Goal: Task Accomplishment & Management: Manage account settings

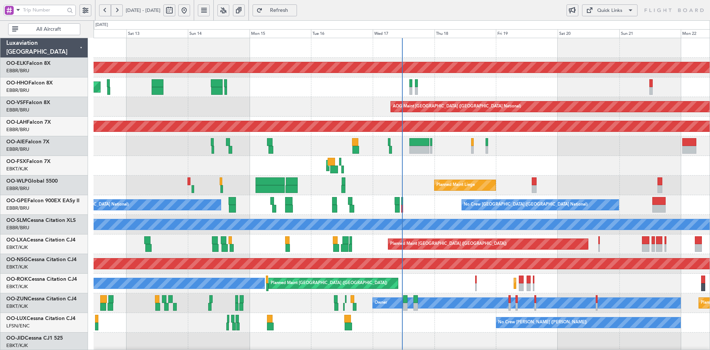
click at [496, 175] on div "Planned Maint Liege" at bounding box center [402, 185] width 616 height 20
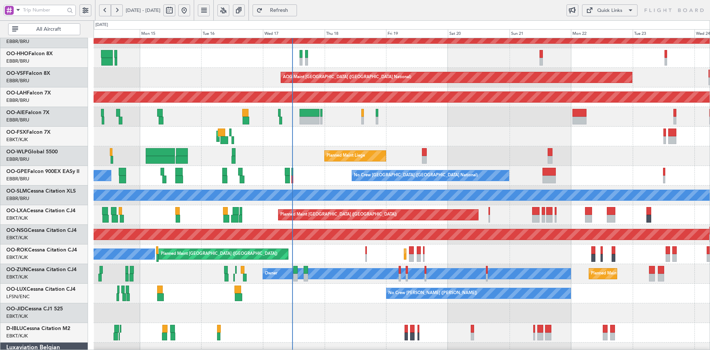
click at [408, 303] on div at bounding box center [402, 313] width 616 height 20
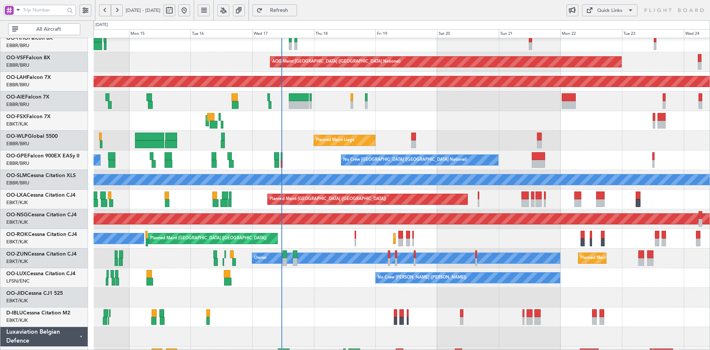
click at [541, 297] on div at bounding box center [402, 297] width 616 height 20
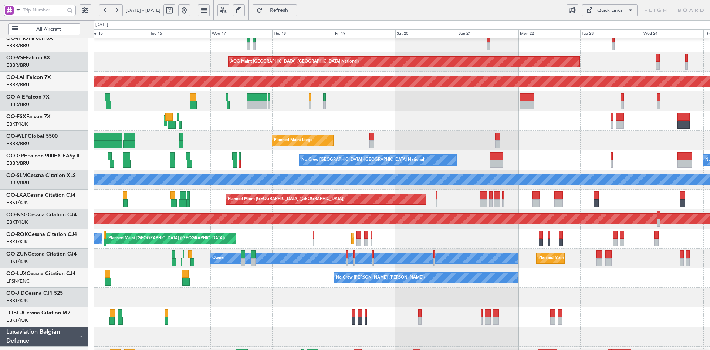
click at [420, 118] on div "AOG Maint Kortrijk-[GEOGRAPHIC_DATA]" at bounding box center [402, 121] width 616 height 20
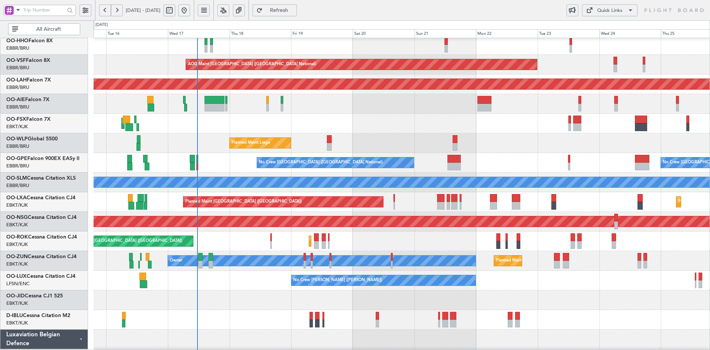
click at [437, 133] on div "AOG Maint Kortrijk-[GEOGRAPHIC_DATA]" at bounding box center [402, 124] width 616 height 20
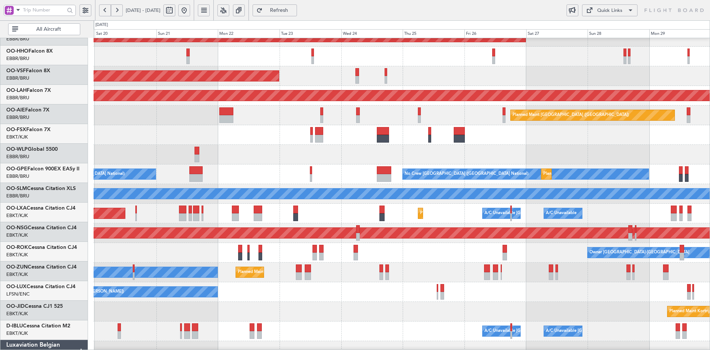
scroll to position [31, 0]
click at [423, 250] on div "Owner [GEOGRAPHIC_DATA]-[GEOGRAPHIC_DATA] Planned Maint [GEOGRAPHIC_DATA]-[GEOG…" at bounding box center [402, 253] width 616 height 20
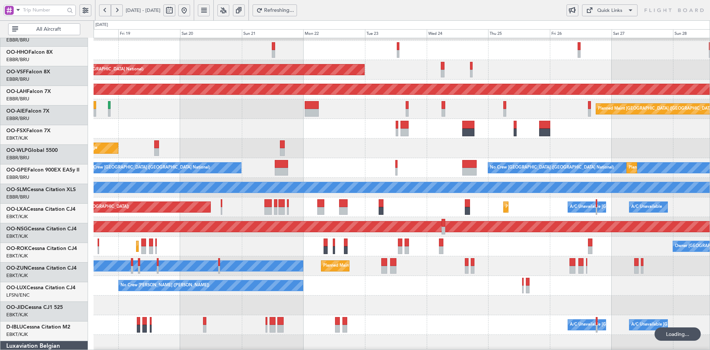
click at [487, 257] on div "Planned Maint Kortrijk-[GEOGRAPHIC_DATA] Owner" at bounding box center [402, 266] width 616 height 20
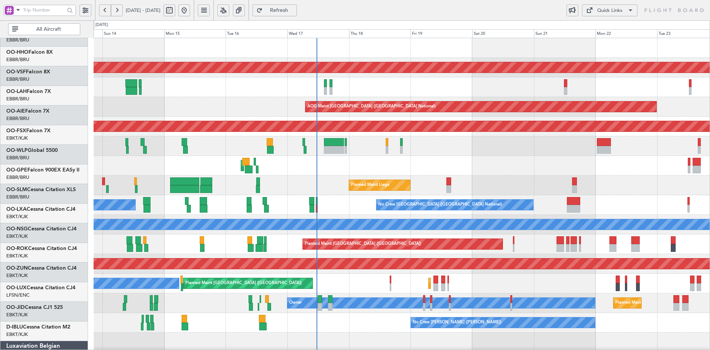
scroll to position [0, 0]
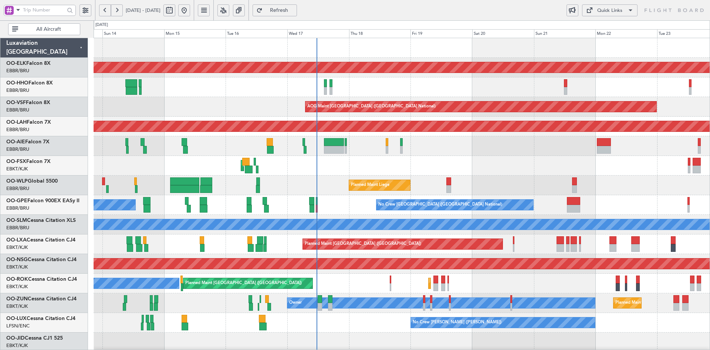
click at [624, 169] on div "AOG Maint Kortrijk-[GEOGRAPHIC_DATA]" at bounding box center [402, 166] width 616 height 20
click at [427, 156] on div "AOG Maint Kortrijk-[GEOGRAPHIC_DATA]" at bounding box center [402, 166] width 616 height 20
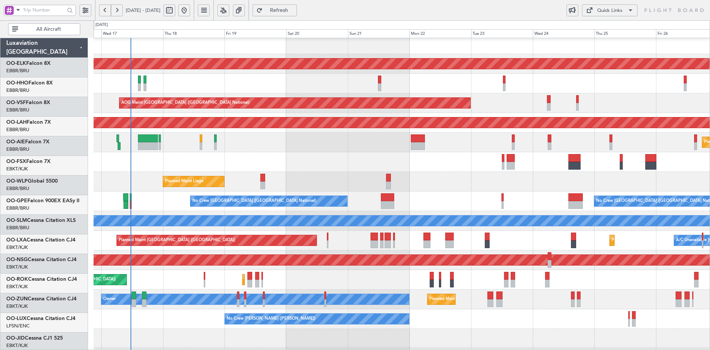
scroll to position [4, 0]
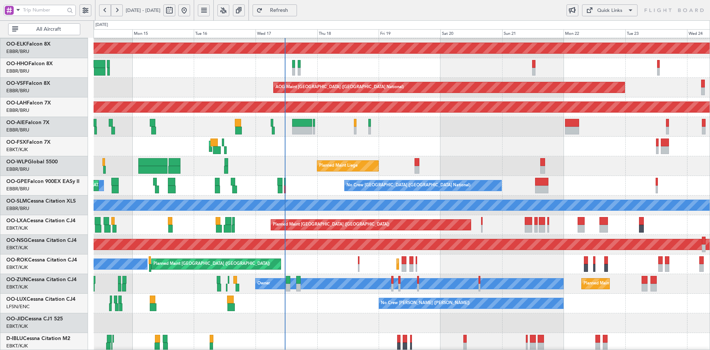
click at [484, 167] on div "Planned Maint Liege" at bounding box center [402, 166] width 616 height 20
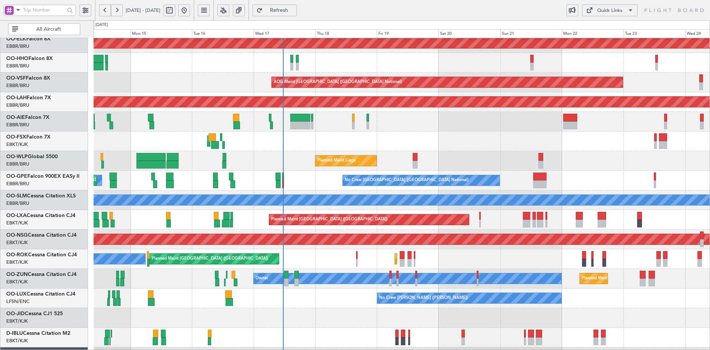
scroll to position [0, 0]
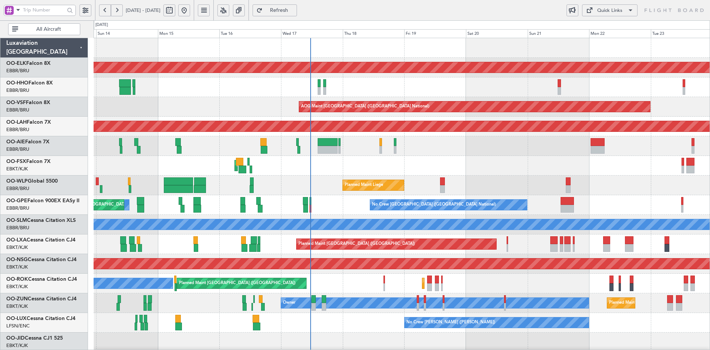
click at [410, 179] on div "Planned Maint Kortrijk-[GEOGRAPHIC_DATA] Planned Maint Geneva ([GEOGRAPHIC_DATA…" at bounding box center [402, 234] width 616 height 392
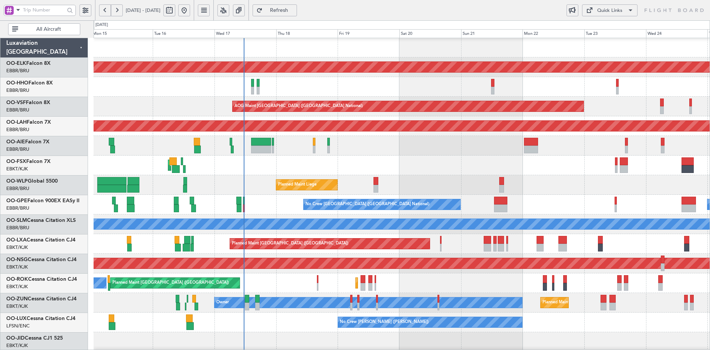
scroll to position [0, 0]
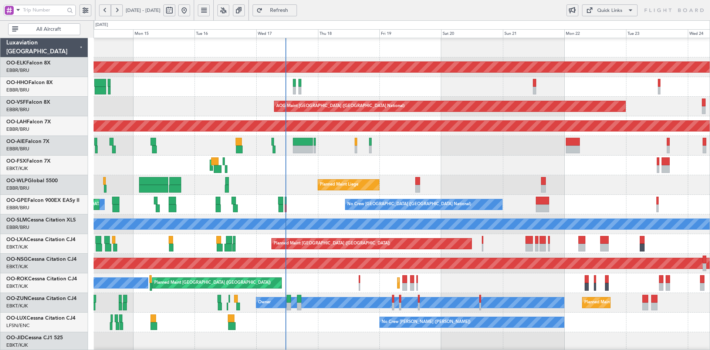
click at [415, 159] on div "AOG Maint Kortrijk-[GEOGRAPHIC_DATA]" at bounding box center [402, 165] width 616 height 20
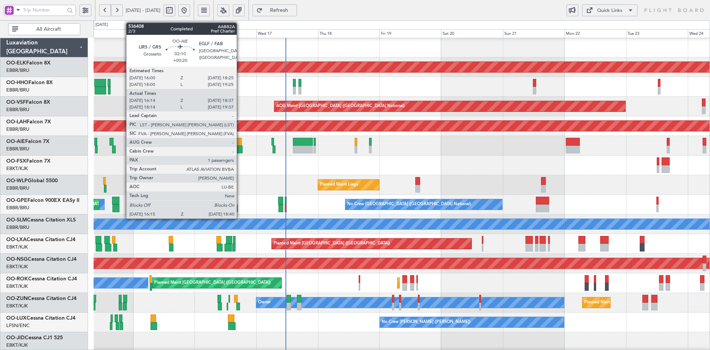
click at [240, 150] on div at bounding box center [239, 149] width 6 height 8
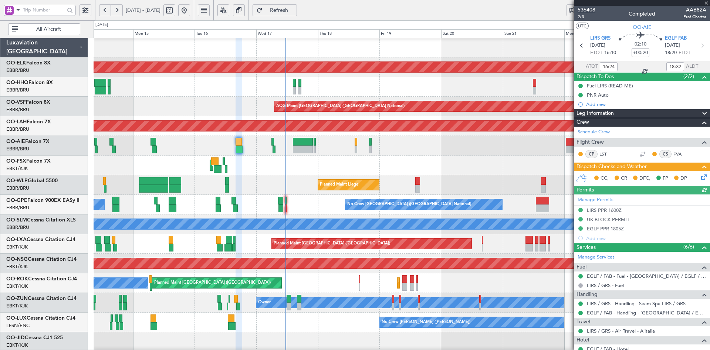
click at [584, 11] on span "536408" at bounding box center [587, 10] width 18 height 8
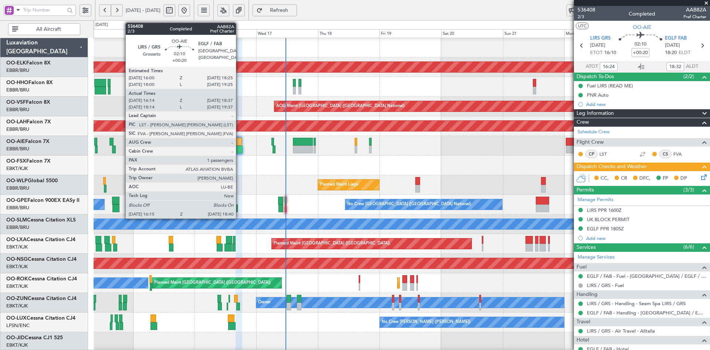
click at [239, 149] on div at bounding box center [239, 149] width 6 height 8
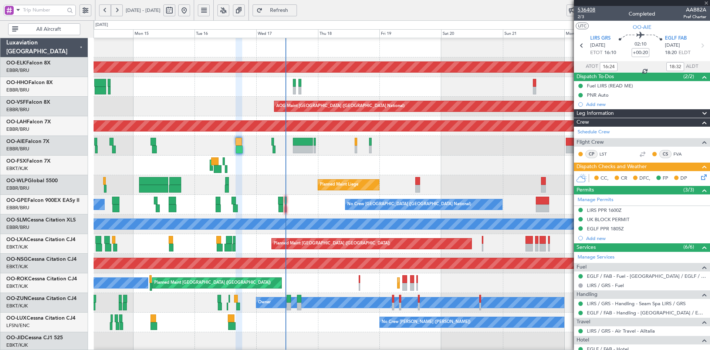
click at [585, 10] on span "536408" at bounding box center [587, 10] width 18 height 8
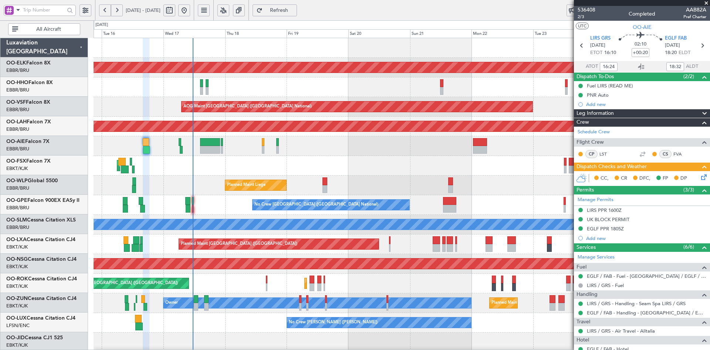
scroll to position [0, 0]
click at [446, 287] on div "Planned Maint Kortrijk-Wevelgem Planned Maint Paris (Le Bourget) Owner Kortrijk…" at bounding box center [402, 283] width 616 height 20
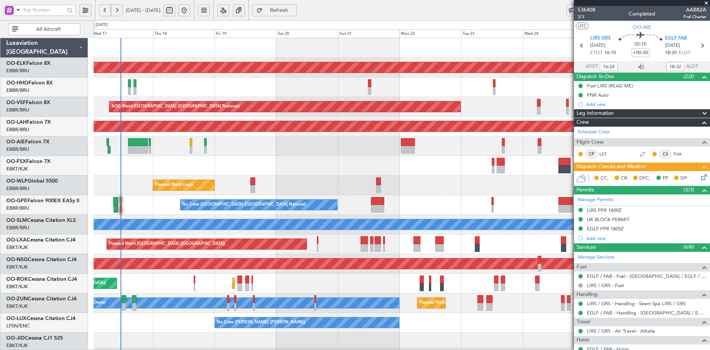
click at [477, 278] on div "Planned Maint Kortrijk-Wevelgem Planned Maint Paris (Le Bourget) Owner Kortrijk…" at bounding box center [402, 283] width 616 height 20
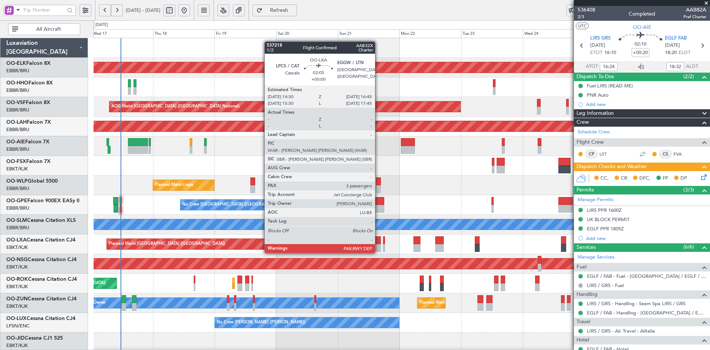
click at [378, 245] on div at bounding box center [378, 248] width 6 height 8
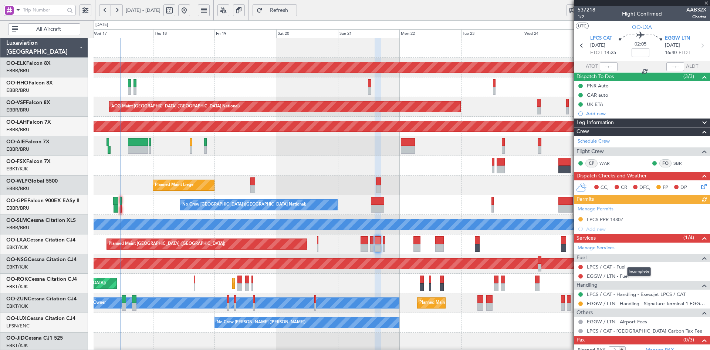
scroll to position [16, 0]
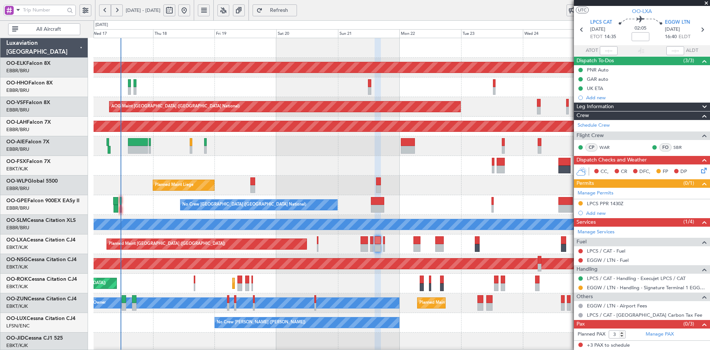
click at [709, 0] on span at bounding box center [706, 3] width 7 height 7
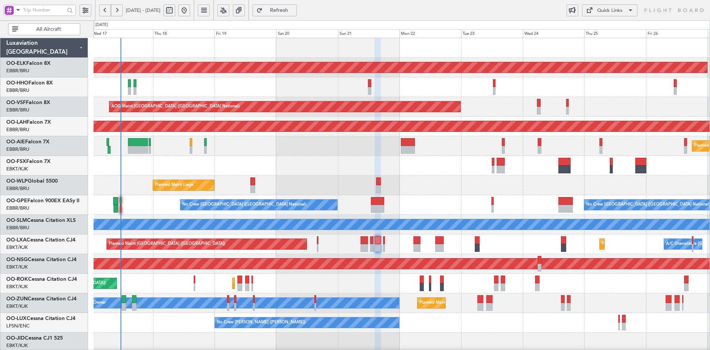
type input "0"
click at [559, 156] on div "AOG Maint Kortrijk-[GEOGRAPHIC_DATA]" at bounding box center [402, 166] width 616 height 20
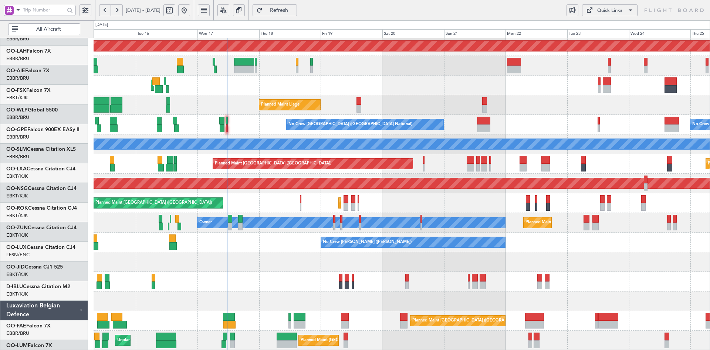
scroll to position [80, 0]
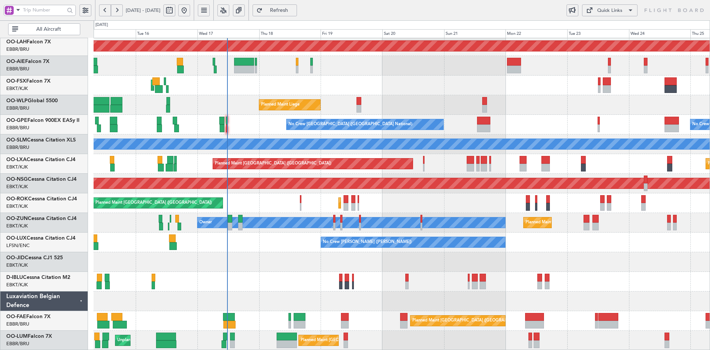
click at [459, 105] on div "Planned Maint Liege" at bounding box center [402, 105] width 616 height 20
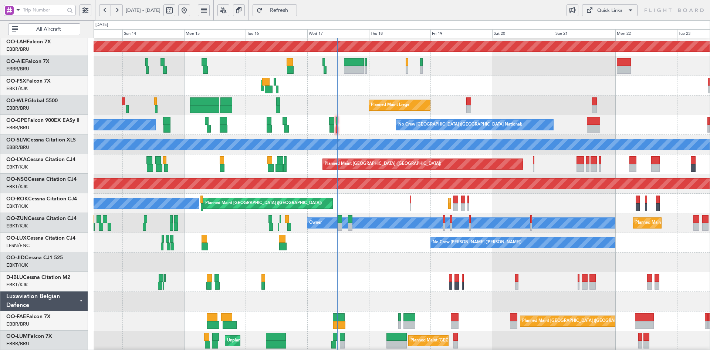
scroll to position [80, 0]
click at [332, 192] on div "AOG Maint Brussels (Brussels National) Planned Maint Alton-st Louis (St Louis R…" at bounding box center [402, 154] width 616 height 392
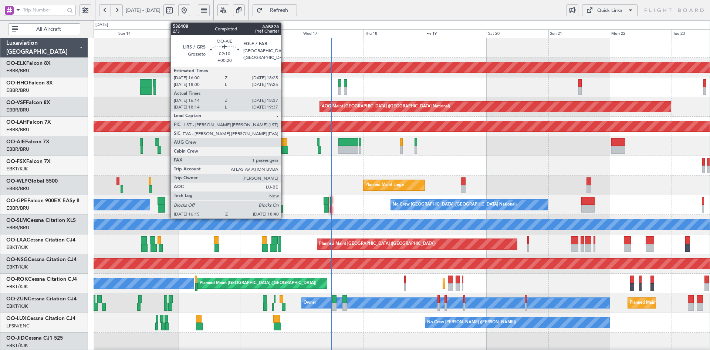
click at [285, 148] on div at bounding box center [285, 150] width 6 height 8
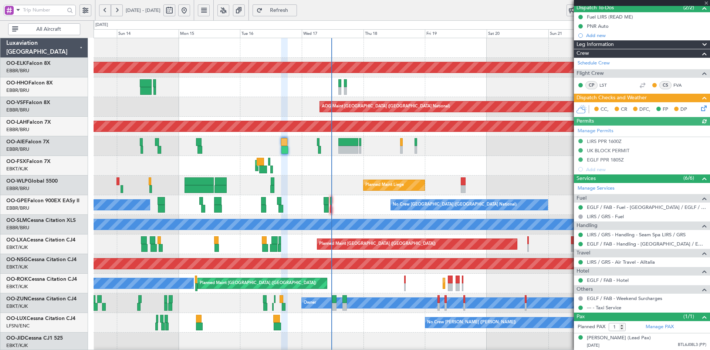
scroll to position [76, 0]
click at [296, 161] on div "Planned Maint Kortrijk-Wevelgem Planned Maint Geneva (Cointrin) AOG Maint Bruss…" at bounding box center [402, 234] width 616 height 392
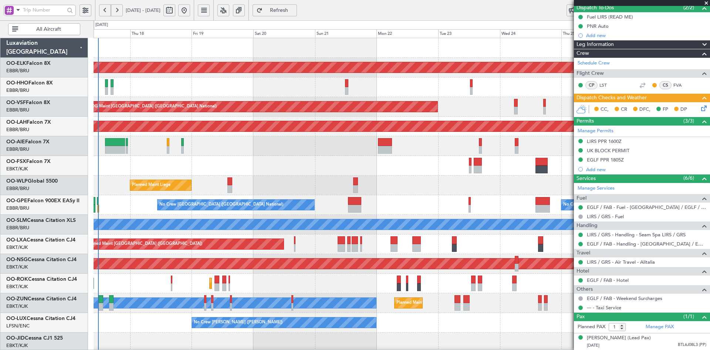
click at [438, 104] on div "AOG Maint [GEOGRAPHIC_DATA] ([GEOGRAPHIC_DATA] National)" at bounding box center [402, 107] width 616 height 20
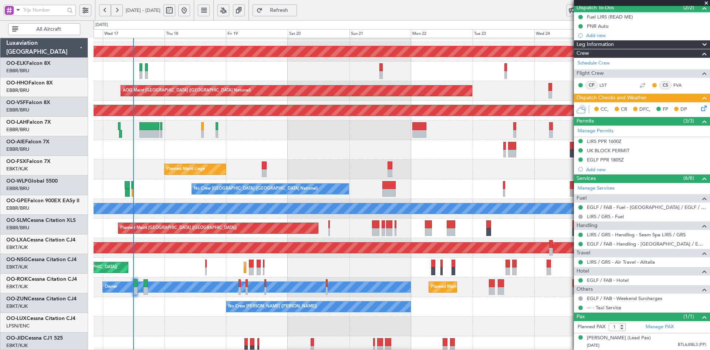
click at [455, 193] on div "No Crew Brussels (Brussels National) No Crew Brussels (Brussels National) Plann…" at bounding box center [402, 189] width 616 height 20
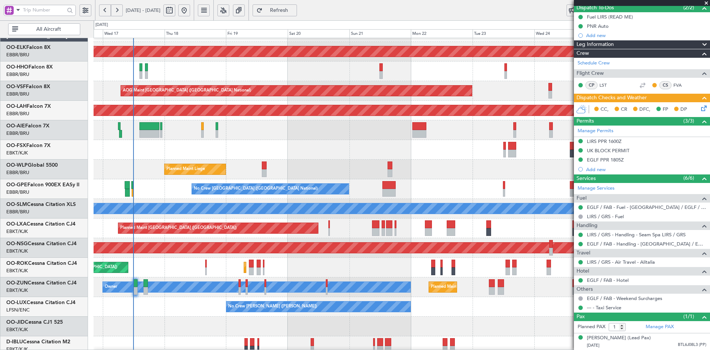
click at [379, 164] on div "Planned Maint Liege" at bounding box center [402, 169] width 616 height 20
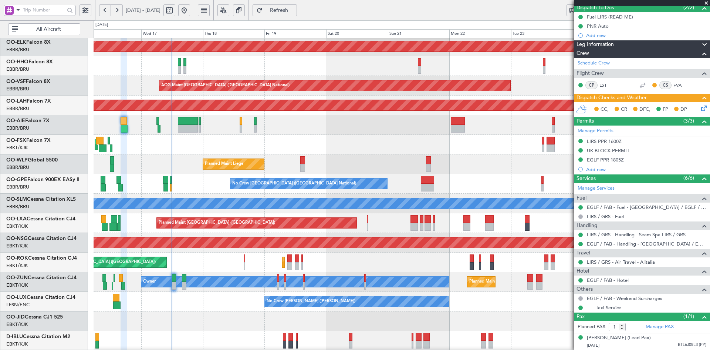
click at [300, 109] on div "Planned Maint [PERSON_NAME]-[GEOGRAPHIC_DATA][PERSON_NAME] ([GEOGRAPHIC_DATA][P…" at bounding box center [402, 105] width 616 height 20
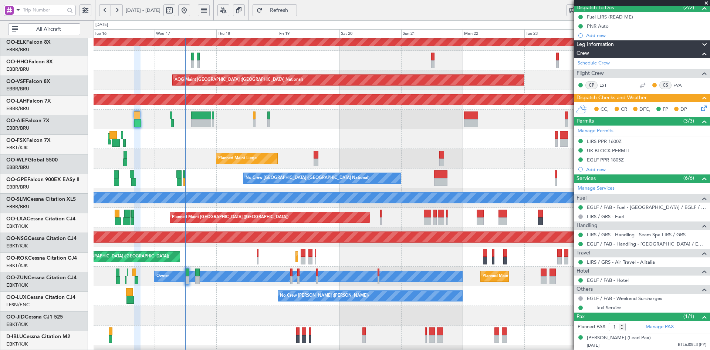
scroll to position [27, 0]
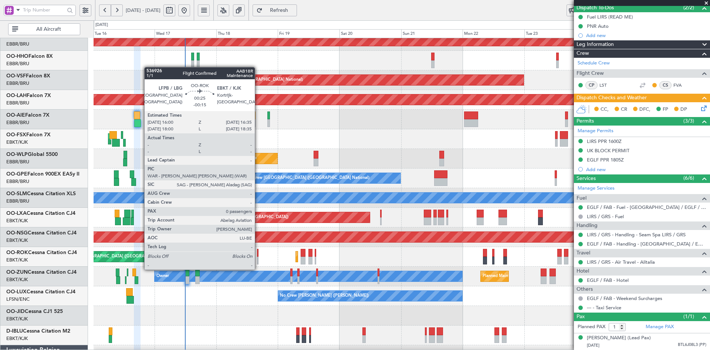
click at [258, 262] on div at bounding box center [258, 260] width 2 height 8
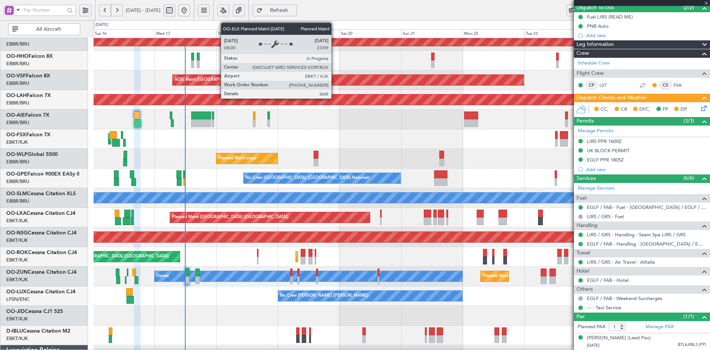
type input "-00:15"
type input "0"
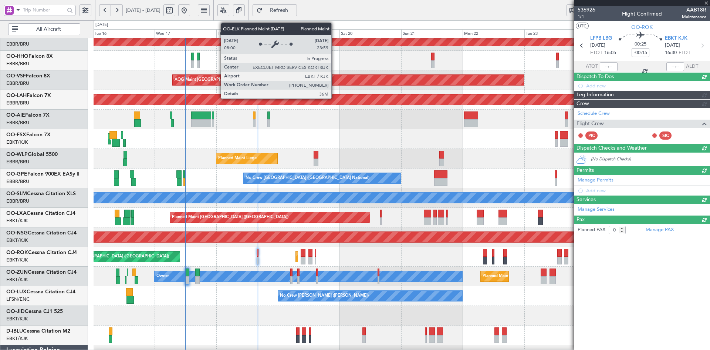
scroll to position [0, 0]
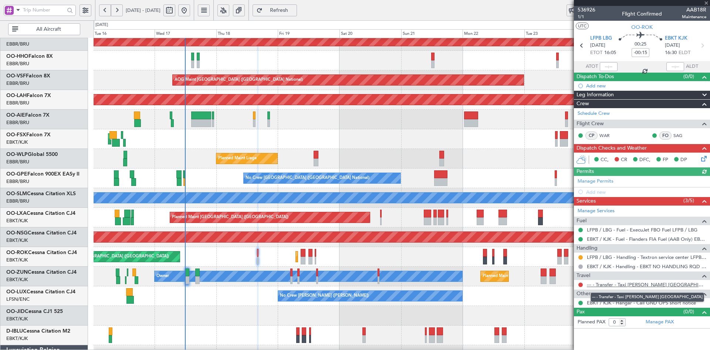
click at [644, 286] on link "--- - Transfer - Taxi Sam Belgium" at bounding box center [647, 284] width 120 height 6
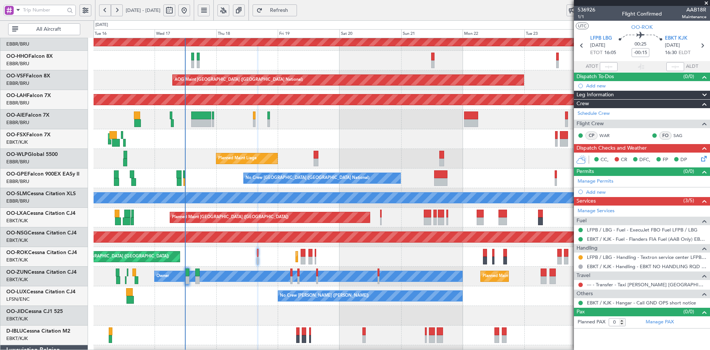
click at [340, 129] on div "AOG Maint Kortrijk-[GEOGRAPHIC_DATA]" at bounding box center [402, 139] width 616 height 20
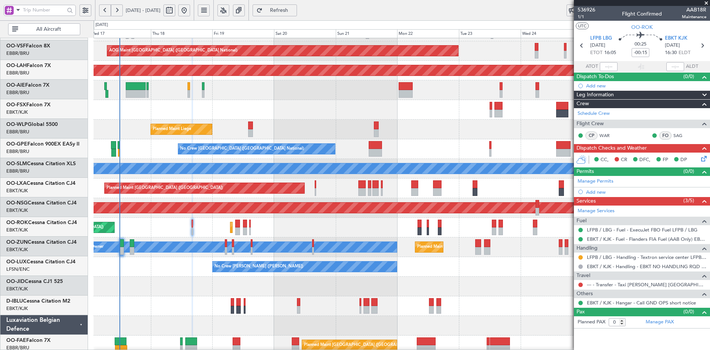
scroll to position [56, 0]
click at [439, 138] on div "Planned Maint Liege" at bounding box center [402, 130] width 616 height 20
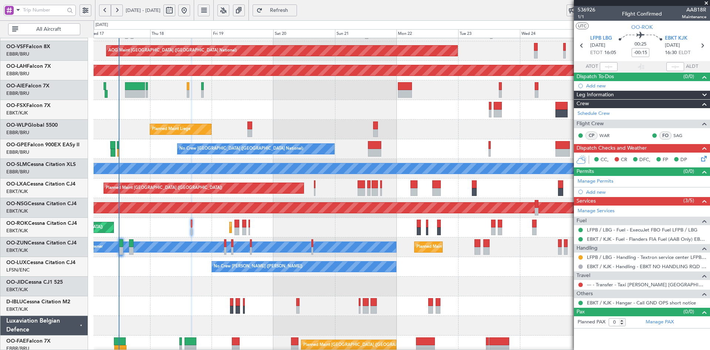
click at [455, 125] on div "Planned Maint Liege" at bounding box center [402, 130] width 616 height 20
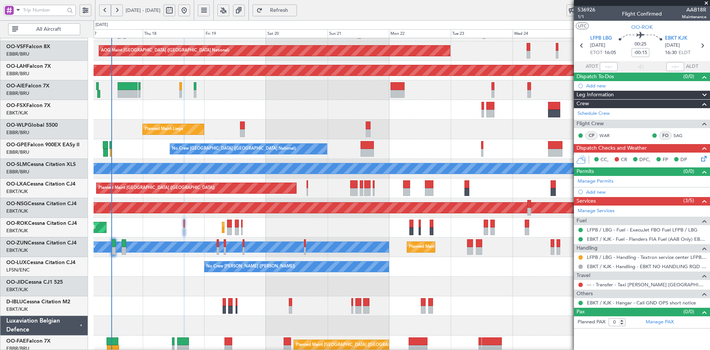
click at [484, 156] on div "No Crew [GEOGRAPHIC_DATA] ([GEOGRAPHIC_DATA] National) No Crew [GEOGRAPHIC_DATA…" at bounding box center [402, 149] width 616 height 20
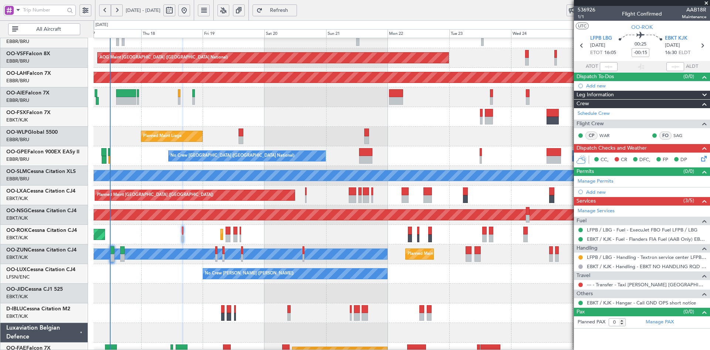
click at [453, 125] on div "AOG Maint Brussels (Brussels National) Planned Maint Alton-st Louis (St Louis R…" at bounding box center [402, 185] width 616 height 392
click at [492, 300] on div "AOG Maint Brussels (Brussels National) Planned Maint Alton-st Louis (St Louis R…" at bounding box center [402, 185] width 616 height 392
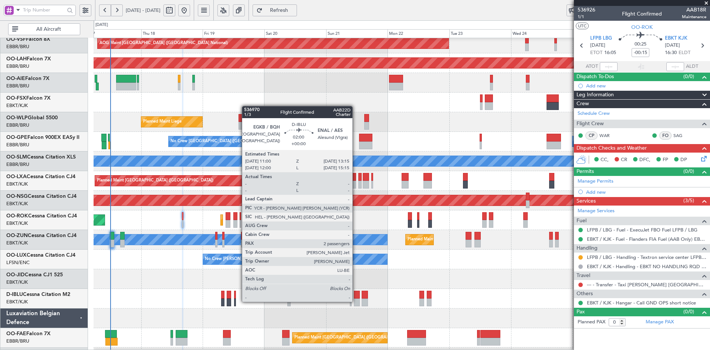
click at [356, 301] on div at bounding box center [357, 302] width 6 height 8
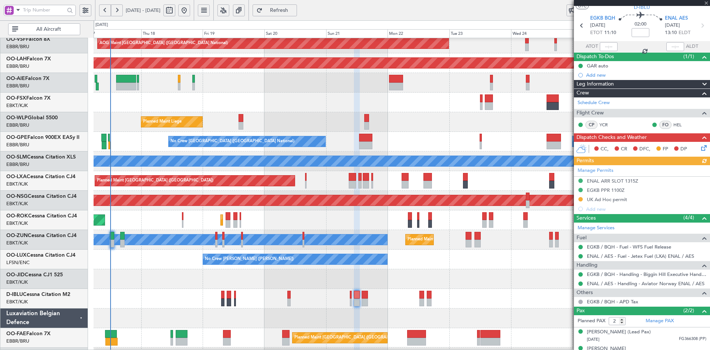
scroll to position [30, 0]
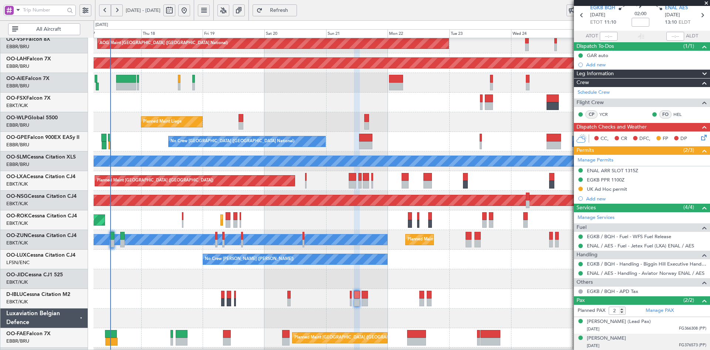
click at [634, 341] on div "Liliia ZELDIS 08/08/1989 FG376573 (PP)" at bounding box center [647, 341] width 120 height 14
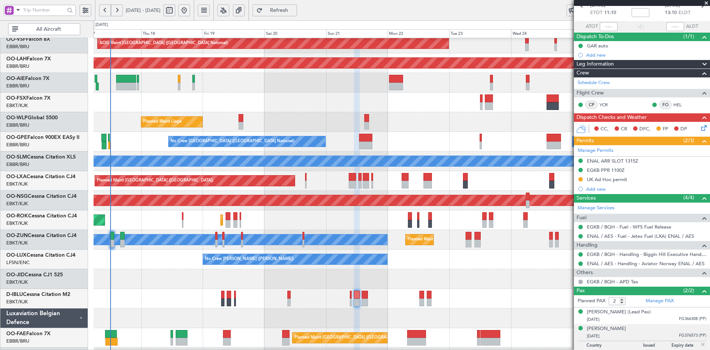
scroll to position [48, 0]
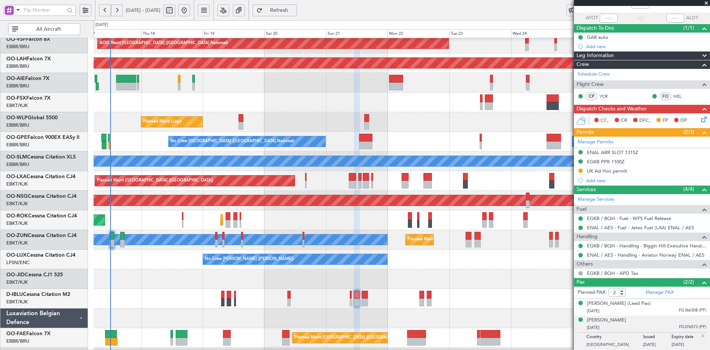
click at [707, 2] on span at bounding box center [706, 3] width 7 height 7
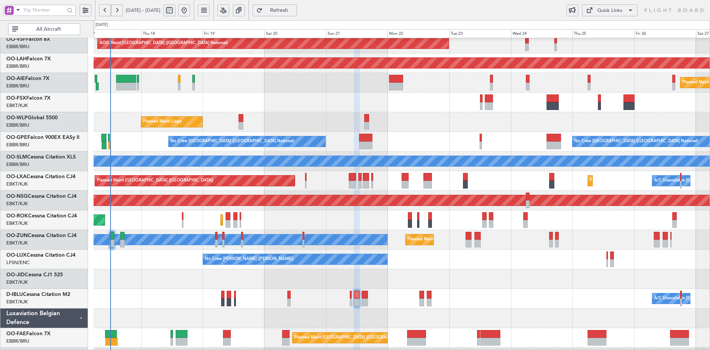
type input "0"
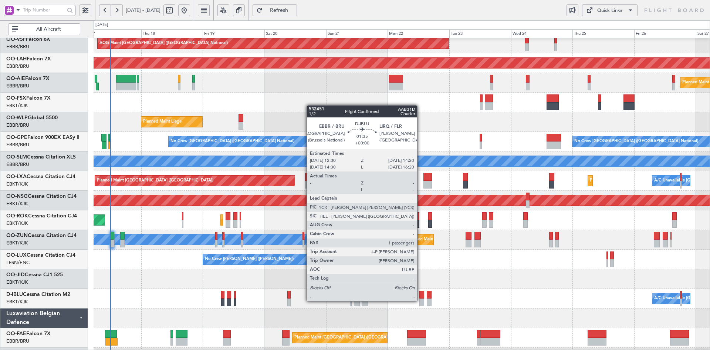
click at [421, 301] on div at bounding box center [422, 302] width 5 height 8
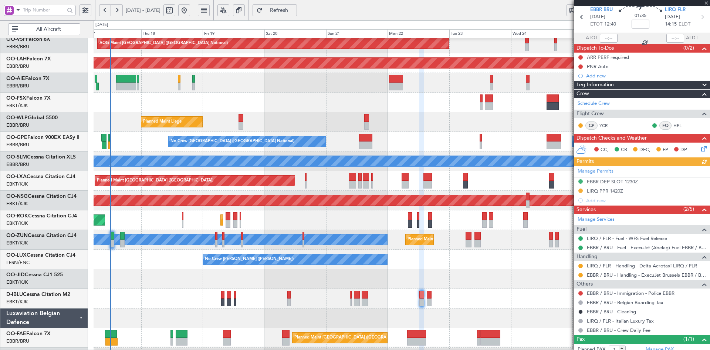
scroll to position [51, 0]
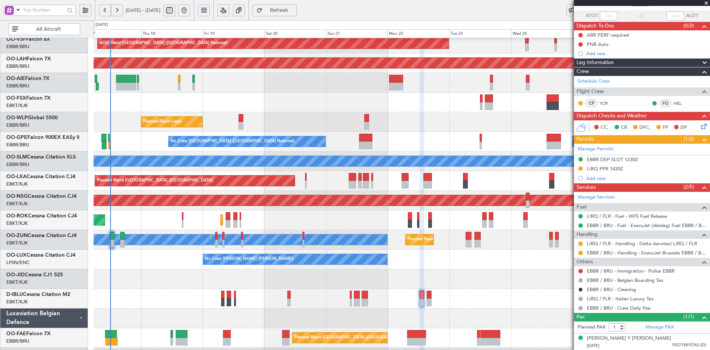
click at [707, 3] on span at bounding box center [706, 3] width 7 height 7
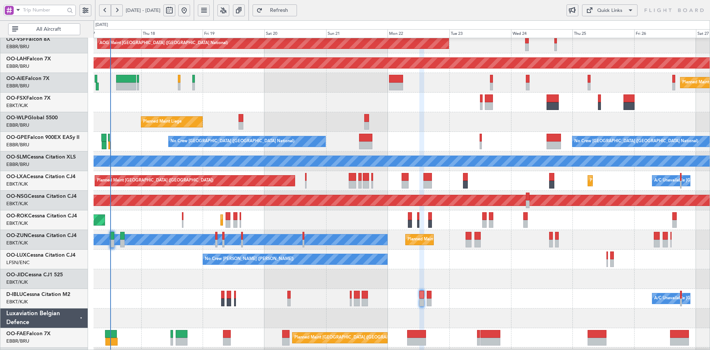
type input "0"
click at [470, 132] on div "No Crew [GEOGRAPHIC_DATA] ([GEOGRAPHIC_DATA] National) No Crew [GEOGRAPHIC_DATA…" at bounding box center [402, 142] width 616 height 20
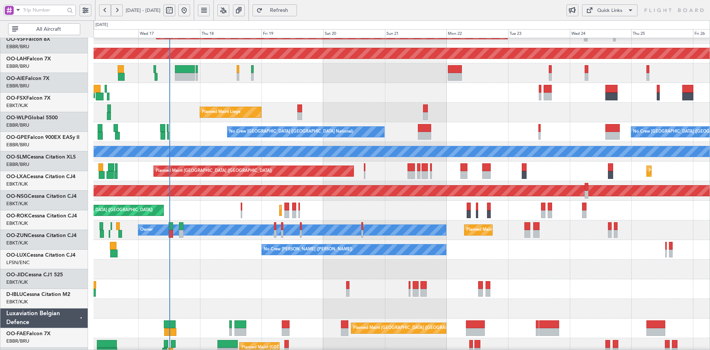
scroll to position [73, 0]
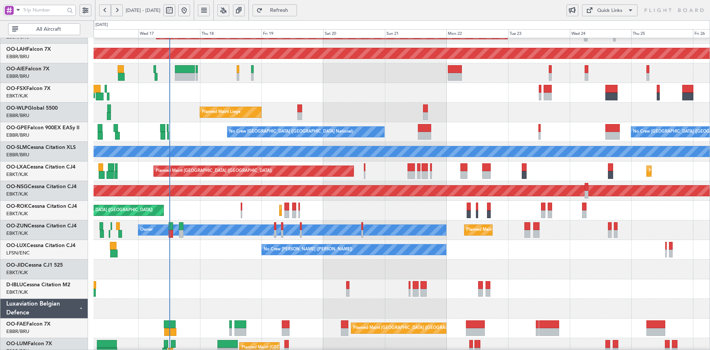
click at [523, 165] on div "AOG Maint Brussels (Brussels National) Planned Maint Alton-st Louis (St Louis R…" at bounding box center [402, 161] width 616 height 392
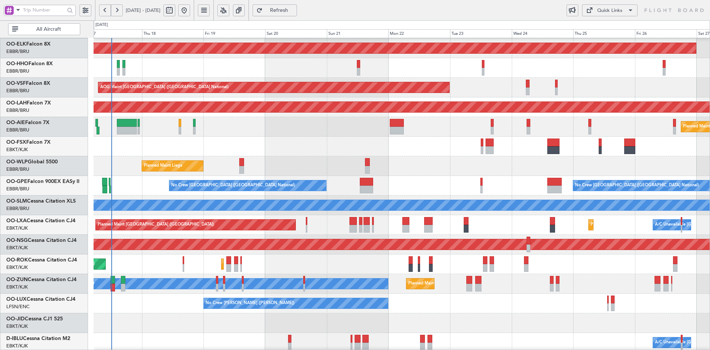
click at [386, 148] on div "AOG Maint Kortrijk-[GEOGRAPHIC_DATA]" at bounding box center [402, 147] width 616 height 20
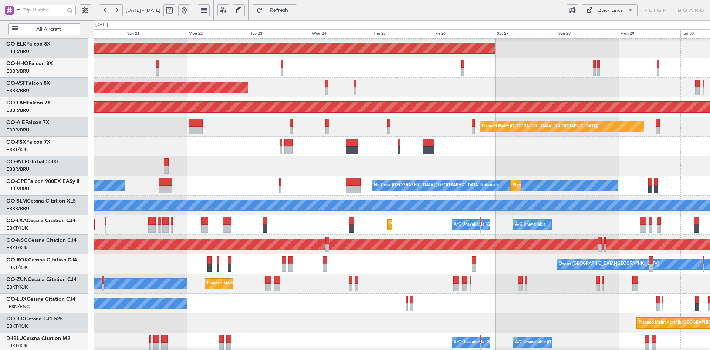
click at [416, 148] on div at bounding box center [402, 147] width 616 height 20
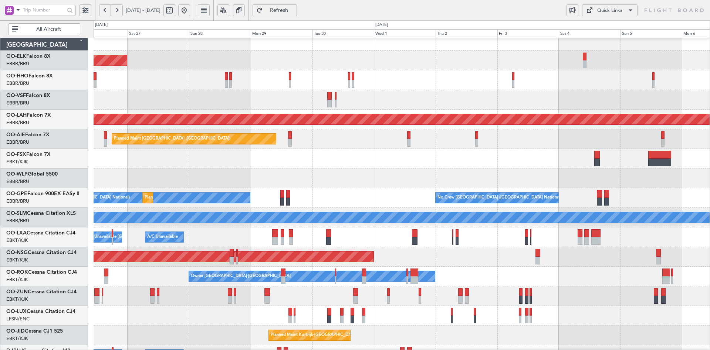
scroll to position [5, 0]
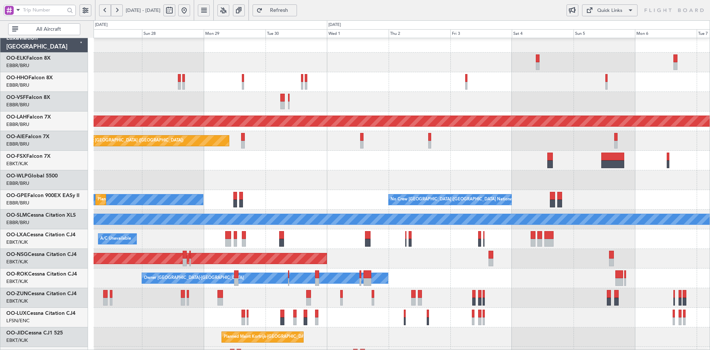
click at [390, 158] on div at bounding box center [402, 161] width 616 height 20
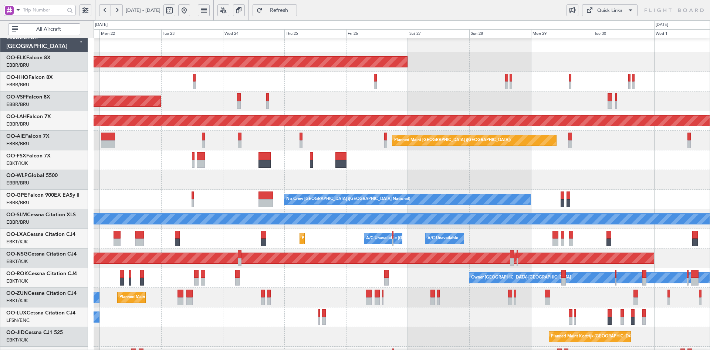
scroll to position [10, 0]
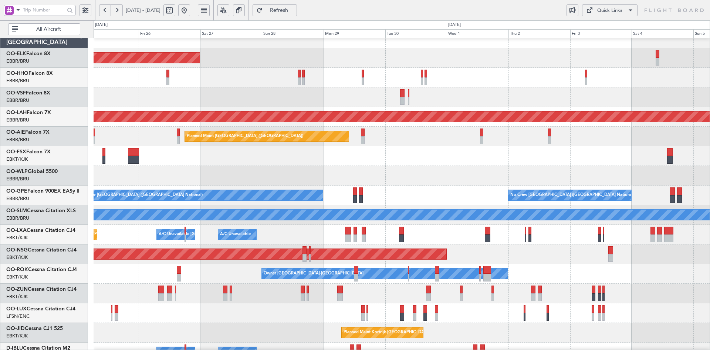
click at [519, 162] on div at bounding box center [402, 156] width 616 height 20
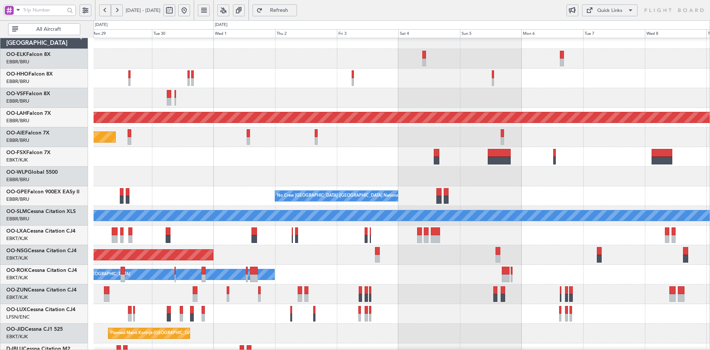
click at [519, 165] on div at bounding box center [402, 157] width 616 height 20
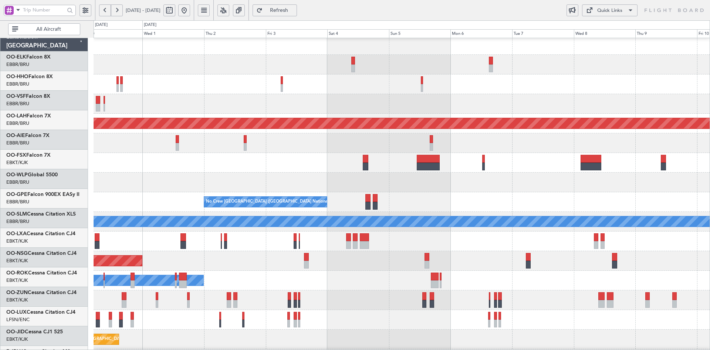
scroll to position [0, 0]
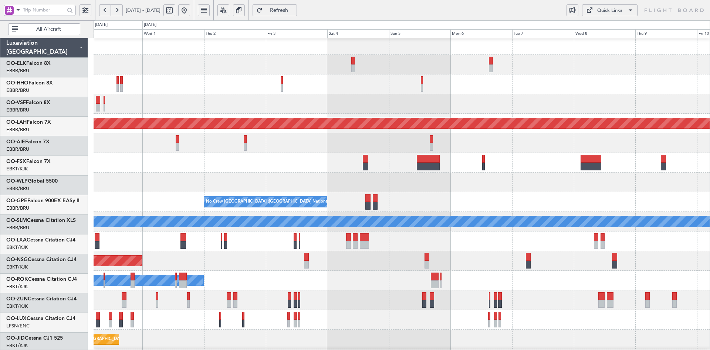
click at [710, 165] on html "30 Sep 2025 - 10 Oct 2025 Refresh Quick Links All Aircraft Planned Maint Alton-…" at bounding box center [355, 175] width 710 height 350
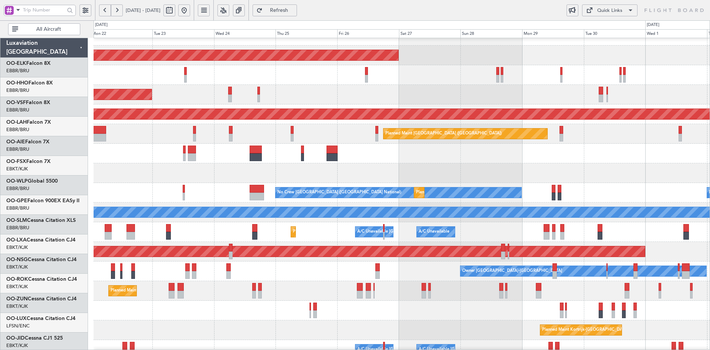
scroll to position [12, 0]
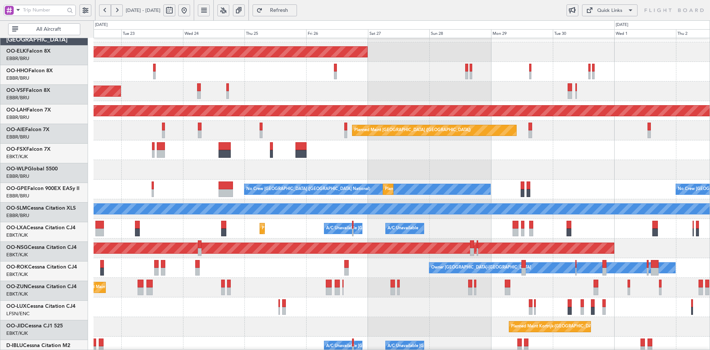
click at [387, 151] on div at bounding box center [402, 150] width 616 height 20
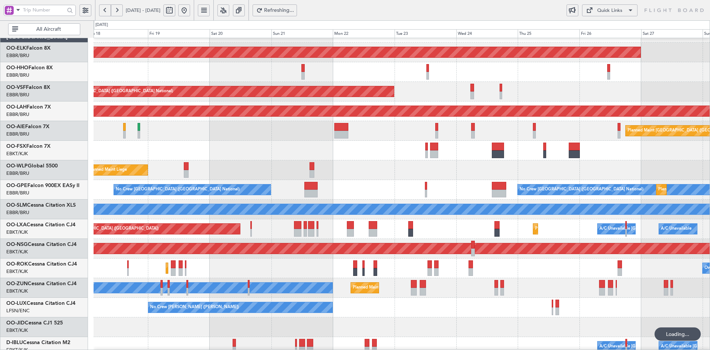
scroll to position [15, 0]
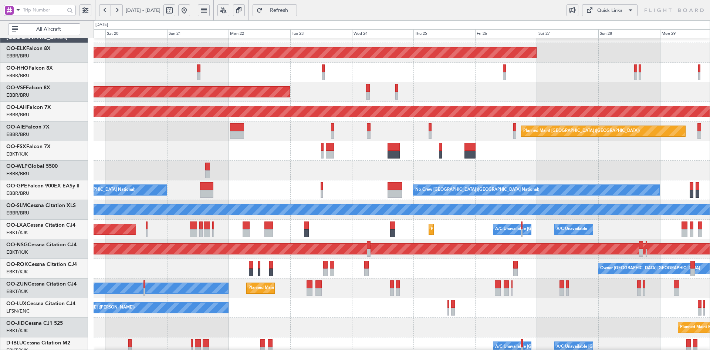
click at [514, 175] on div "Planned Maint Liege" at bounding box center [402, 171] width 616 height 20
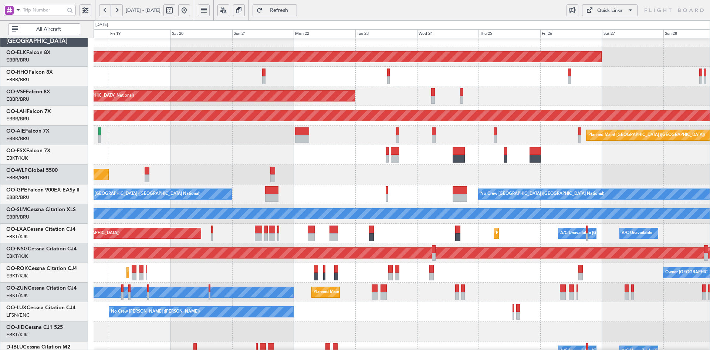
scroll to position [13, 0]
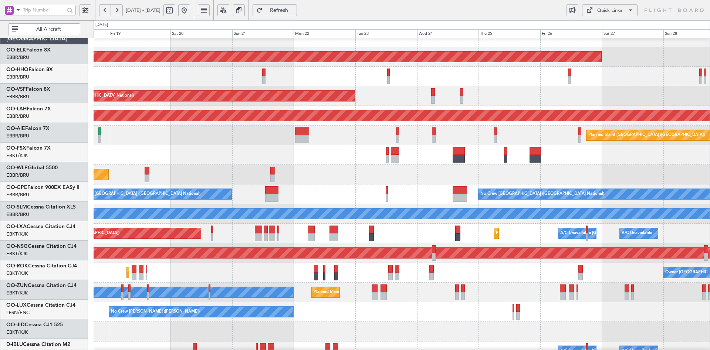
click at [504, 178] on div "Planned Maint Liege" at bounding box center [402, 175] width 616 height 20
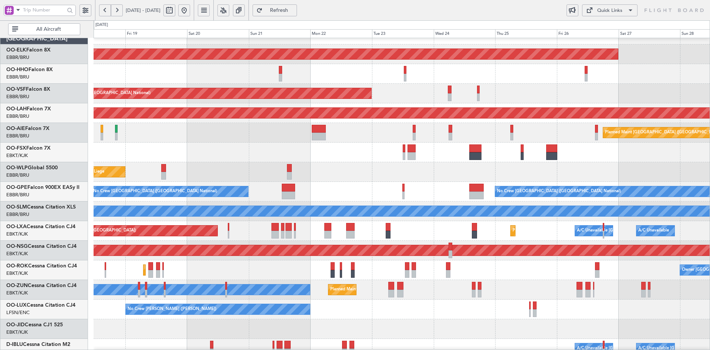
click at [324, 151] on div "AOG Maint Kortrijk-[GEOGRAPHIC_DATA]" at bounding box center [402, 152] width 616 height 20
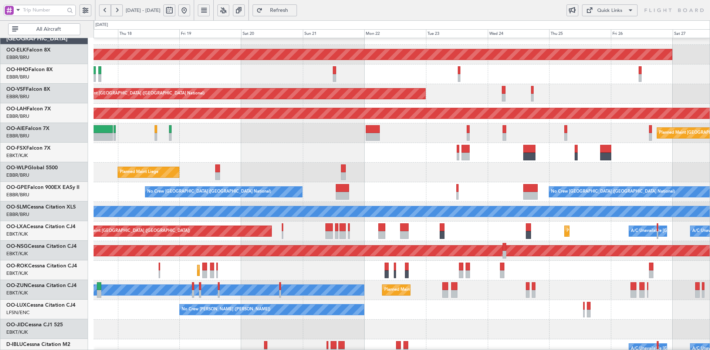
scroll to position [13, 0]
click at [560, 162] on div "AOG Maint Kortrijk-[GEOGRAPHIC_DATA]" at bounding box center [402, 153] width 616 height 20
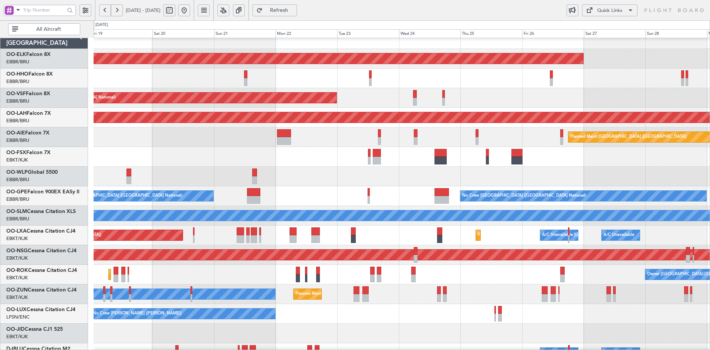
click at [513, 182] on div "Planned Maint Liege" at bounding box center [402, 176] width 616 height 20
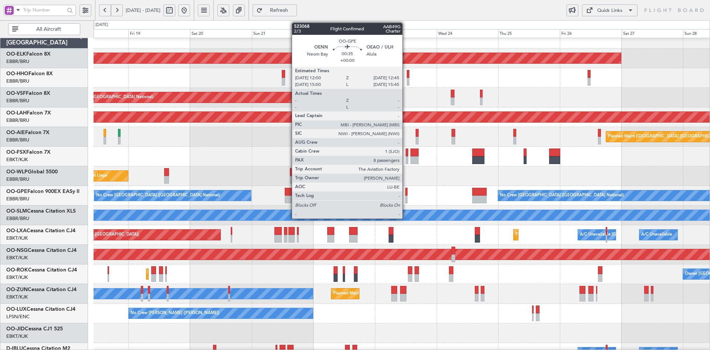
click at [406, 198] on div at bounding box center [406, 199] width 2 height 8
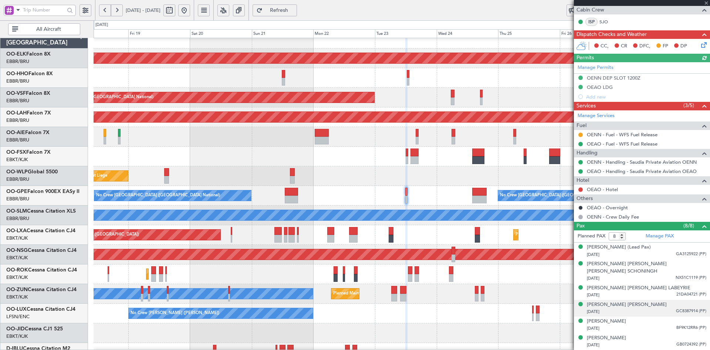
scroll to position [173, 0]
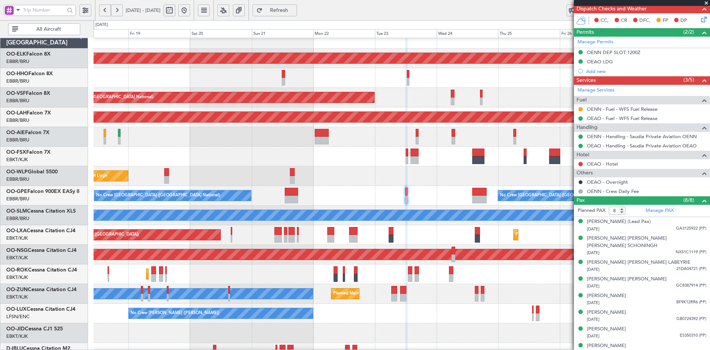
click at [708, 2] on span at bounding box center [706, 3] width 7 height 7
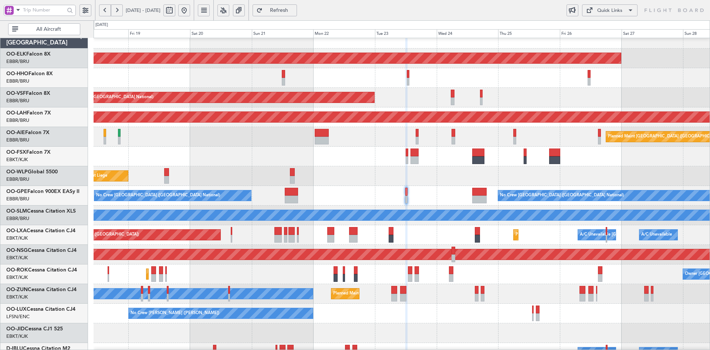
type input "0"
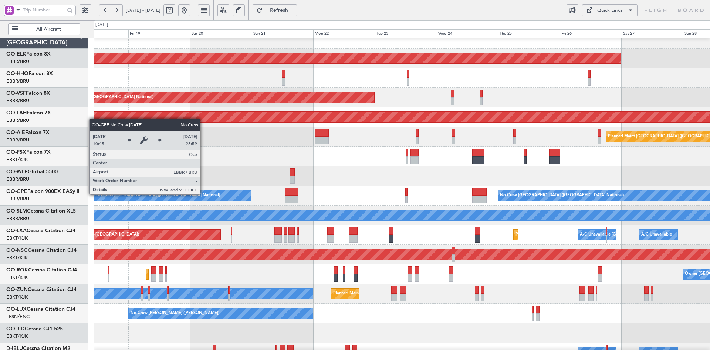
click at [238, 67] on div "Planned Maint Kortrijk-Wevelgem AOG Maint Brussels (Brussels National) Planned …" at bounding box center [402, 225] width 616 height 392
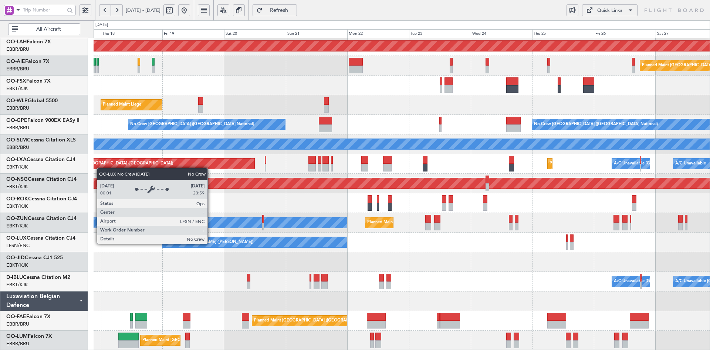
click at [327, 236] on div "No Crew [PERSON_NAME] ([PERSON_NAME])" at bounding box center [254, 241] width 185 height 11
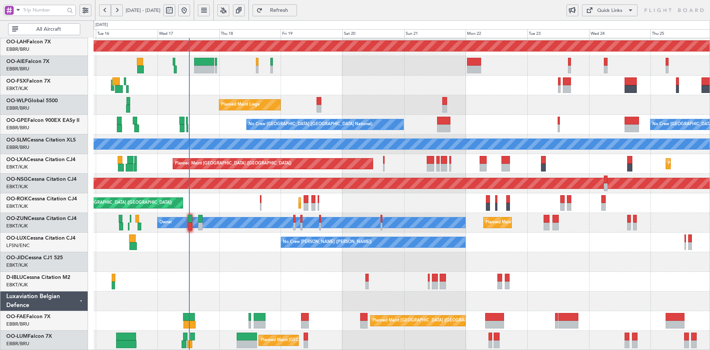
click at [507, 238] on div "No Crew [PERSON_NAME] ([PERSON_NAME])" at bounding box center [402, 242] width 616 height 20
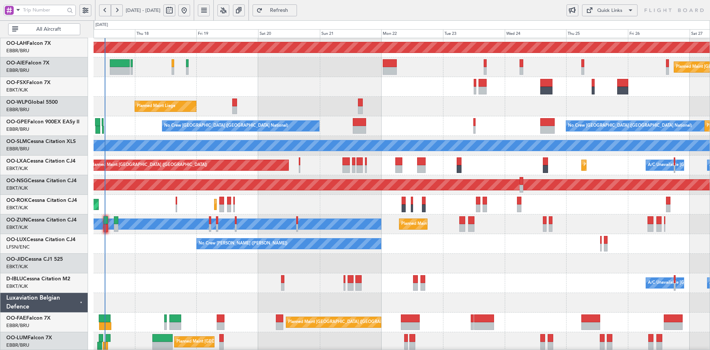
click at [501, 234] on div "No Crew [PERSON_NAME] ([PERSON_NAME])" at bounding box center [402, 244] width 616 height 20
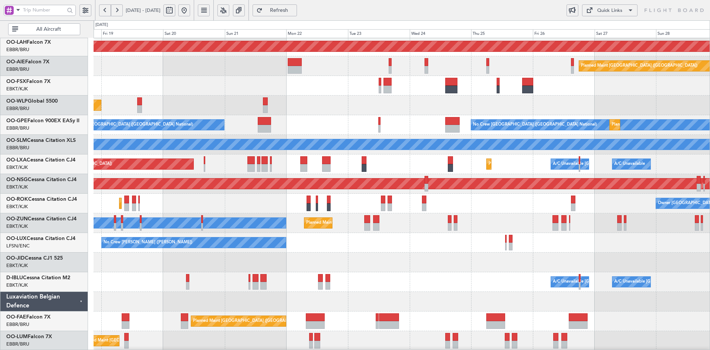
click at [479, 245] on div "No Crew [PERSON_NAME] ([PERSON_NAME])" at bounding box center [402, 243] width 616 height 20
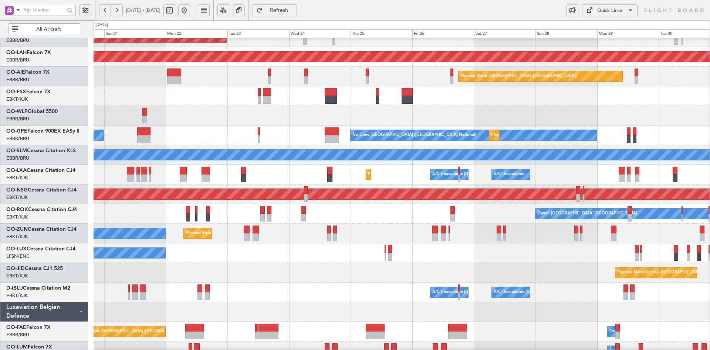
click at [418, 243] on div "No Crew [PERSON_NAME] ([PERSON_NAME])" at bounding box center [402, 253] width 616 height 20
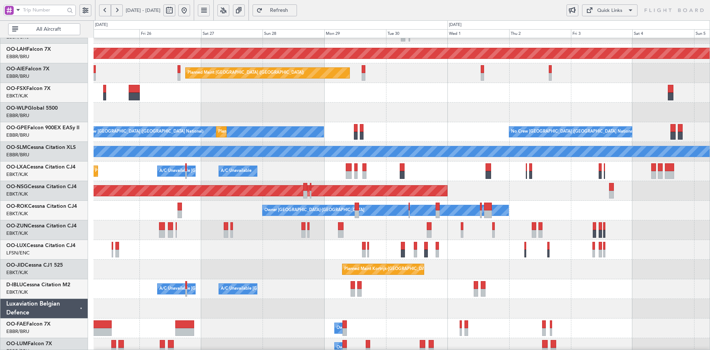
scroll to position [73, 0]
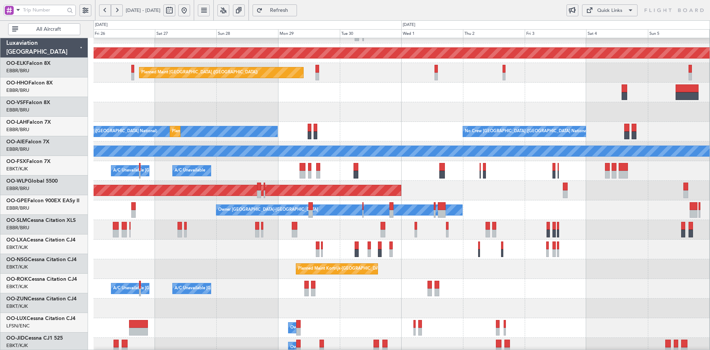
scroll to position [73, 0]
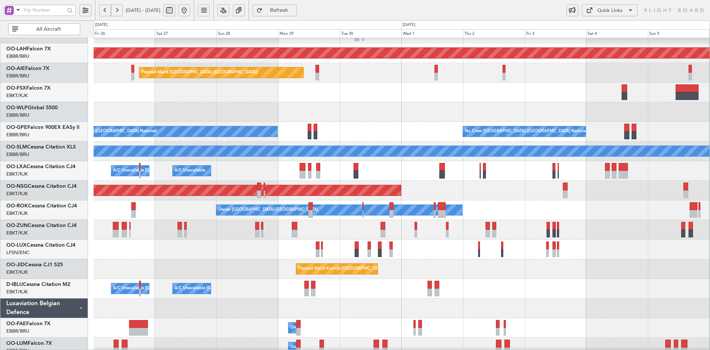
click at [450, 102] on div at bounding box center [402, 93] width 616 height 20
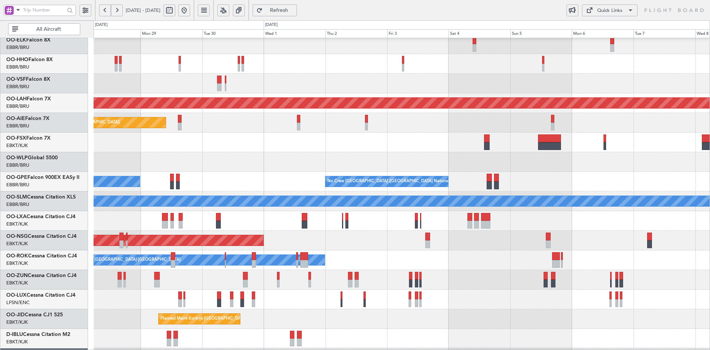
click at [479, 171] on div at bounding box center [402, 162] width 616 height 20
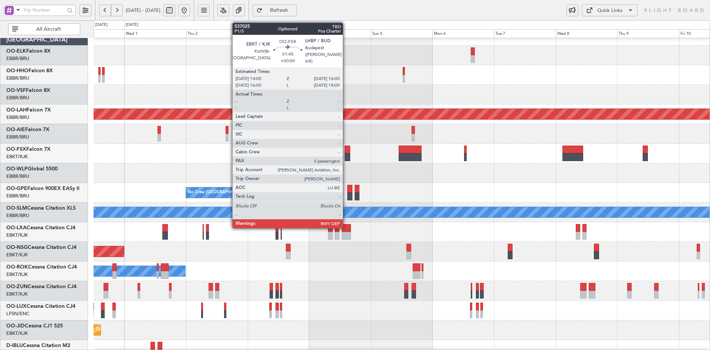
click at [346, 155] on div at bounding box center [347, 157] width 5 height 8
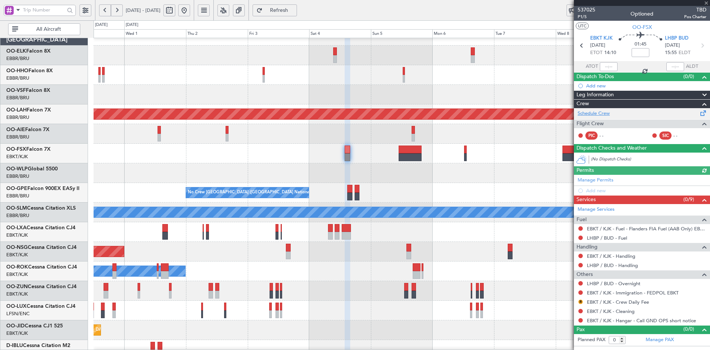
click at [600, 115] on link "Schedule Crew" at bounding box center [594, 113] width 32 height 7
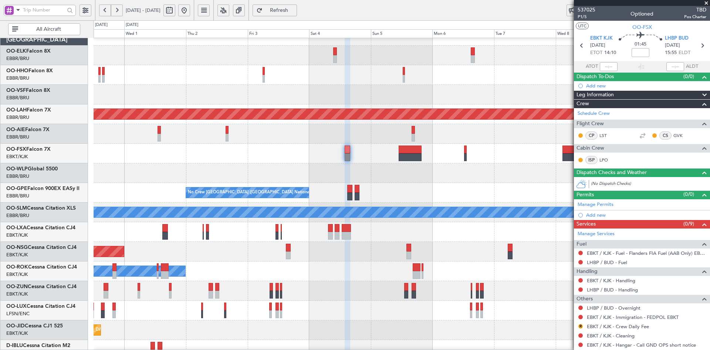
click at [706, 1] on span at bounding box center [706, 3] width 7 height 7
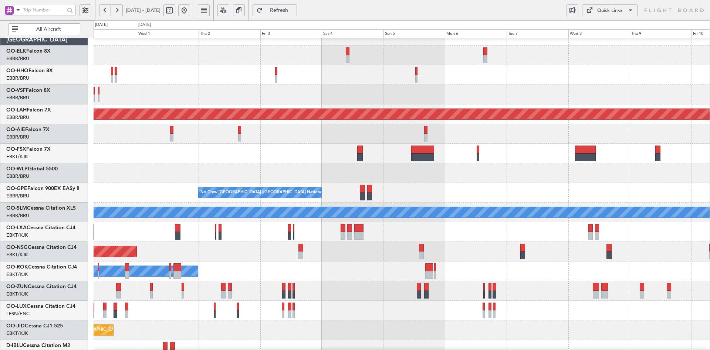
click at [363, 85] on div at bounding box center [402, 95] width 616 height 20
click at [190, 12] on button at bounding box center [184, 10] width 12 height 12
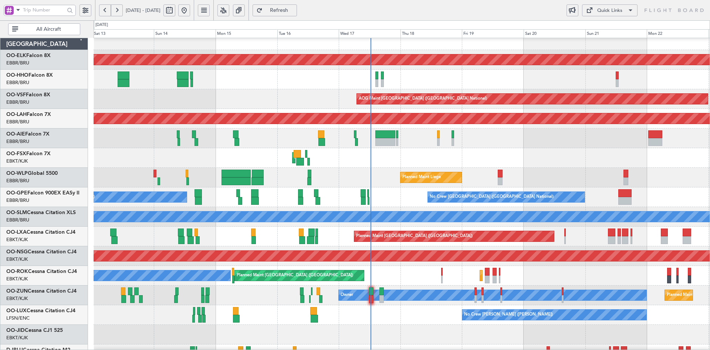
scroll to position [14, 0]
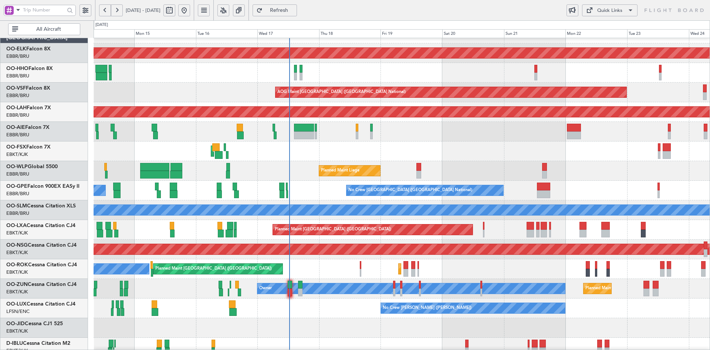
click at [468, 135] on div "Planned Maint Kortrijk-Wevelgem Planned Maint Geneva (Cointrin) AOG Maint Bruss…" at bounding box center [402, 220] width 616 height 392
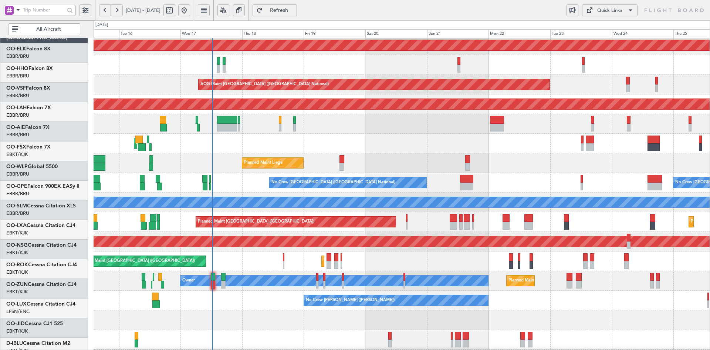
scroll to position [22, 0]
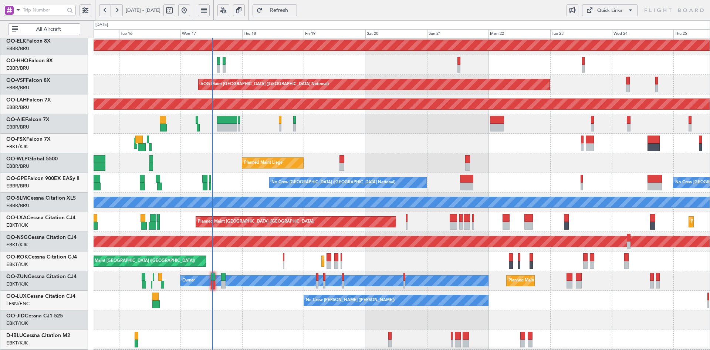
click at [444, 134] on div "AOG Maint Kortrijk-[GEOGRAPHIC_DATA]" at bounding box center [402, 144] width 616 height 20
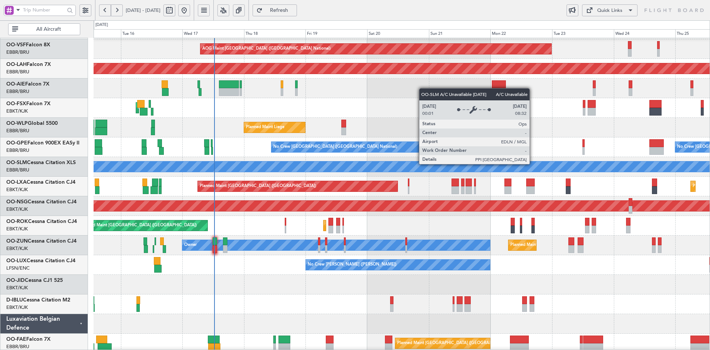
click at [515, 251] on div "AOG Maint Brussels (Brussels National) Planned Maint Alton-st Louis (St Louis R…" at bounding box center [402, 176] width 616 height 392
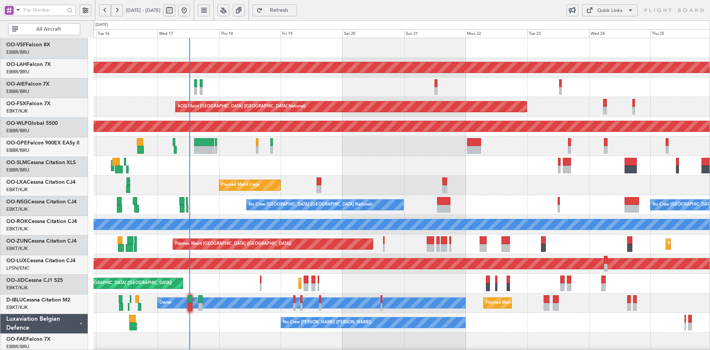
scroll to position [0, 0]
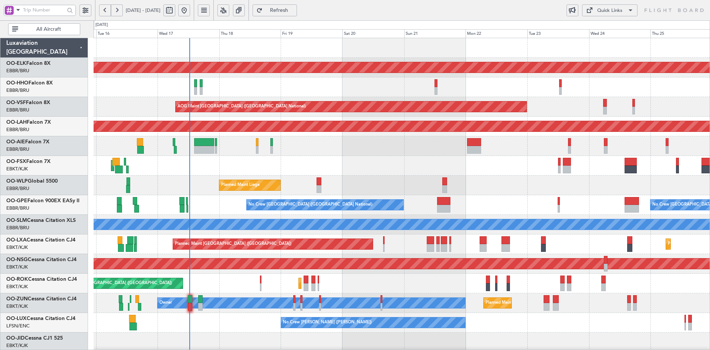
click at [471, 178] on div "Planned Maint Liege" at bounding box center [402, 185] width 616 height 20
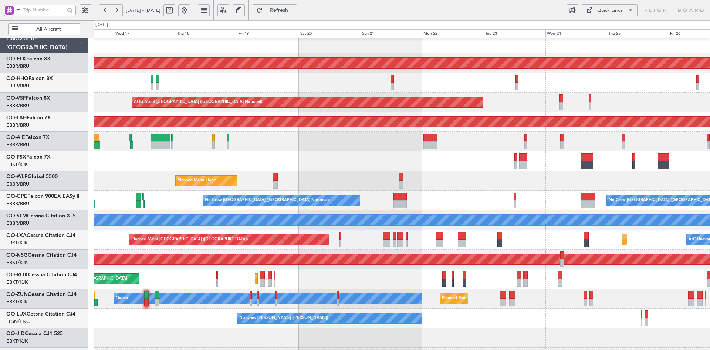
click at [411, 106] on div "Planned Maint Kortrijk-Wevelgem AOG Maint Brussels (Brussels National) Planned …" at bounding box center [402, 230] width 616 height 392
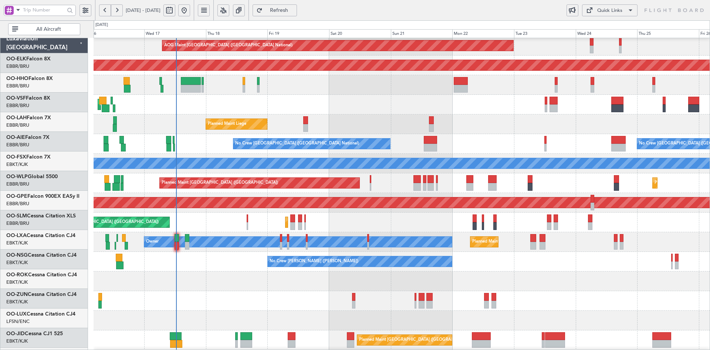
scroll to position [61, 0]
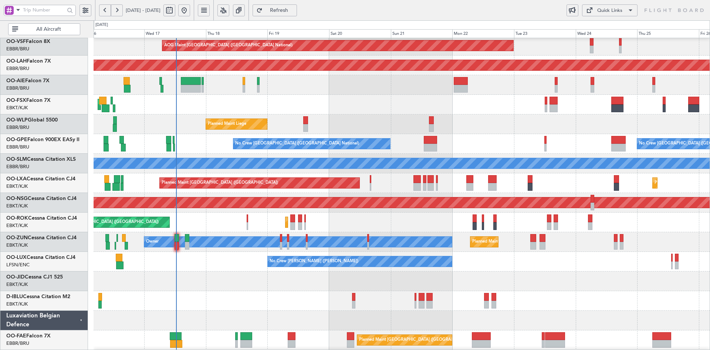
click at [406, 271] on div at bounding box center [402, 281] width 616 height 20
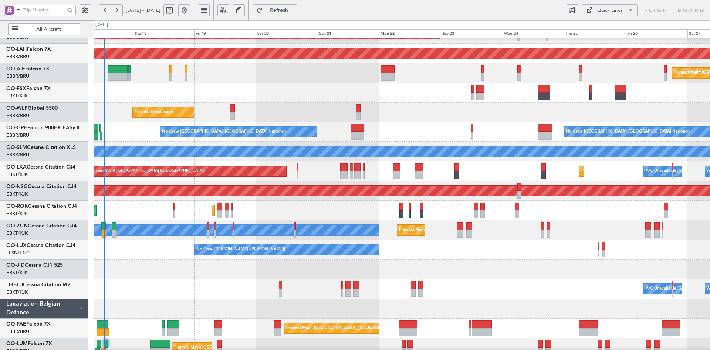
click at [339, 90] on div "AOG Maint Kortrijk-[GEOGRAPHIC_DATA]" at bounding box center [402, 93] width 616 height 20
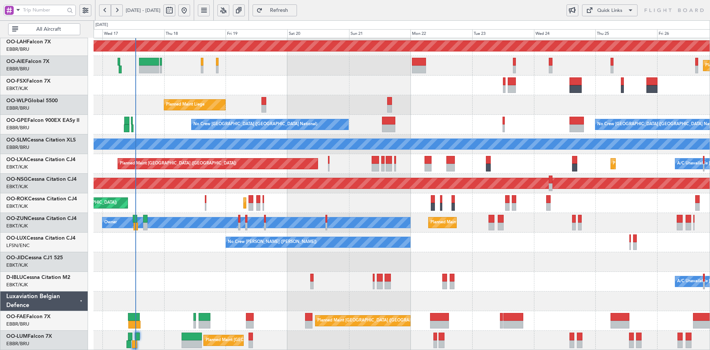
click at [460, 267] on div "AOG Maint Brussels (Brussels National) Planned Maint Alton-st Louis (St Louis R…" at bounding box center [402, 154] width 616 height 392
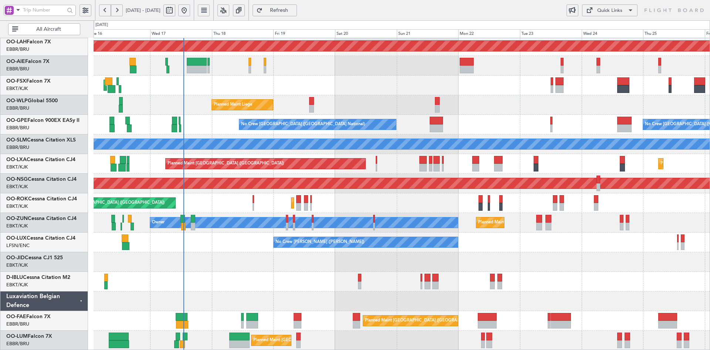
click at [409, 95] on div "AOG Maint Kortrijk-[GEOGRAPHIC_DATA]" at bounding box center [402, 85] width 616 height 20
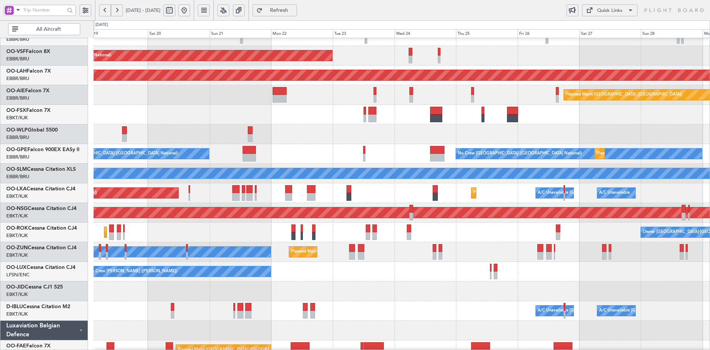
click at [426, 124] on div at bounding box center [402, 115] width 616 height 20
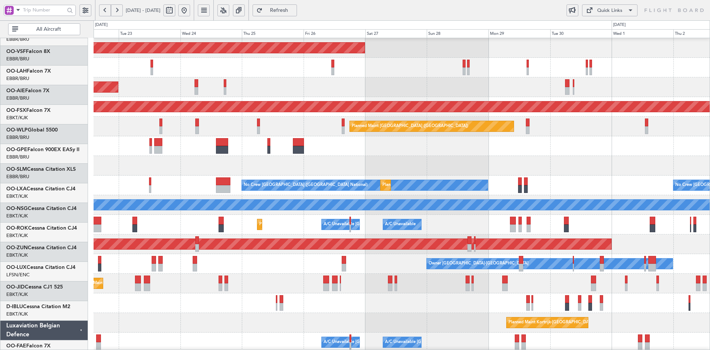
scroll to position [20, 0]
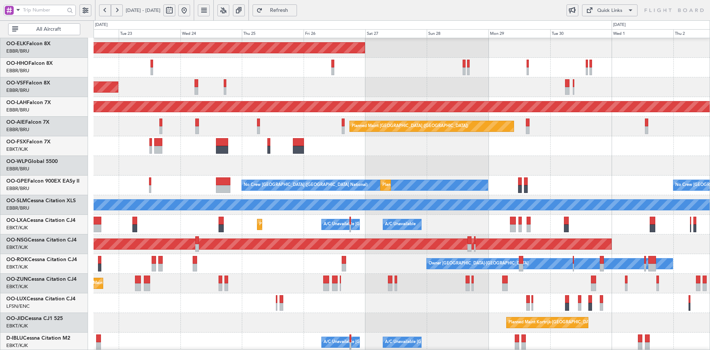
click at [638, 71] on div "Planned Maint Kortrijk-Wevelgem AOG Maint Brussels (Brussels National) Planned …" at bounding box center [402, 214] width 616 height 392
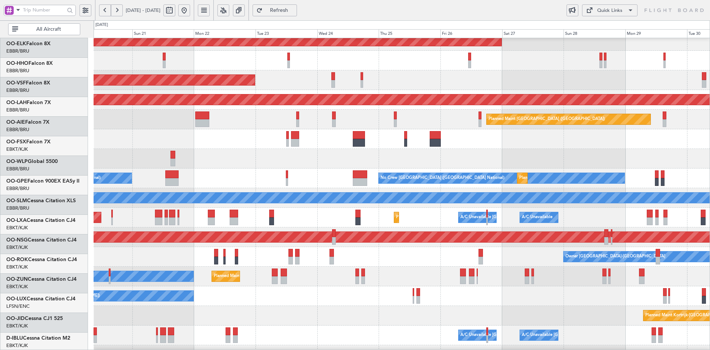
scroll to position [27, 0]
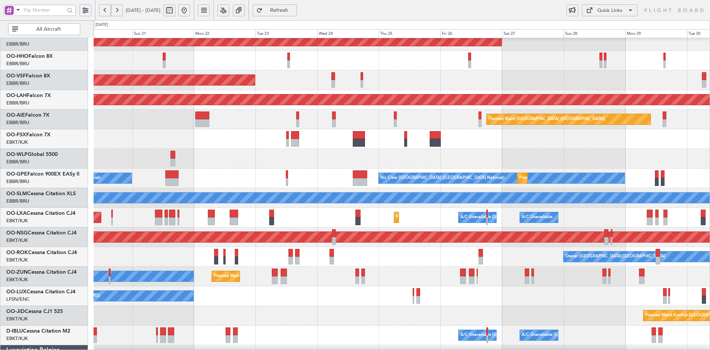
click at [532, 71] on div "AOG Maint [GEOGRAPHIC_DATA] ([GEOGRAPHIC_DATA] National)" at bounding box center [402, 80] width 616 height 20
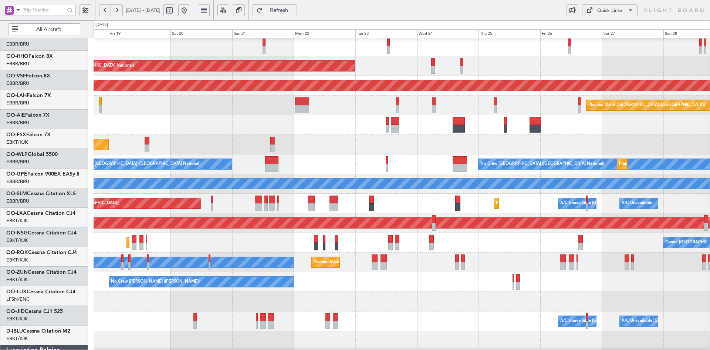
scroll to position [41, 0]
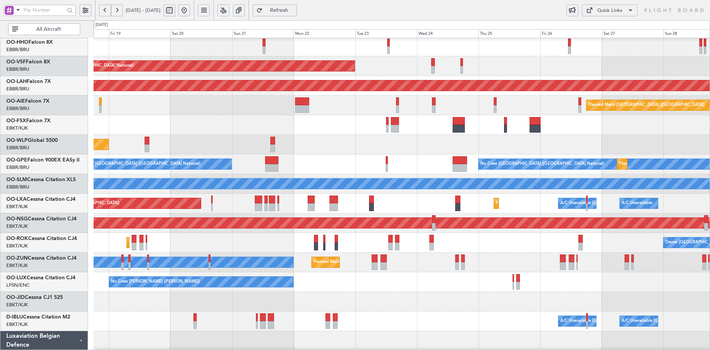
click at [532, 76] on div "Planned Maint Kortrijk-Wevelgem AOG Maint Brussels (Brussels National) Planned …" at bounding box center [402, 193] width 616 height 392
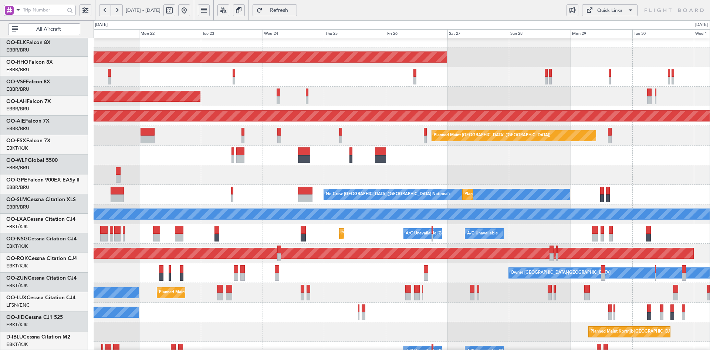
scroll to position [9, 0]
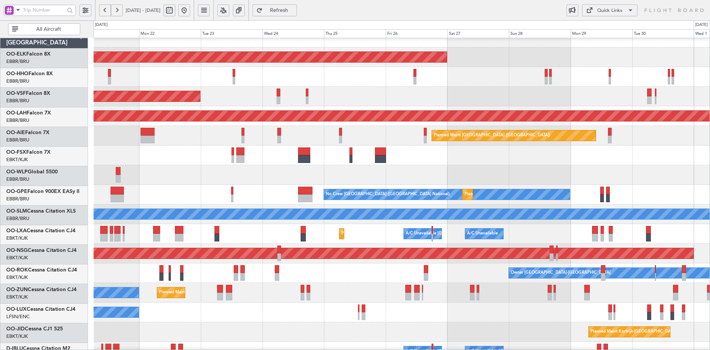
click at [338, 171] on div "Planned Maint Liege" at bounding box center [402, 175] width 616 height 20
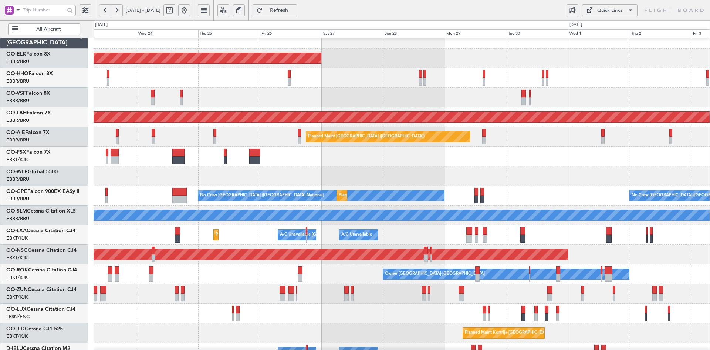
click at [247, 166] on div at bounding box center [402, 157] width 616 height 20
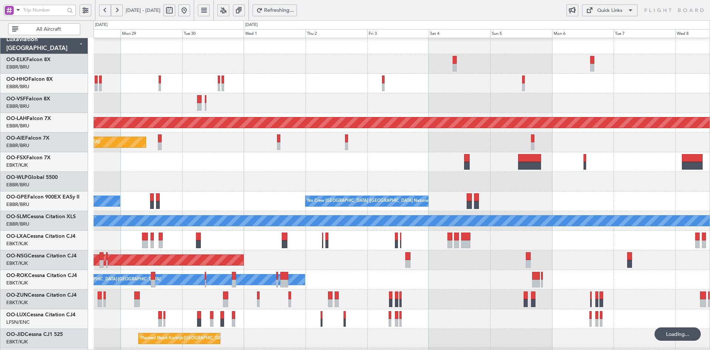
click at [555, 152] on div "Planned Maint [GEOGRAPHIC_DATA] ([GEOGRAPHIC_DATA])" at bounding box center [402, 142] width 616 height 20
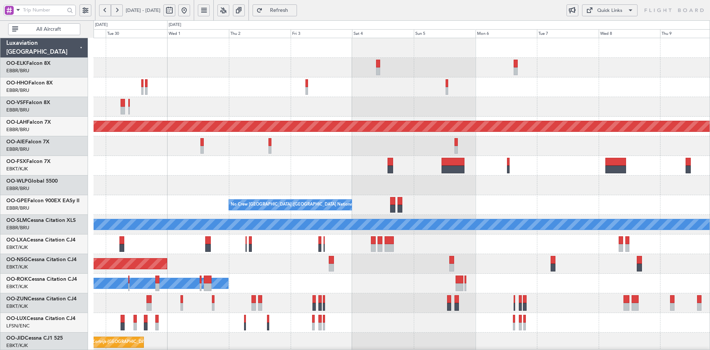
click at [470, 64] on div "Planned Maint Alton-st Louis (St Louis Regl) Planned Maint London (Farnborough)…" at bounding box center [402, 234] width 616 height 392
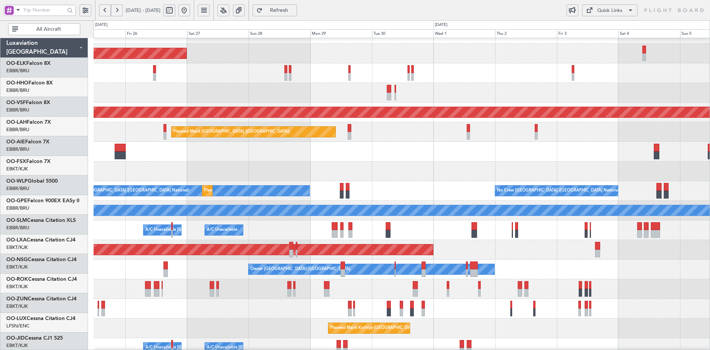
scroll to position [14, 0]
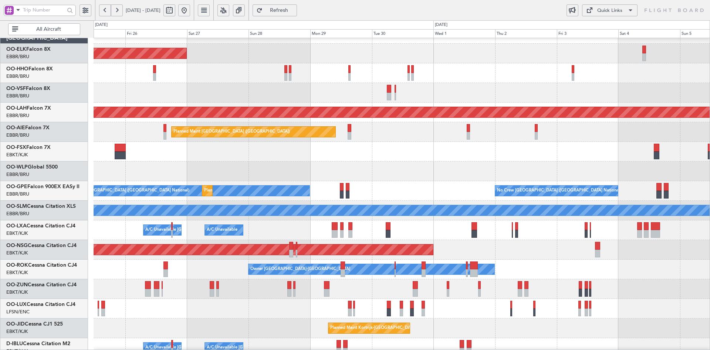
click at [549, 83] on div "AOG Maint [GEOGRAPHIC_DATA] ([GEOGRAPHIC_DATA] National)" at bounding box center [402, 93] width 616 height 20
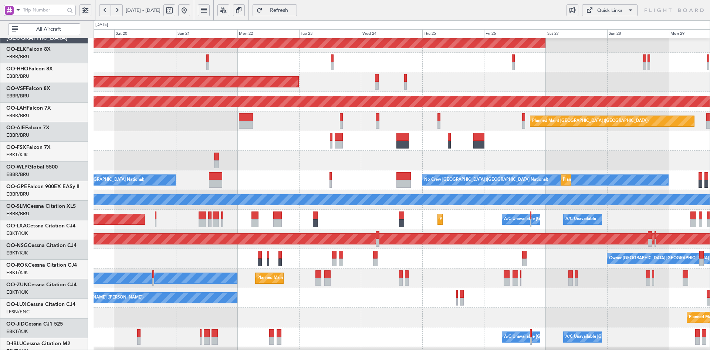
scroll to position [25, 0]
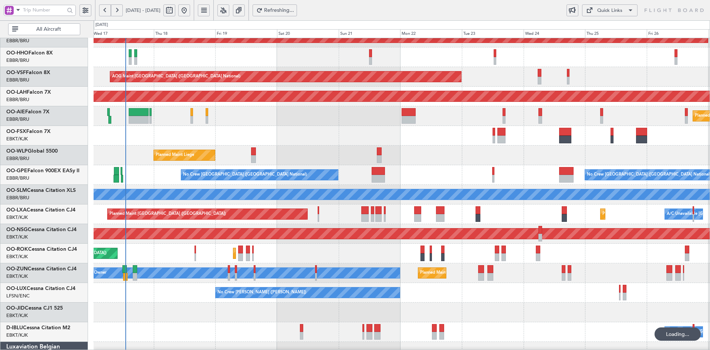
click at [381, 165] on div "Planned Maint Liege" at bounding box center [402, 155] width 616 height 20
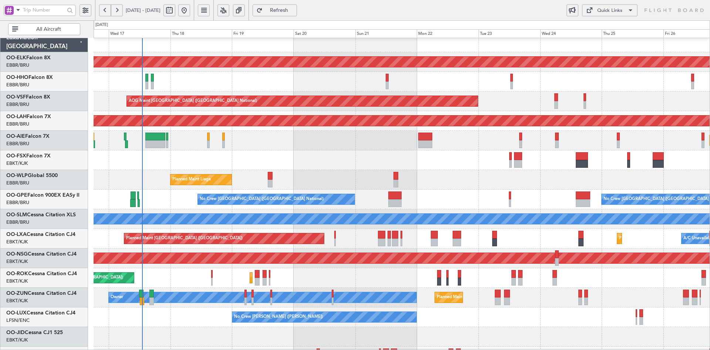
click at [481, 302] on div "Planned Maint Kortrijk-Wevelgem AOG Maint Brussels (Brussels National) Planned …" at bounding box center [402, 229] width 616 height 392
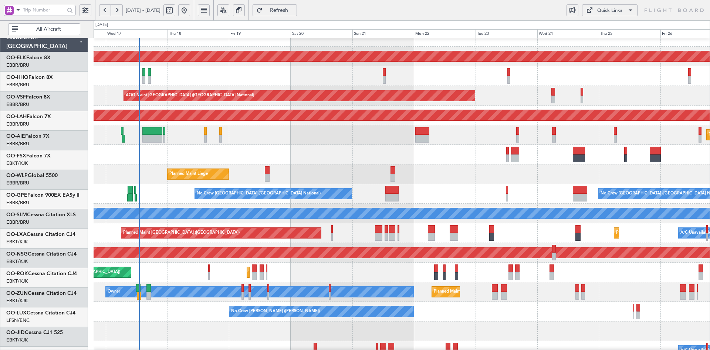
scroll to position [11, 0]
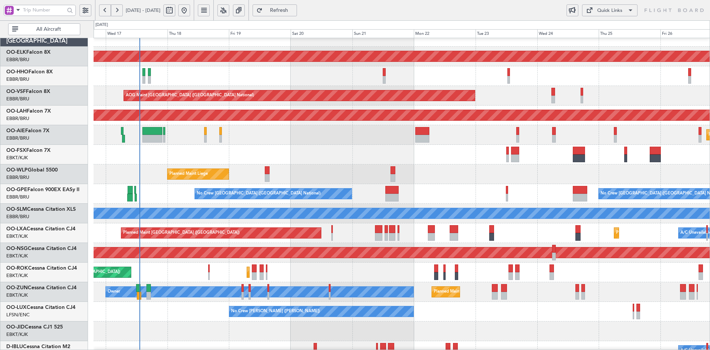
click at [355, 302] on div "Planned Maint Kortrijk-[GEOGRAPHIC_DATA] Owner" at bounding box center [402, 292] width 616 height 20
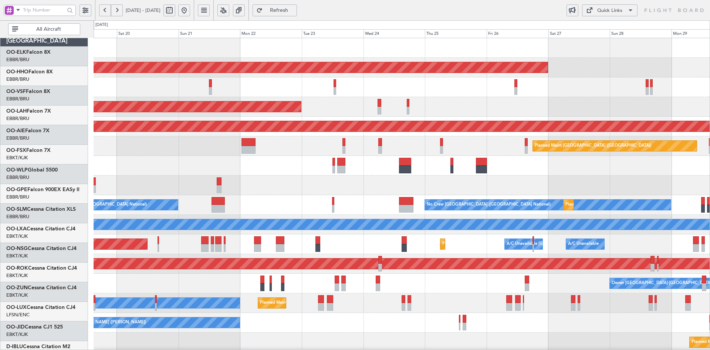
scroll to position [0, 0]
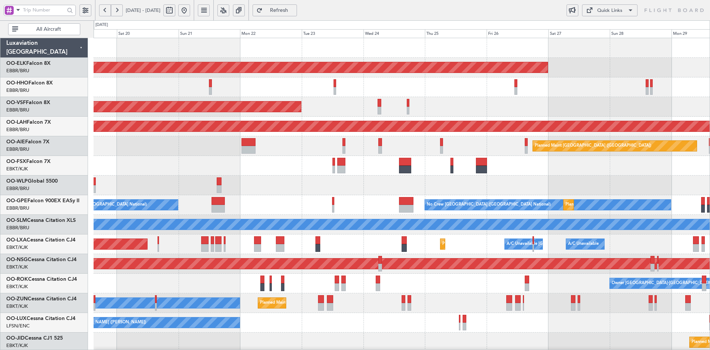
click at [571, 313] on div "No Crew [PERSON_NAME] ([PERSON_NAME])" at bounding box center [402, 323] width 616 height 20
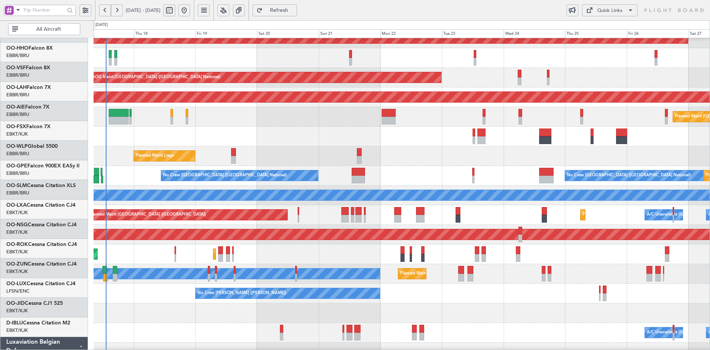
scroll to position [29, 0]
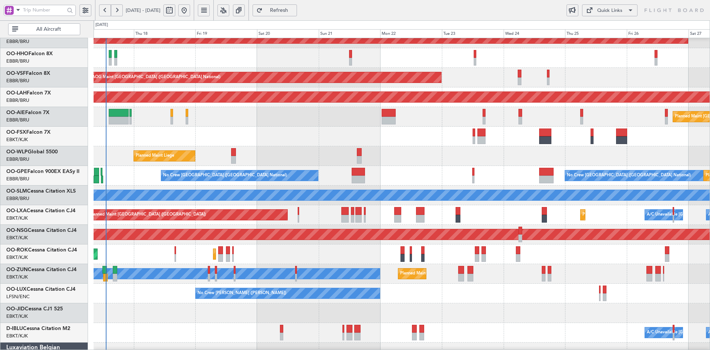
click at [431, 164] on div "Planned Maint Liege" at bounding box center [402, 156] width 616 height 20
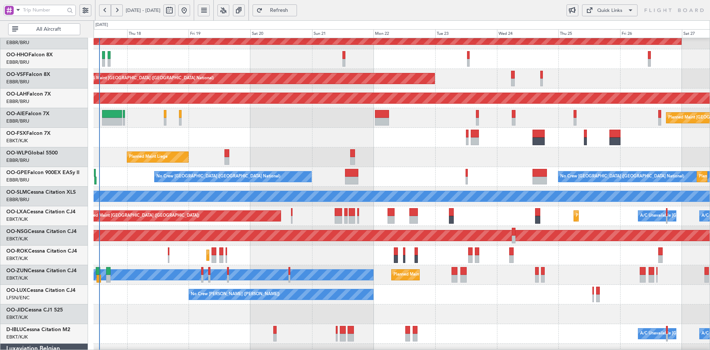
click at [386, 119] on div "Planned Maint Kortrijk-Wevelgem AOG Maint Brussels (Brussels National) Planned …" at bounding box center [402, 206] width 616 height 392
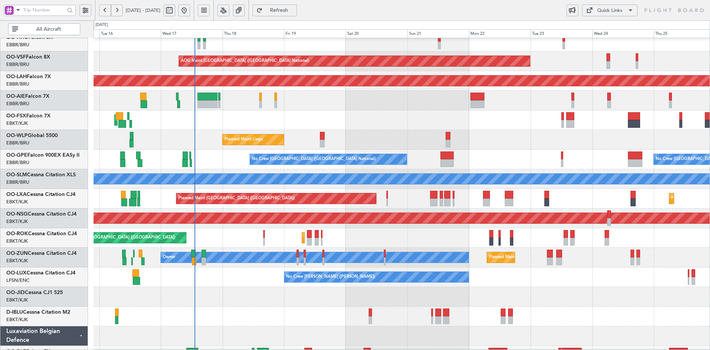
click at [475, 232] on div "AOG Maint Brussels (Brussels National) Planned Maint Alton-st Louis (St Louis R…" at bounding box center [402, 189] width 616 height 392
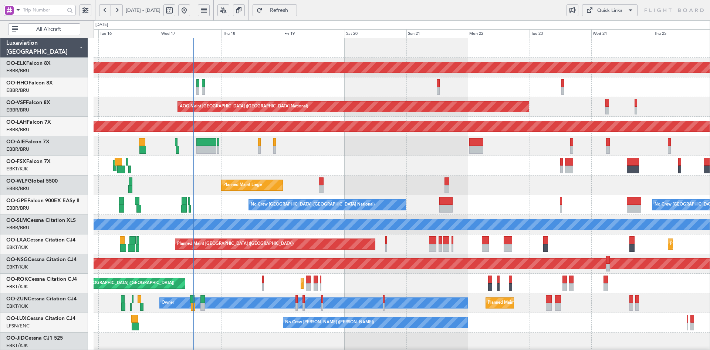
click at [493, 175] on div "Planned Maint Liege" at bounding box center [402, 185] width 616 height 20
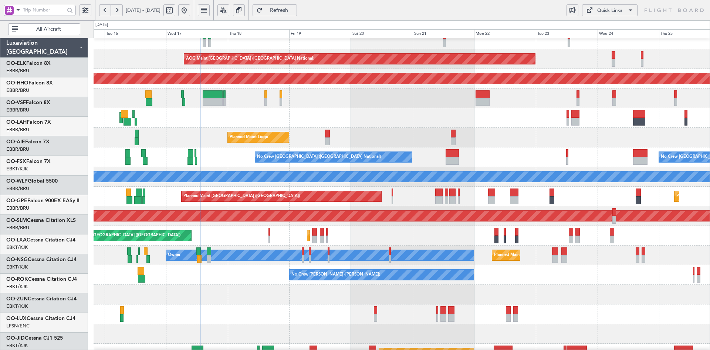
scroll to position [48, 0]
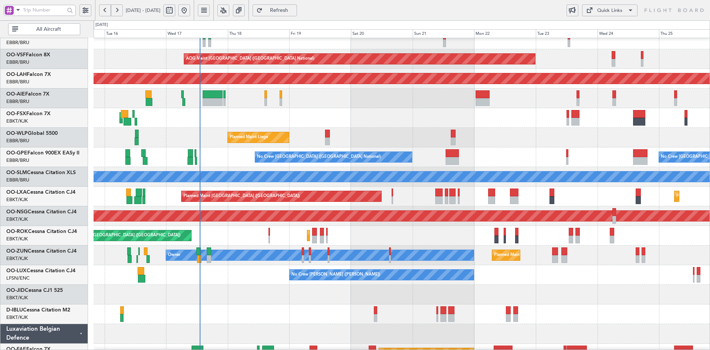
click at [522, 322] on div "A/C Unavailable Brussels (Brussels National) A/C Unavailable Kortrijk-Wevelgem" at bounding box center [402, 314] width 616 height 20
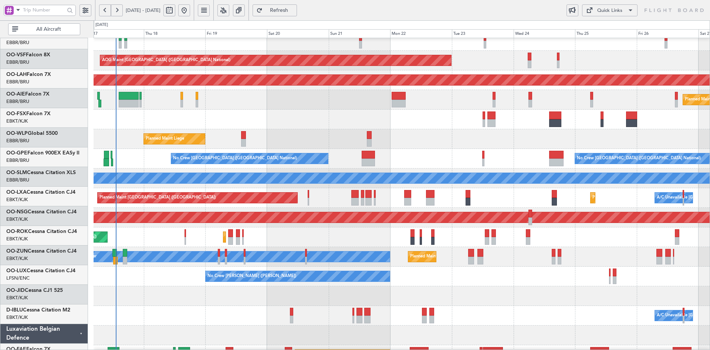
scroll to position [46, 0]
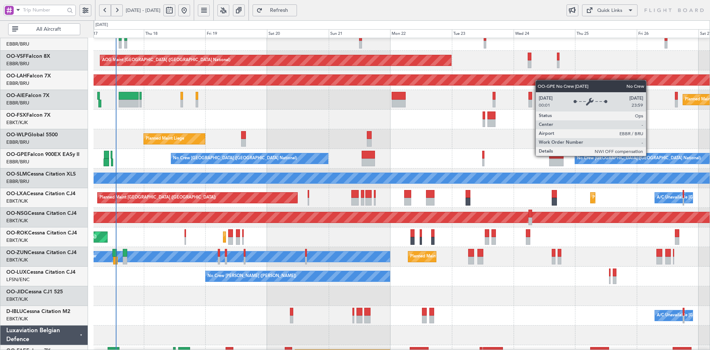
click at [575, 161] on div "No Crew [GEOGRAPHIC_DATA] ([GEOGRAPHIC_DATA] National)" at bounding box center [698, 158] width 246 height 10
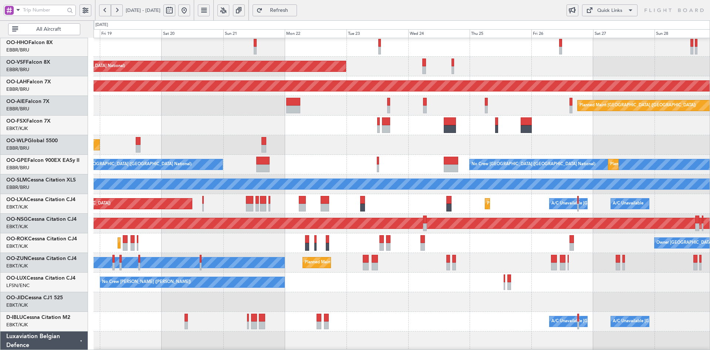
scroll to position [47, 0]
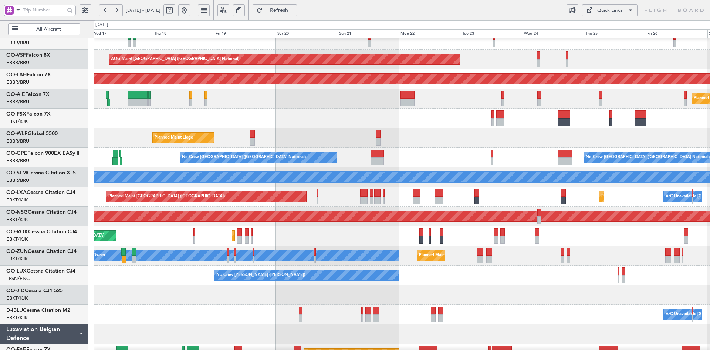
click at [454, 121] on div "AOG Maint Kortrijk-[GEOGRAPHIC_DATA]" at bounding box center [402, 118] width 616 height 20
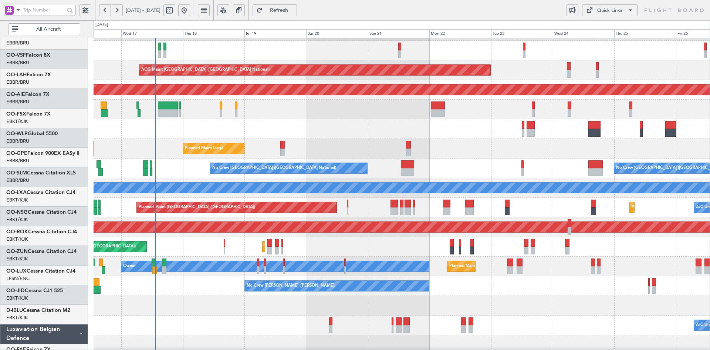
scroll to position [37, 0]
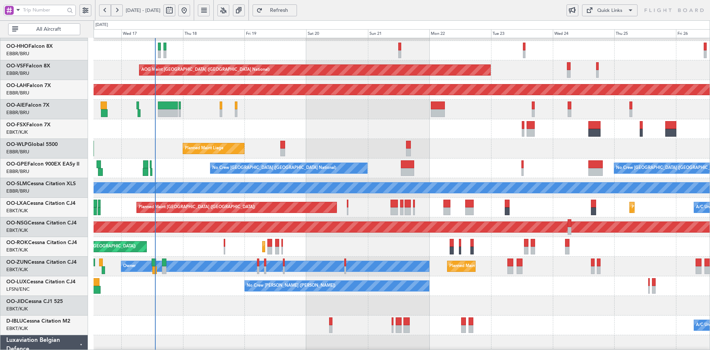
click at [440, 161] on div "No Crew [GEOGRAPHIC_DATA] ([GEOGRAPHIC_DATA] National) No Crew [GEOGRAPHIC_DATA…" at bounding box center [402, 168] width 616 height 20
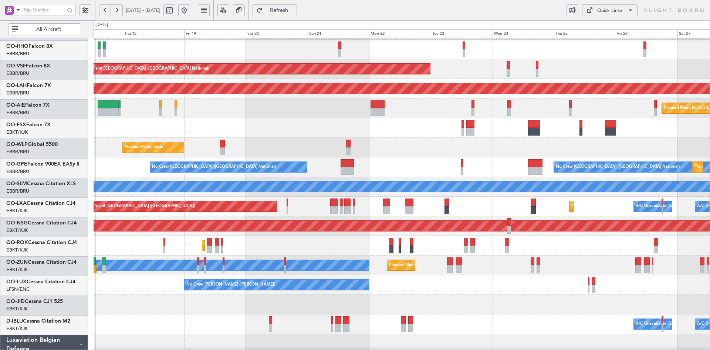
scroll to position [38, 0]
click at [410, 146] on div "Planned Maint Liege" at bounding box center [402, 148] width 616 height 20
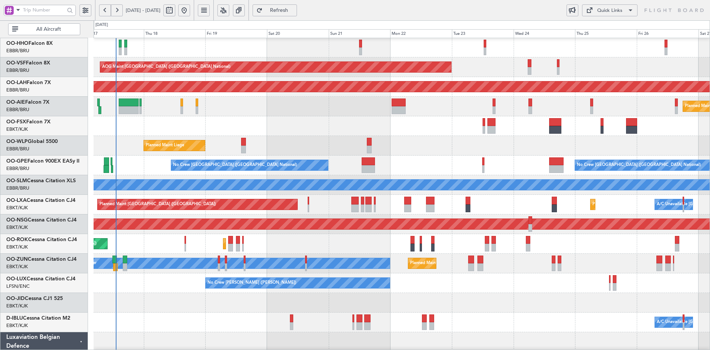
click at [378, 134] on div "AOG Maint Kortrijk-[GEOGRAPHIC_DATA]" at bounding box center [402, 126] width 616 height 20
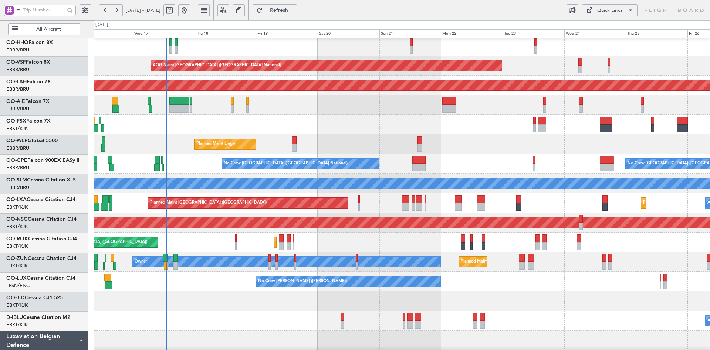
scroll to position [41, 0]
click at [486, 125] on div "AOG Maint Kortrijk-[GEOGRAPHIC_DATA]" at bounding box center [402, 125] width 616 height 20
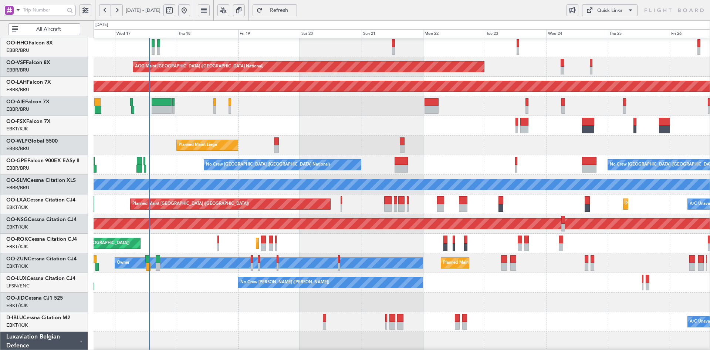
click at [247, 297] on div at bounding box center [402, 302] width 616 height 20
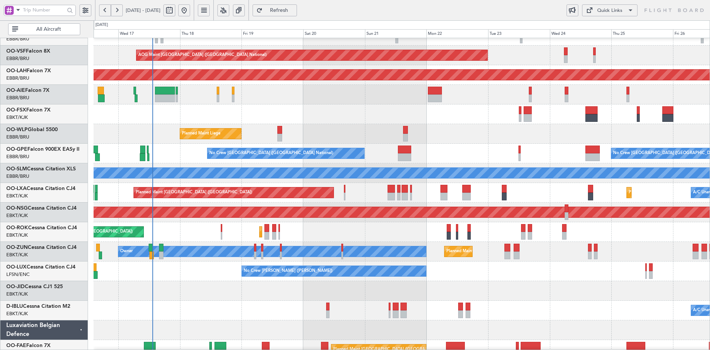
click at [325, 314] on div "A/C Unavailable Brussels (Brussels National) A/C Unavailable Kortrijk-Wevelgem" at bounding box center [402, 310] width 616 height 20
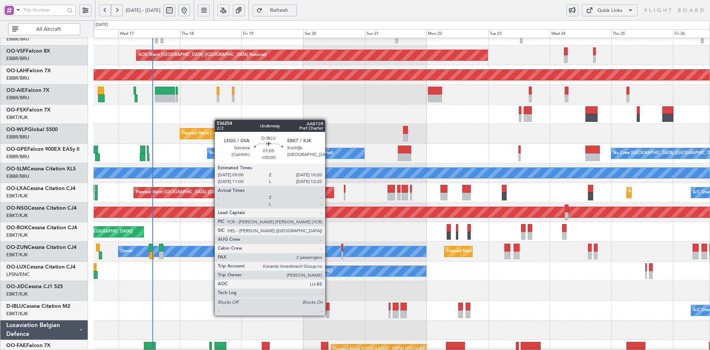
click at [329, 314] on div at bounding box center [328, 314] width 4 height 8
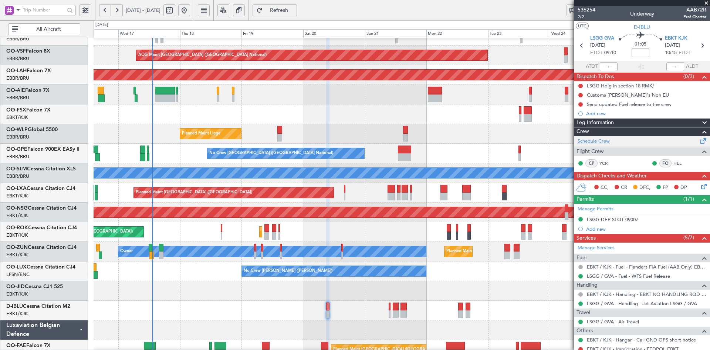
click at [602, 145] on div "Schedule Crew" at bounding box center [642, 141] width 136 height 11
click at [272, 144] on div "Planned Maint Liege" at bounding box center [402, 134] width 616 height 20
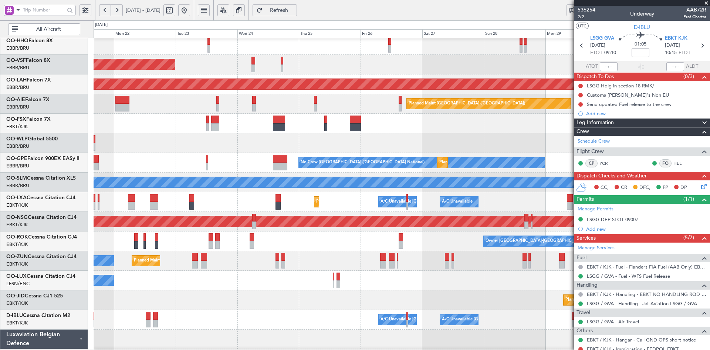
click at [204, 148] on div at bounding box center [402, 143] width 616 height 20
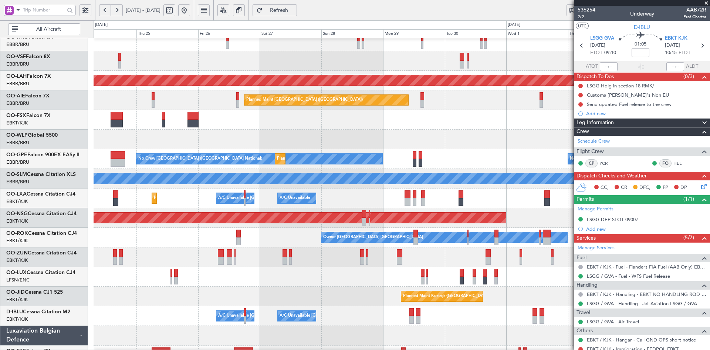
click at [233, 141] on div at bounding box center [402, 139] width 616 height 20
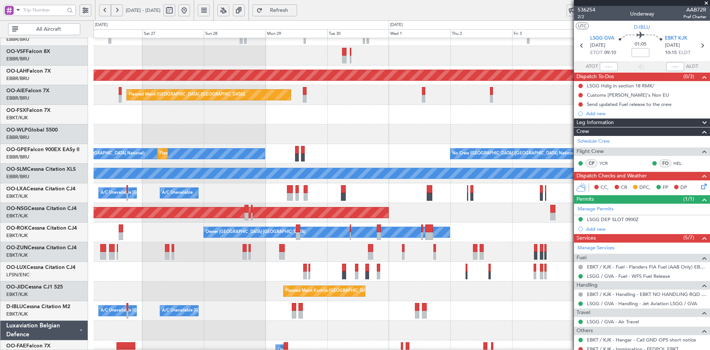
click at [252, 145] on div "No Crew Brussels (Brussels National) Planned Maint Brussels (Brussels National)…" at bounding box center [402, 154] width 616 height 20
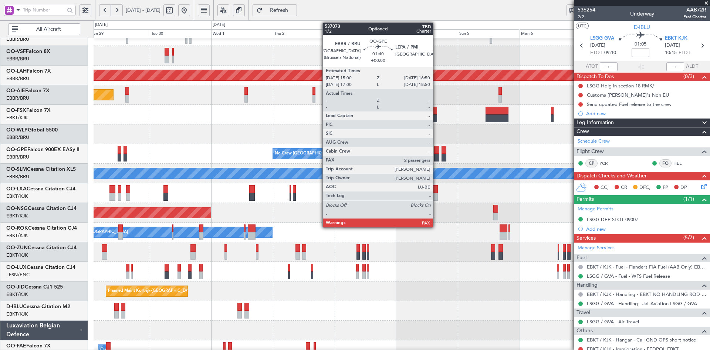
click at [434, 161] on div at bounding box center [436, 158] width 5 height 8
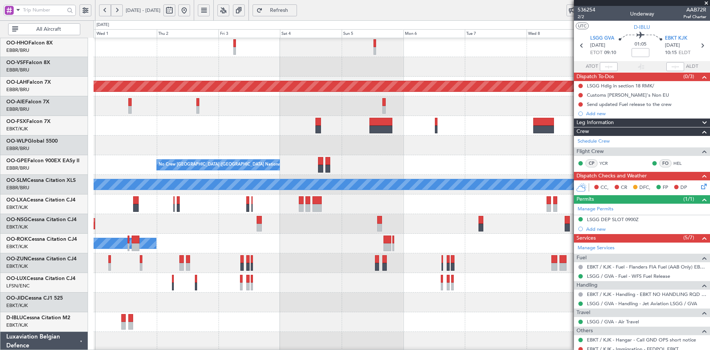
click at [299, 172] on div "No Crew Brussels (Brussels National) No Crew Brussels (Brussels National)" at bounding box center [402, 165] width 616 height 20
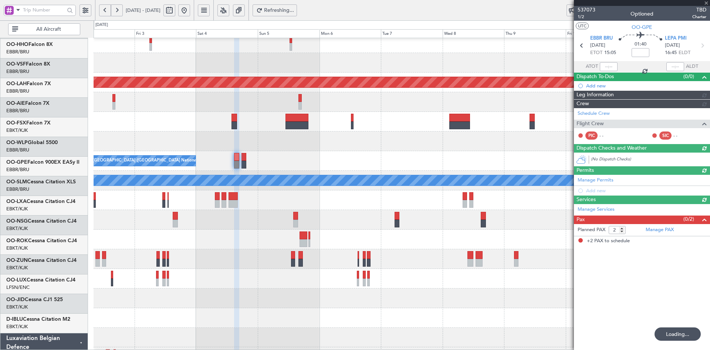
click at [390, 149] on div at bounding box center [402, 141] width 616 height 20
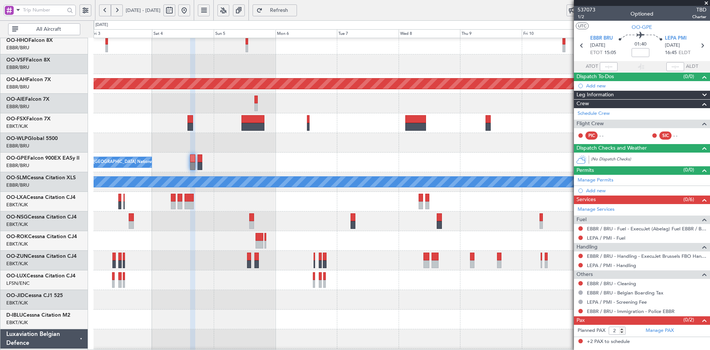
click at [709, 2] on span at bounding box center [706, 3] width 7 height 7
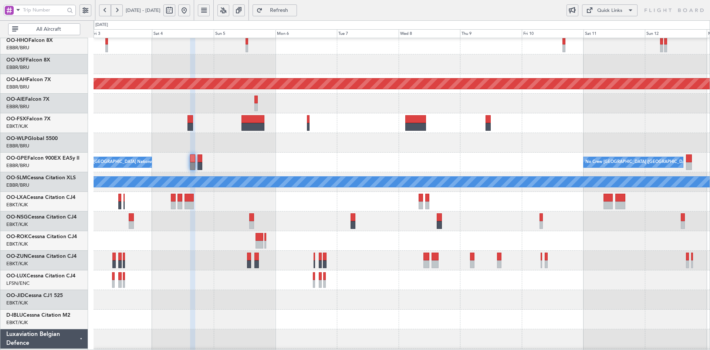
type input "0"
click at [190, 12] on button at bounding box center [184, 10] width 12 height 12
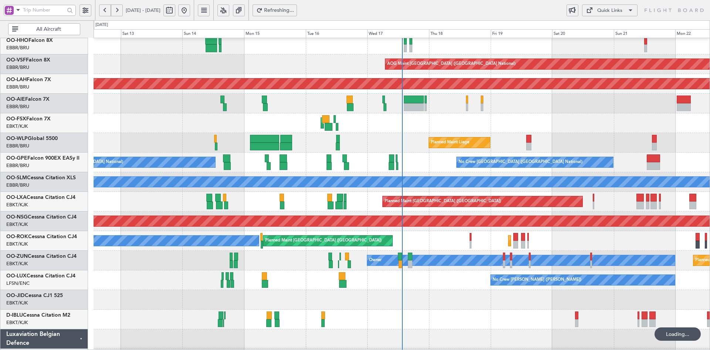
click at [587, 138] on div "Planned Maint Liege" at bounding box center [402, 143] width 616 height 20
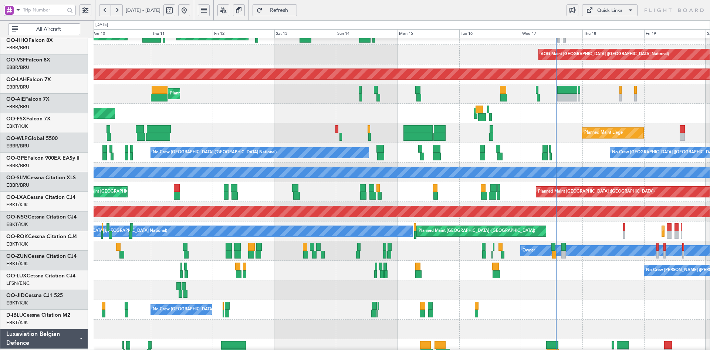
click at [431, 290] on div at bounding box center [402, 290] width 616 height 20
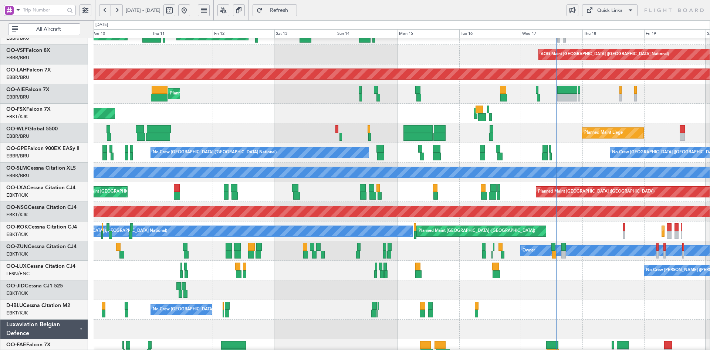
scroll to position [57, 0]
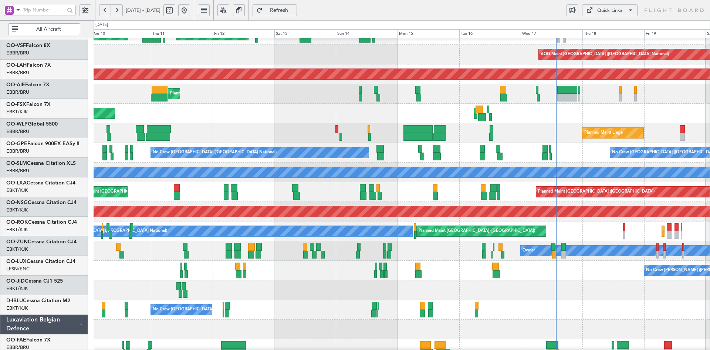
click at [317, 292] on div at bounding box center [402, 290] width 616 height 20
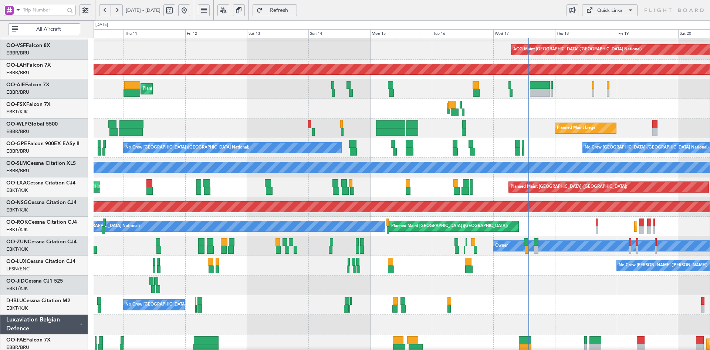
click at [407, 301] on div "No Crew [GEOGRAPHIC_DATA] ([GEOGRAPHIC_DATA] National)" at bounding box center [402, 305] width 616 height 20
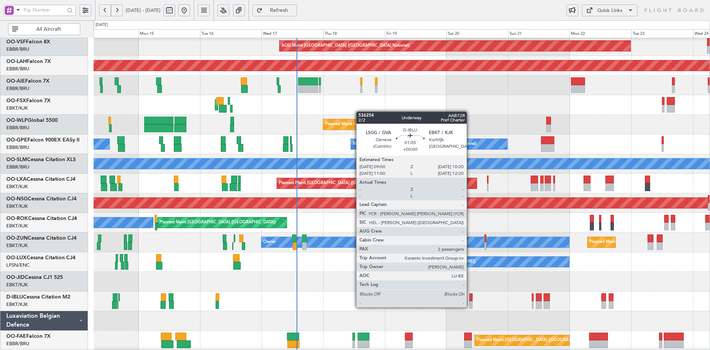
click at [470, 306] on div at bounding box center [472, 305] width 4 height 8
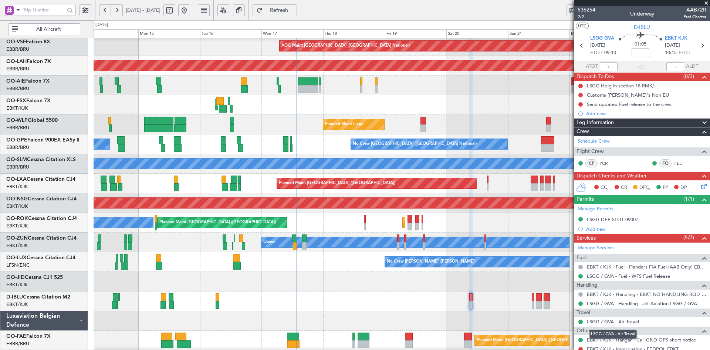
click at [627, 320] on link "LSGG / GVA - Air Travel" at bounding box center [613, 321] width 52 height 6
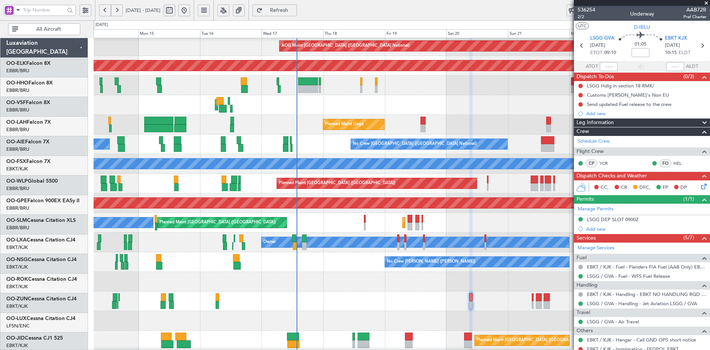
scroll to position [61, 0]
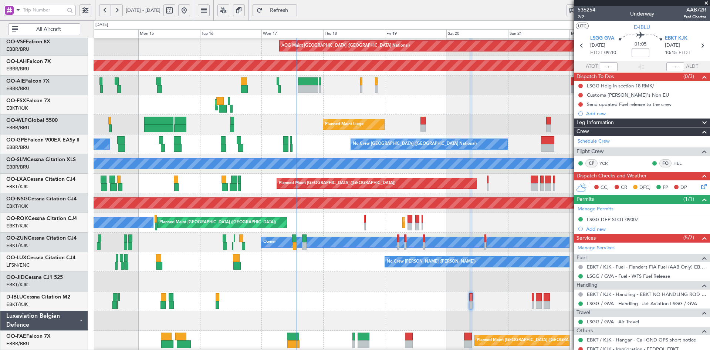
click at [706, 3] on span at bounding box center [706, 3] width 7 height 7
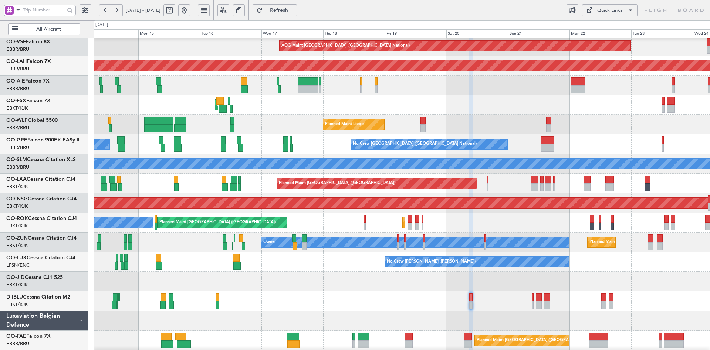
type input "0"
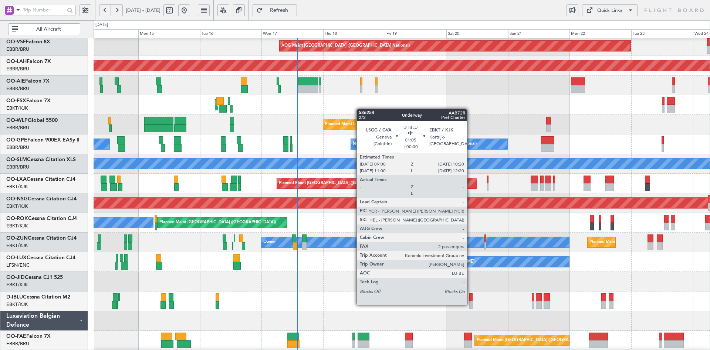
click at [471, 304] on div at bounding box center [472, 305] width 4 height 8
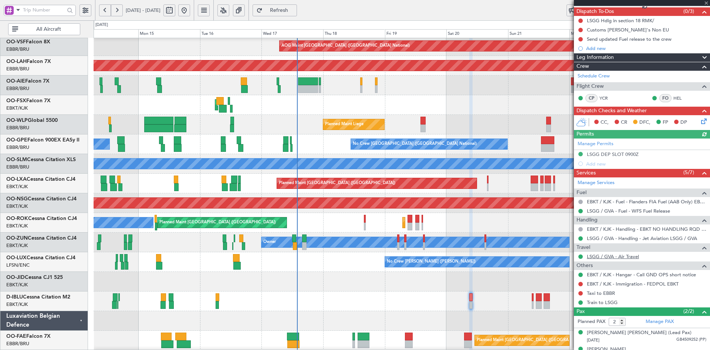
scroll to position [76, 0]
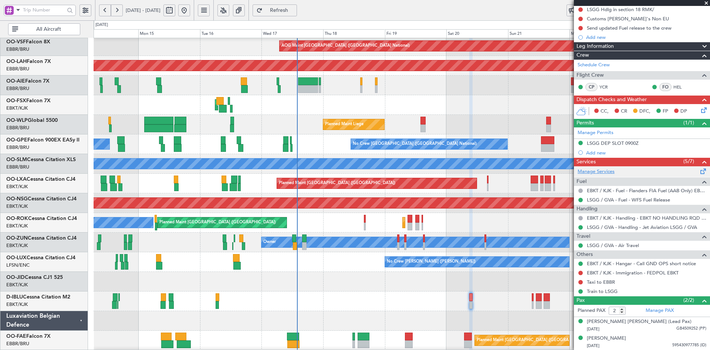
click at [595, 173] on link "Manage Services" at bounding box center [596, 171] width 37 height 7
click at [613, 290] on link "Train to LSGG" at bounding box center [602, 291] width 31 height 6
click at [706, 3] on span at bounding box center [706, 3] width 7 height 7
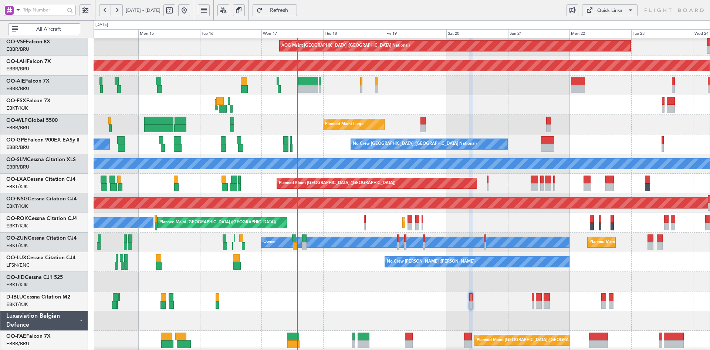
type input "0"
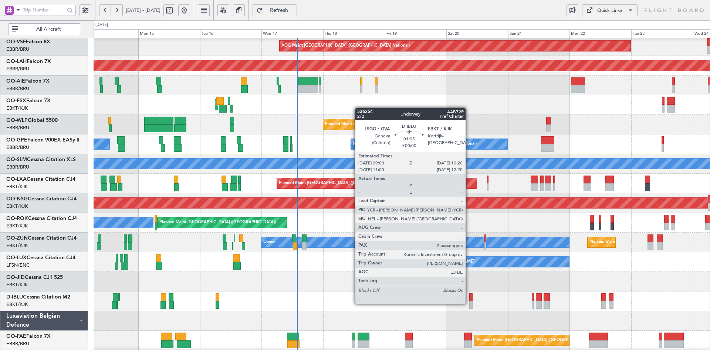
click at [470, 303] on div at bounding box center [472, 305] width 4 height 8
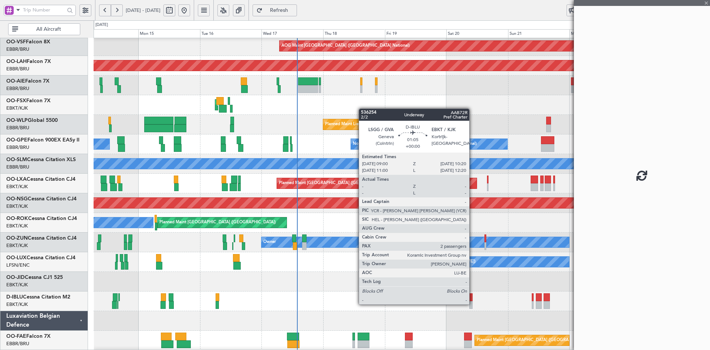
click at [473, 303] on div at bounding box center [472, 305] width 4 height 8
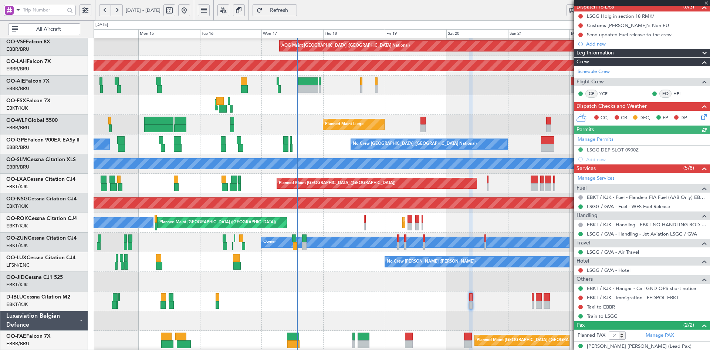
scroll to position [74, 0]
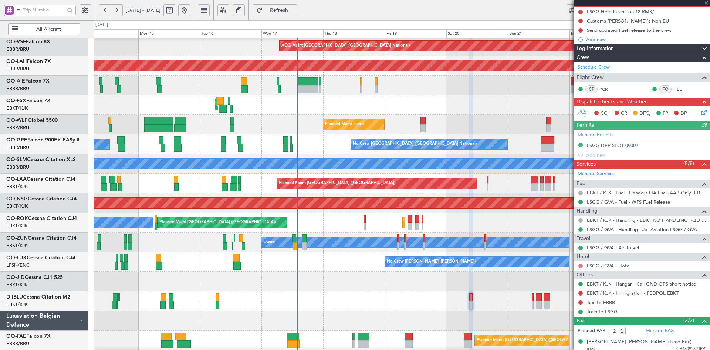
click at [582, 267] on mat-tooltip-component "Not Requested" at bounding box center [581, 277] width 42 height 20
click at [581, 275] on div "Not Requested" at bounding box center [580, 277] width 31 height 9
click at [583, 266] on div at bounding box center [581, 266] width 6 height 6
click at [581, 266] on button at bounding box center [581, 265] width 4 height 4
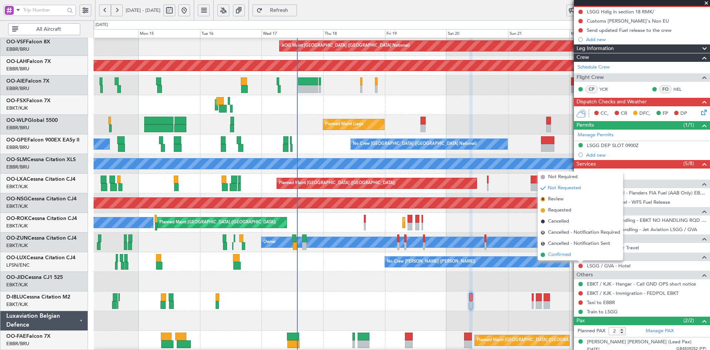
click at [574, 258] on li "Confirmed" at bounding box center [580, 254] width 85 height 11
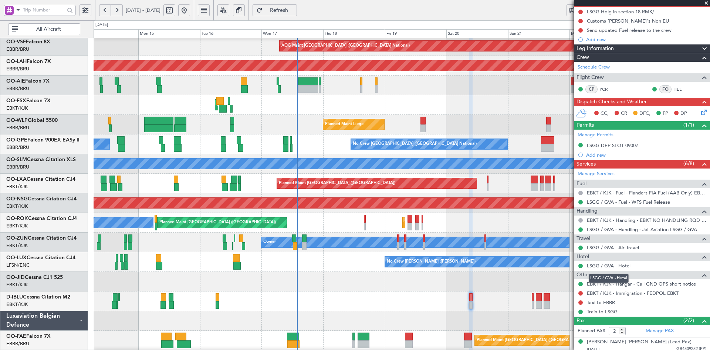
click at [623, 263] on link "LSGG / GVA - Hotel" at bounding box center [609, 265] width 44 height 6
click at [709, 1] on span at bounding box center [706, 3] width 7 height 7
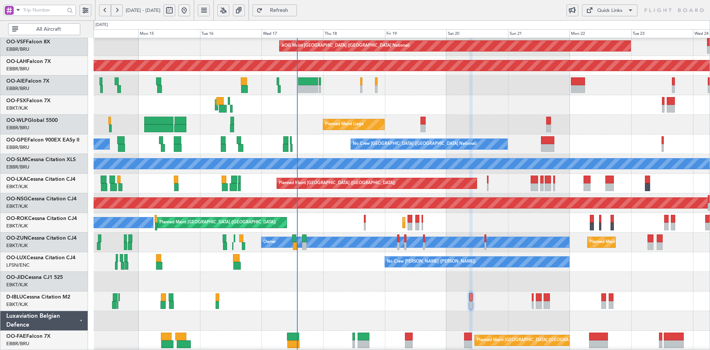
type input "0"
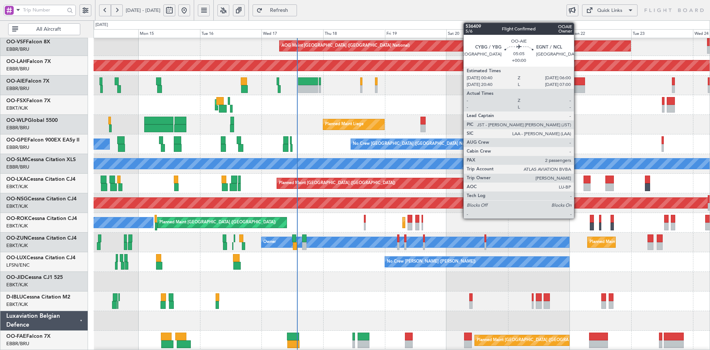
click at [506, 94] on div "Planned Maint [GEOGRAPHIC_DATA] ([GEOGRAPHIC_DATA])" at bounding box center [402, 85] width 616 height 20
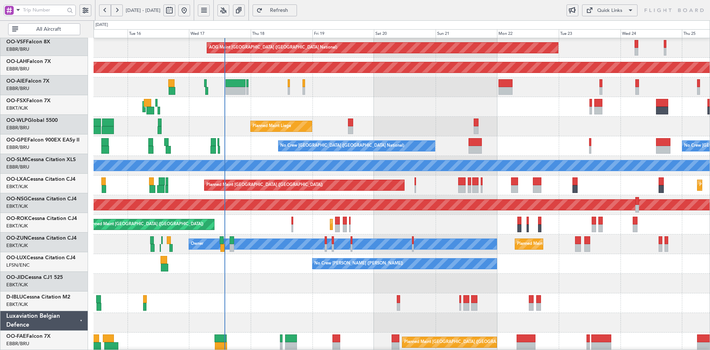
scroll to position [59, 0]
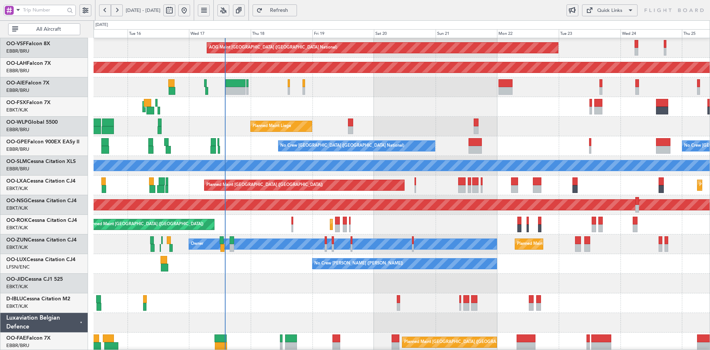
click at [577, 129] on div "Planned Maint Liege" at bounding box center [402, 127] width 616 height 20
click at [418, 133] on div "Planned Maint Liege" at bounding box center [402, 127] width 616 height 20
click at [357, 212] on div "AOG Maint Brussels (Brussels National) Planned Maint Alton-st Louis (St Louis R…" at bounding box center [402, 175] width 616 height 392
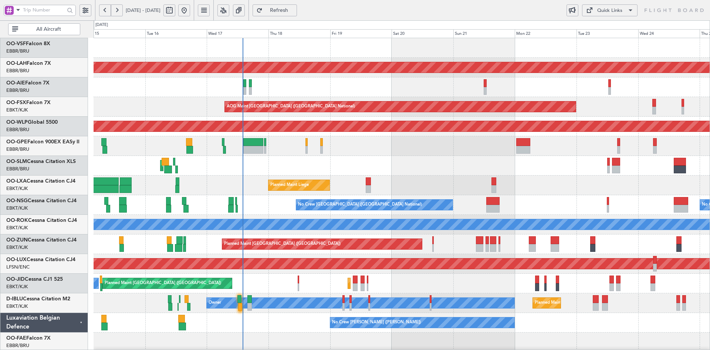
scroll to position [0, 0]
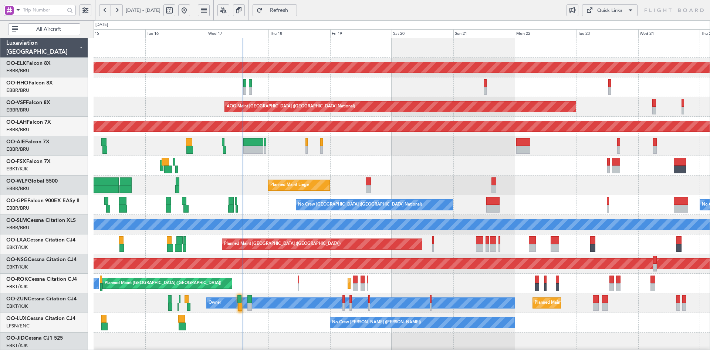
click at [390, 135] on div "Planned Maint Kortrijk-Wevelgem AOG Maint Brussels (Brussels National) Planned …" at bounding box center [402, 234] width 616 height 392
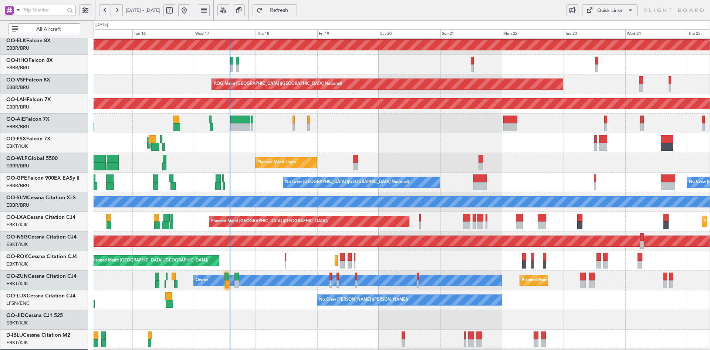
scroll to position [29, 0]
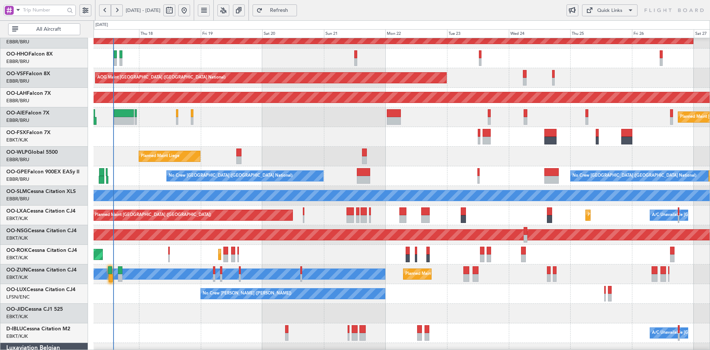
click at [367, 139] on div "AOG Maint Kortrijk-[GEOGRAPHIC_DATA]" at bounding box center [402, 137] width 616 height 20
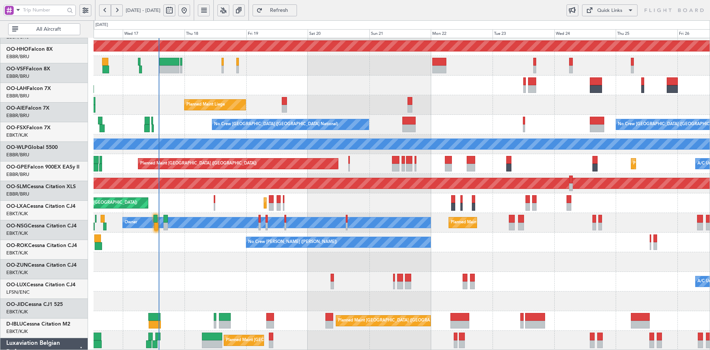
scroll to position [80, 0]
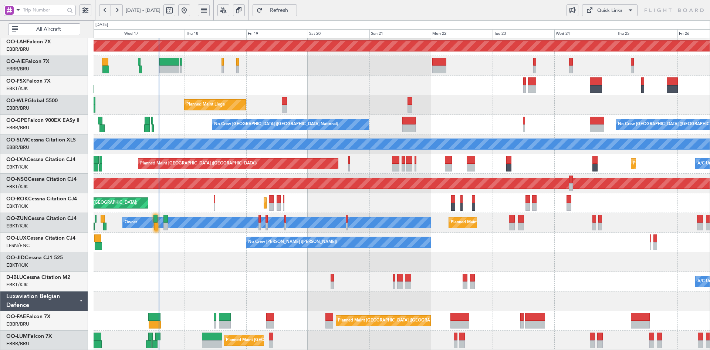
click at [540, 212] on div "AOG Maint Brussels (Brussels National) Planned Maint Alton-st Louis (St Louis R…" at bounding box center [402, 154] width 616 height 392
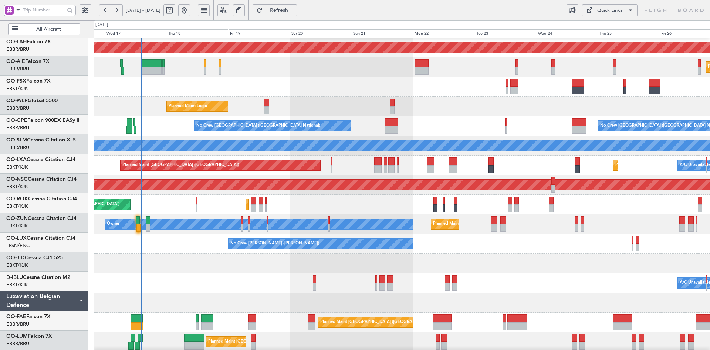
click at [456, 251] on div "No Crew [PERSON_NAME] ([PERSON_NAME])" at bounding box center [402, 244] width 616 height 20
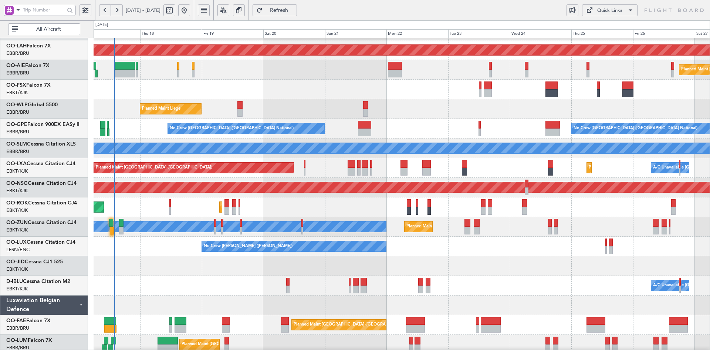
click at [411, 246] on div "No Crew [PERSON_NAME] ([PERSON_NAME])" at bounding box center [402, 246] width 616 height 20
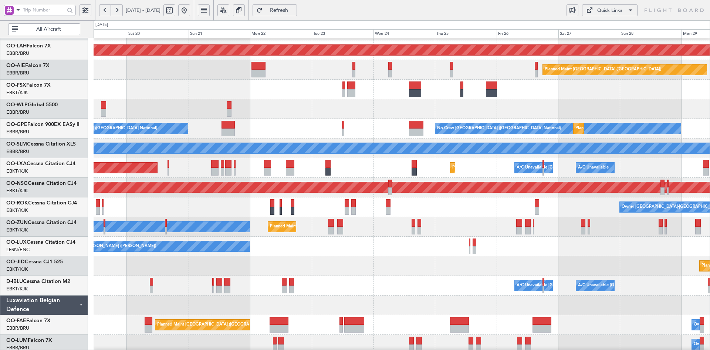
click at [534, 256] on div "No Crew [PERSON_NAME] ([PERSON_NAME])" at bounding box center [402, 246] width 616 height 20
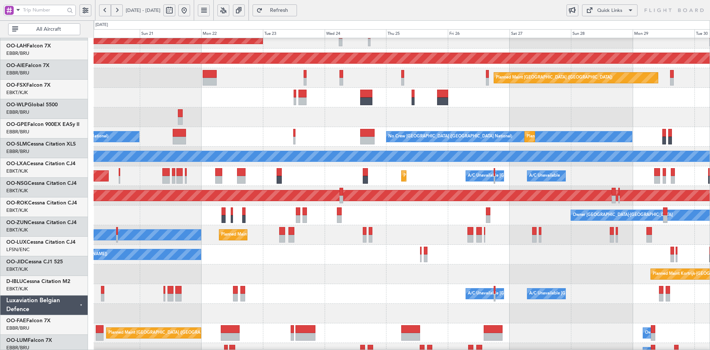
scroll to position [68, 0]
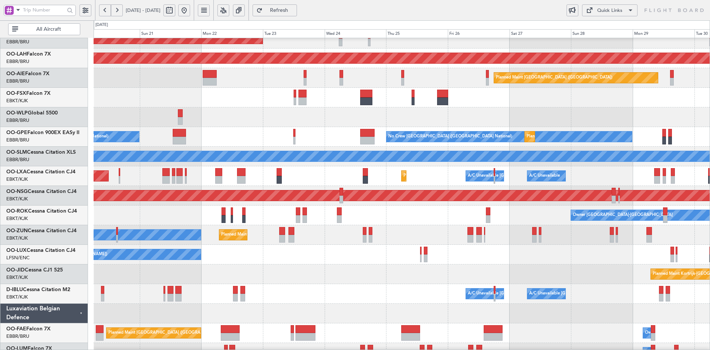
click at [309, 113] on div "Planned Maint Liege" at bounding box center [402, 117] width 616 height 20
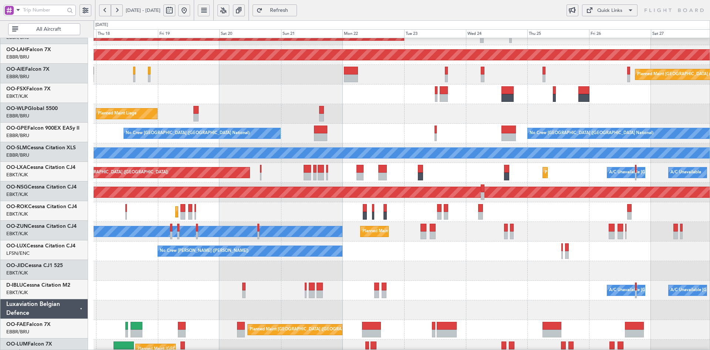
scroll to position [71, 0]
click at [422, 278] on div "Planned Maint Kortrijk-[GEOGRAPHIC_DATA]" at bounding box center [402, 271] width 616 height 20
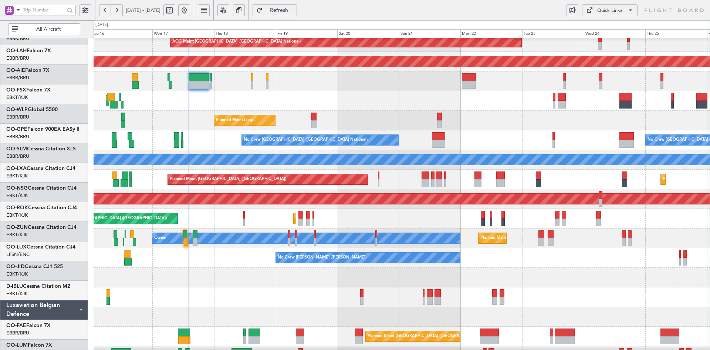
scroll to position [65, 0]
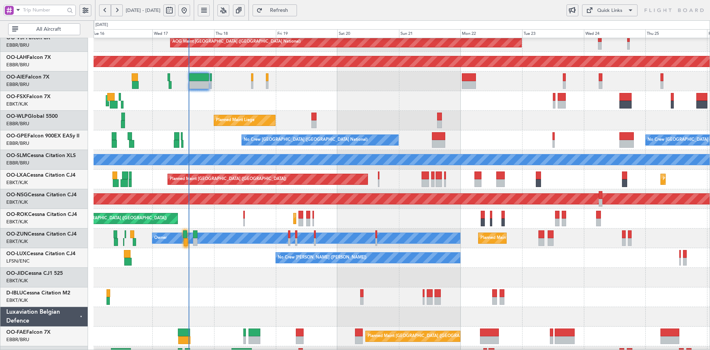
click at [347, 294] on div "A/C Unavailable Brussels (Brussels National) A/C Unavailable Kortrijk-Wevelgem" at bounding box center [402, 297] width 616 height 20
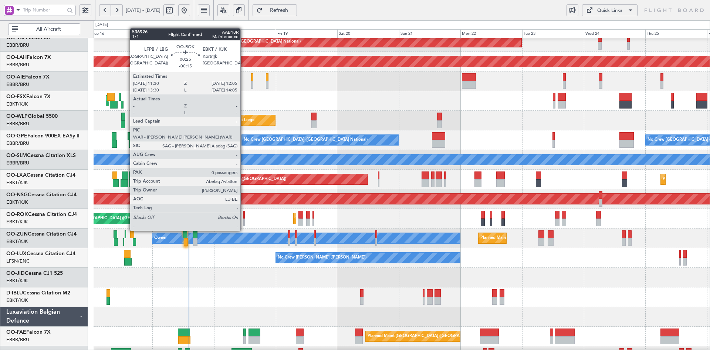
click at [244, 223] on div at bounding box center [244, 222] width 2 height 8
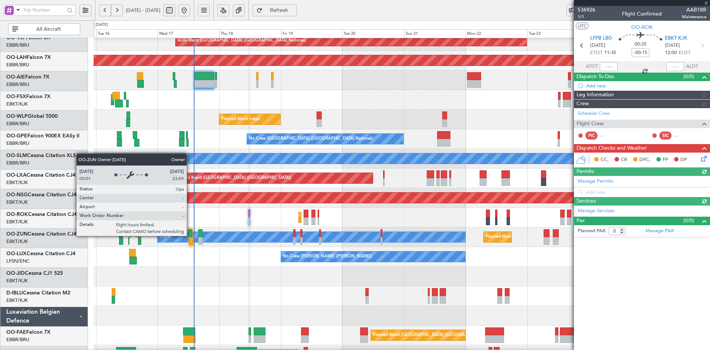
scroll to position [66, 0]
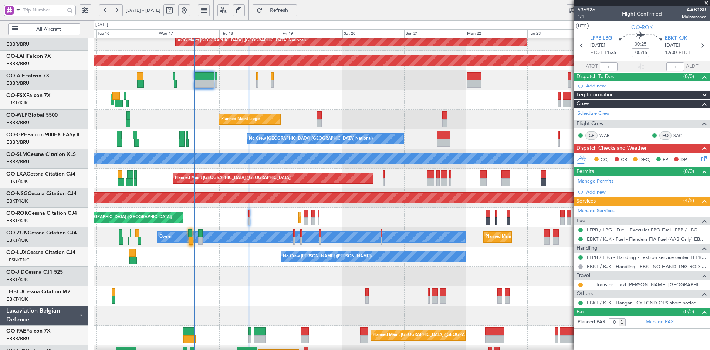
click at [708, 2] on span at bounding box center [706, 3] width 7 height 7
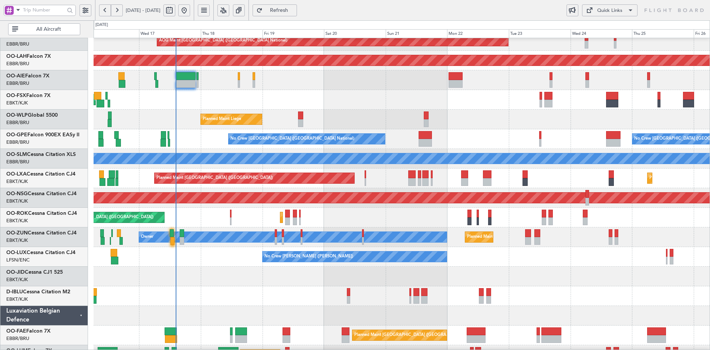
click at [576, 286] on div at bounding box center [402, 276] width 616 height 20
click at [410, 110] on div "Planned Maint Liege" at bounding box center [402, 120] width 616 height 20
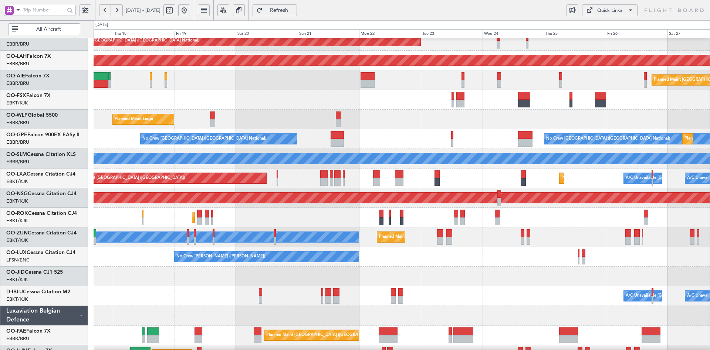
click at [485, 269] on div "Planned Maint Kortrijk-[GEOGRAPHIC_DATA]" at bounding box center [402, 276] width 616 height 20
click at [393, 114] on div "Planned Maint Liege" at bounding box center [402, 120] width 616 height 20
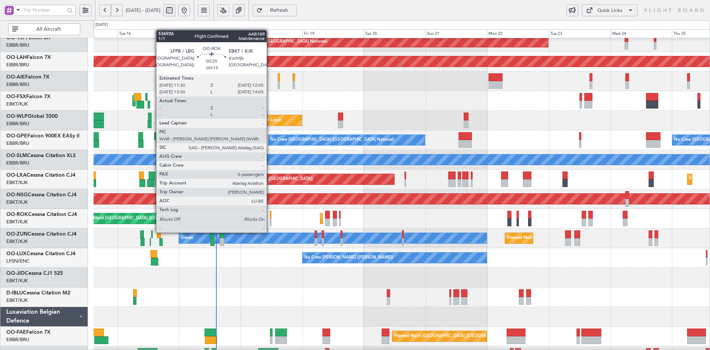
click at [270, 225] on div at bounding box center [271, 222] width 2 height 8
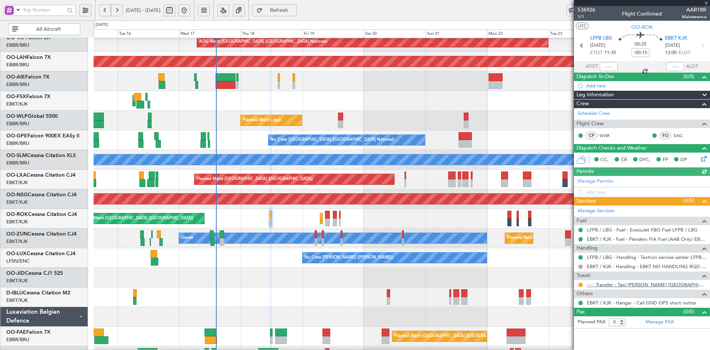
click at [637, 286] on link "--- - Transfer - Taxi [PERSON_NAME] [GEOGRAPHIC_DATA]" at bounding box center [647, 284] width 120 height 6
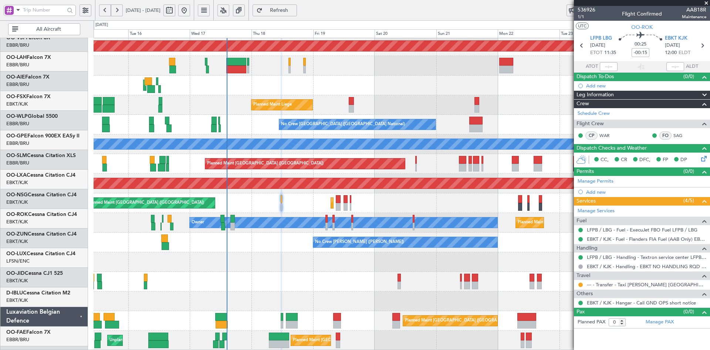
click at [501, 144] on div "AOG Maint Brussels (Brussels National) Planned Maint Alton-st Louis (St Louis R…" at bounding box center [402, 154] width 616 height 392
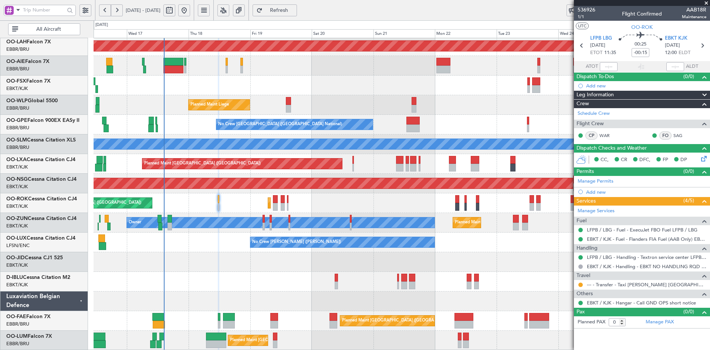
click at [382, 261] on div at bounding box center [402, 262] width 616 height 20
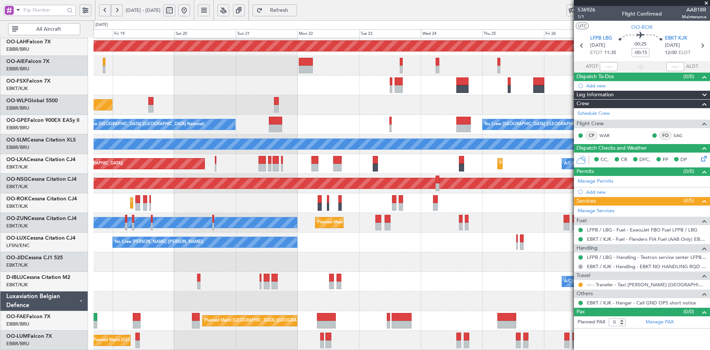
click at [375, 251] on div "AOG Maint Brussels (Brussels National) Planned Maint Alton-st Louis (St Louis R…" at bounding box center [402, 154] width 616 height 392
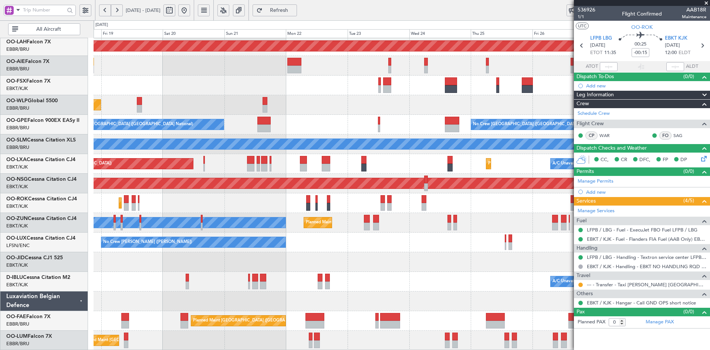
click at [425, 285] on div "A/C Unavailable Brussels (Brussels National) A/C Unavailable Kortrijk-Wevelgem" at bounding box center [402, 282] width 616 height 20
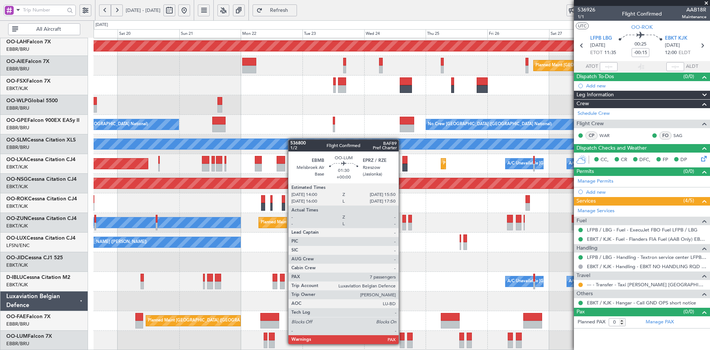
click at [402, 343] on div at bounding box center [402, 344] width 5 height 8
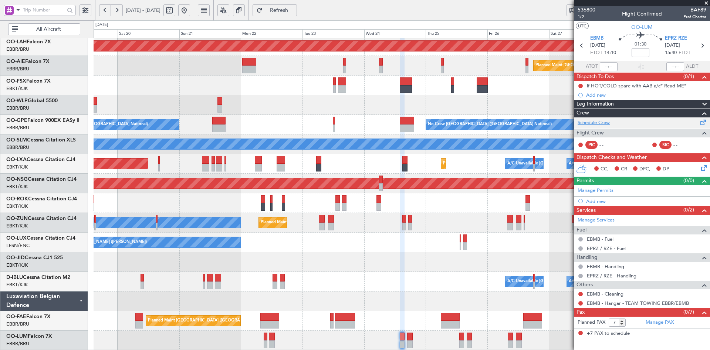
click at [603, 120] on link "Schedule Crew" at bounding box center [594, 122] width 32 height 7
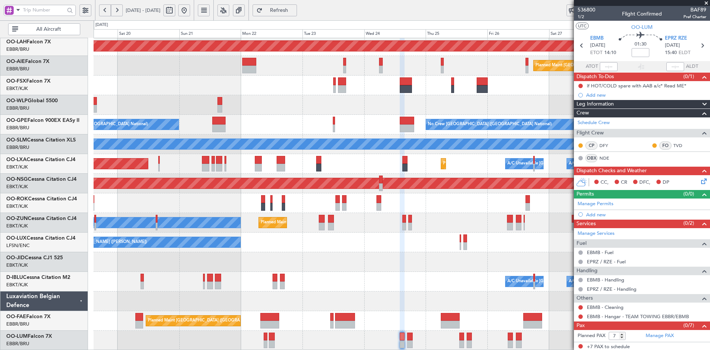
scroll to position [1, 0]
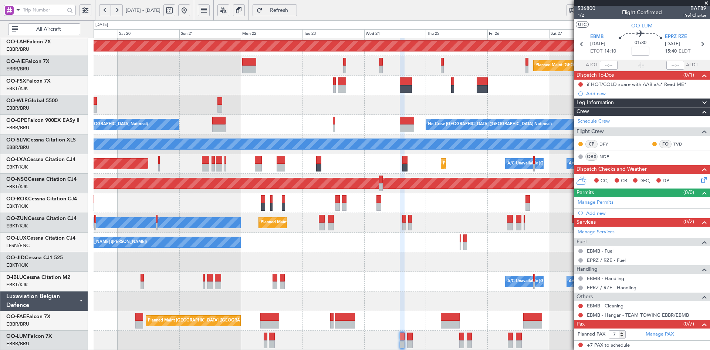
click at [436, 258] on div "Planned Maint Kortrijk-[GEOGRAPHIC_DATA]" at bounding box center [402, 262] width 616 height 20
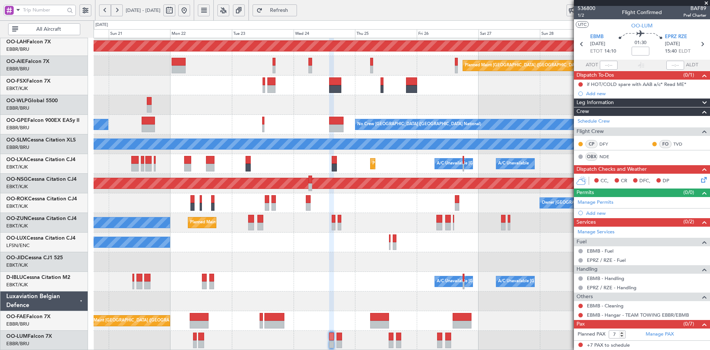
click at [707, 1] on span at bounding box center [706, 3] width 7 height 7
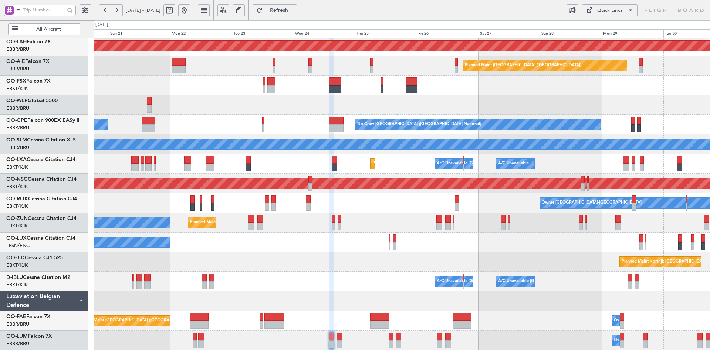
type input "0"
click at [375, 238] on div "No Crew [PERSON_NAME] ([PERSON_NAME])" at bounding box center [402, 242] width 616 height 20
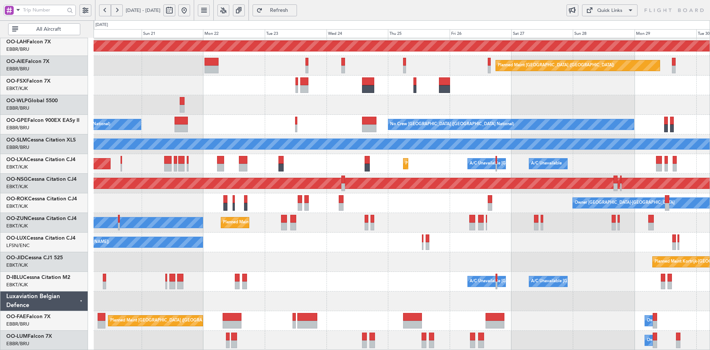
click at [486, 115] on div "Planned Maint Liege" at bounding box center [402, 105] width 616 height 20
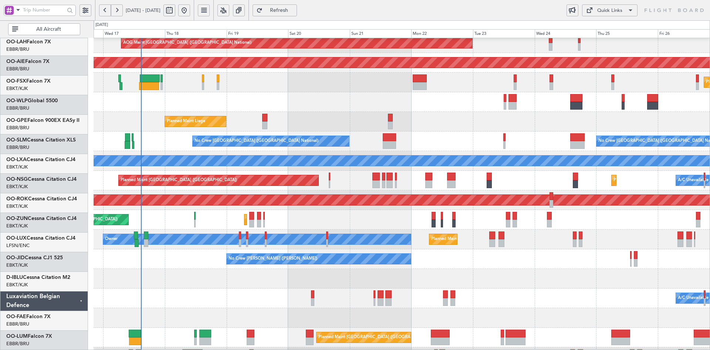
scroll to position [64, 0]
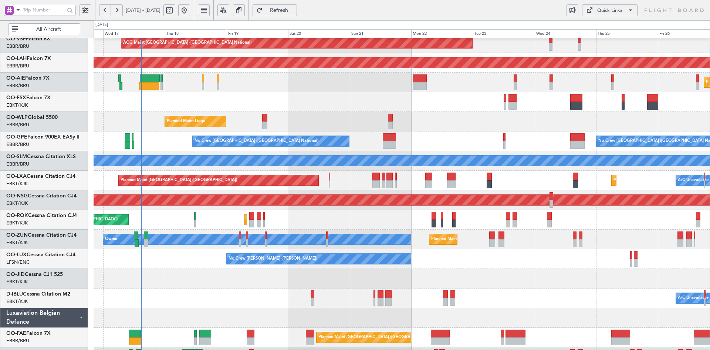
click at [390, 115] on div "Planned Maint Liege" at bounding box center [402, 122] width 616 height 20
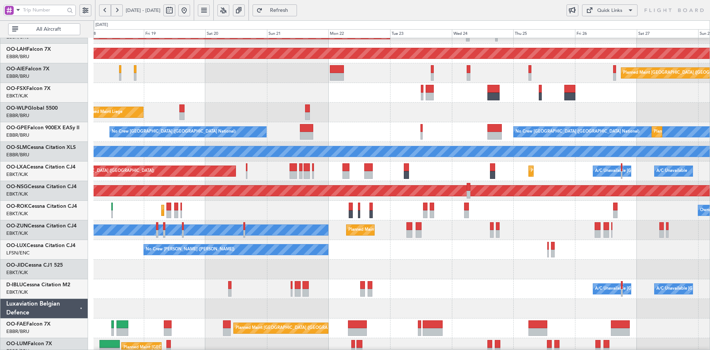
click at [502, 209] on div "AOG Maint Brussels (Brussels National) Planned Maint Alton-st Louis (St Louis R…" at bounding box center [402, 161] width 616 height 392
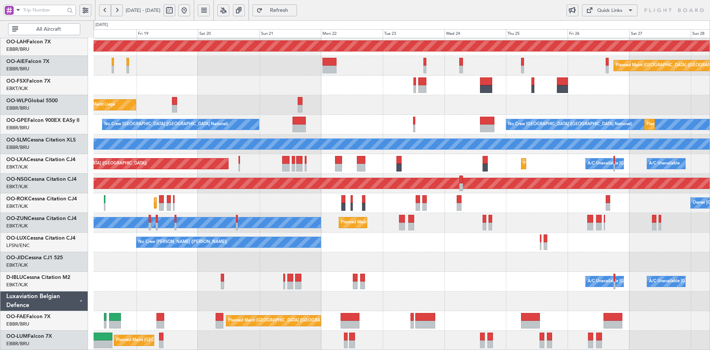
click at [524, 115] on div "No Crew [GEOGRAPHIC_DATA] ([GEOGRAPHIC_DATA] National) No Crew [GEOGRAPHIC_DATA…" at bounding box center [402, 125] width 616 height 20
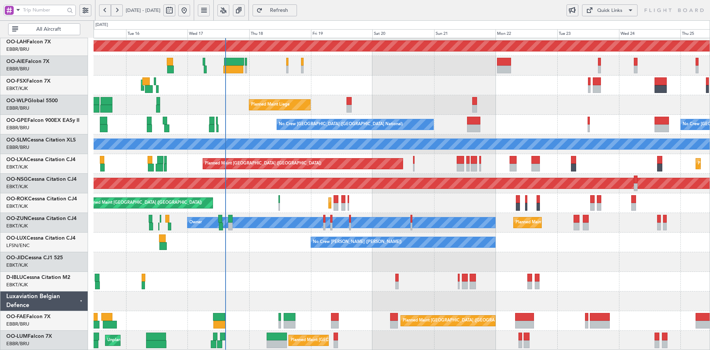
click at [489, 287] on div "A/C Unavailable Brussels (Brussels National) A/C Unavailable Kortrijk-Wevelgem" at bounding box center [402, 282] width 616 height 20
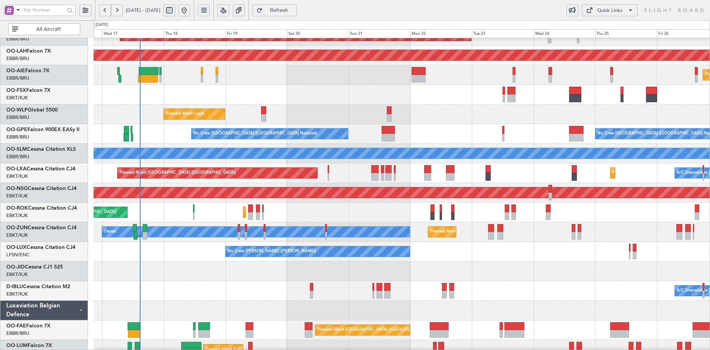
click at [481, 181] on div "AOG Maint Brussels (Brussels National) Planned Maint Alton-st Louis (St Louis R…" at bounding box center [402, 163] width 616 height 392
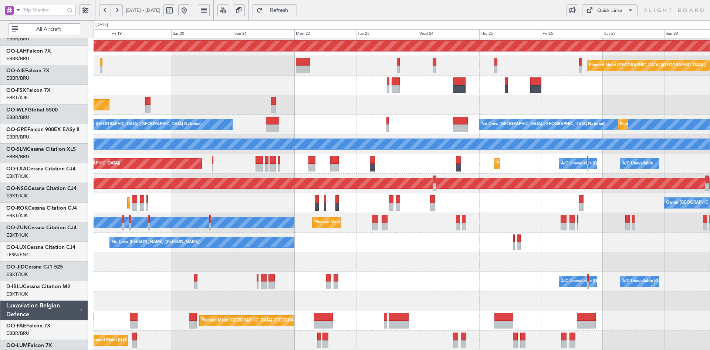
scroll to position [80, 0]
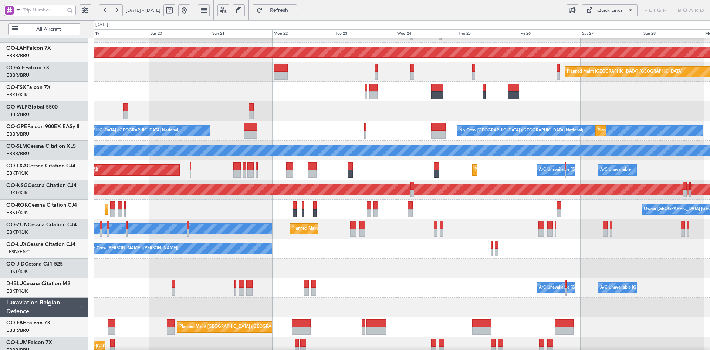
click at [640, 102] on div "AOG Maint Brussels (Brussels National) Planned Maint Alton-st Louis (St Louis R…" at bounding box center [402, 160] width 616 height 392
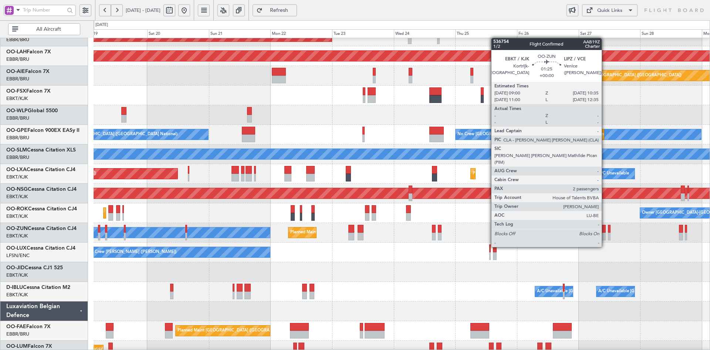
click at [589, 190] on div "AOG Maint Brussels (Brussels National) Planned Maint Alton-st Louis (St Louis R…" at bounding box center [402, 164] width 616 height 392
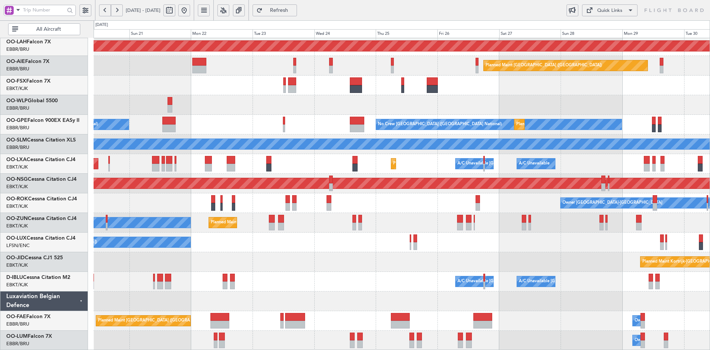
click at [337, 285] on div "AOG Maint Brussels (Brussels National) Planned Maint Alton-st Louis (St Louis R…" at bounding box center [402, 154] width 616 height 392
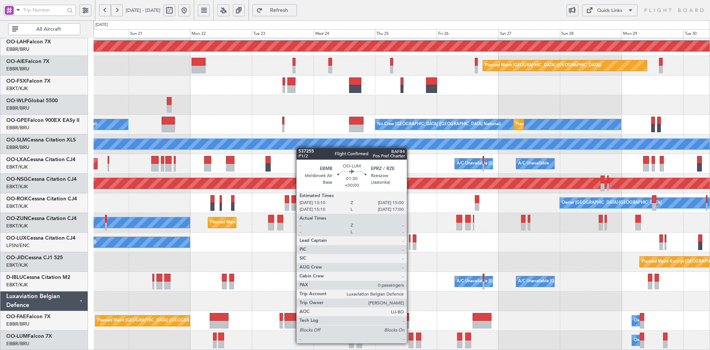
click at [411, 342] on div at bounding box center [411, 344] width 5 height 8
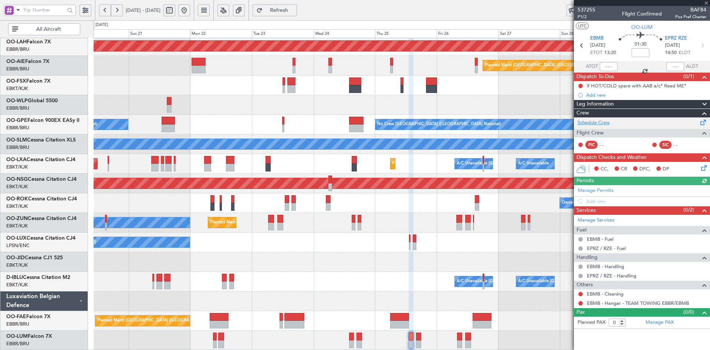
click at [596, 120] on link "Schedule Crew" at bounding box center [594, 122] width 32 height 7
click at [706, 3] on span at bounding box center [706, 3] width 7 height 7
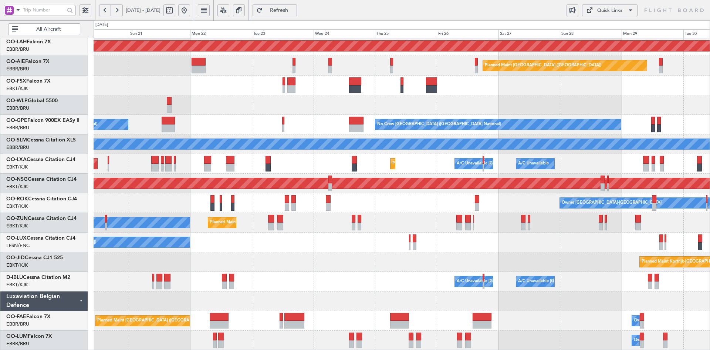
click at [190, 13] on button at bounding box center [184, 10] width 12 height 12
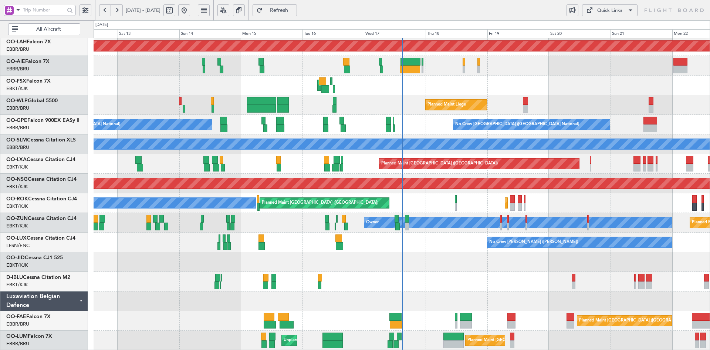
click at [619, 98] on div "Planned Maint Liege" at bounding box center [402, 105] width 616 height 20
click at [612, 267] on div at bounding box center [402, 262] width 616 height 20
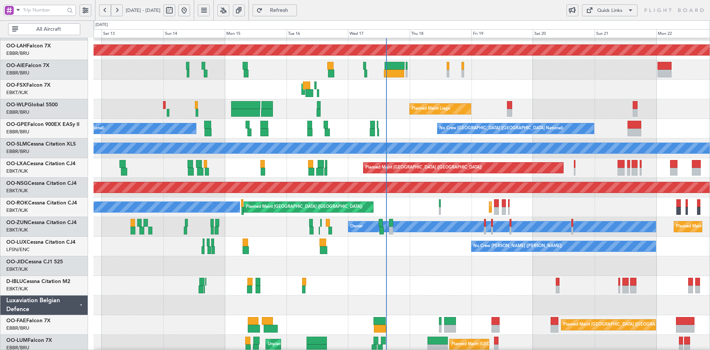
scroll to position [78, 0]
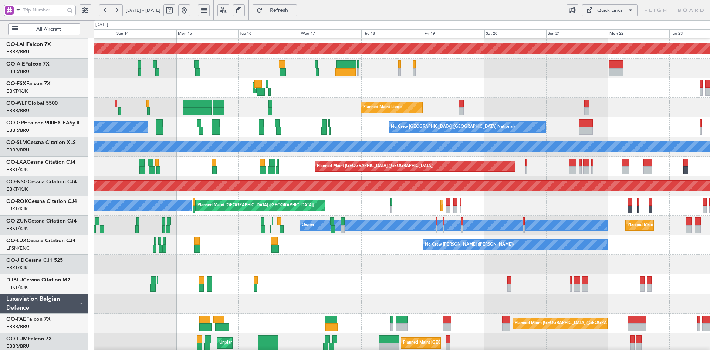
click at [583, 265] on div at bounding box center [402, 265] width 616 height 20
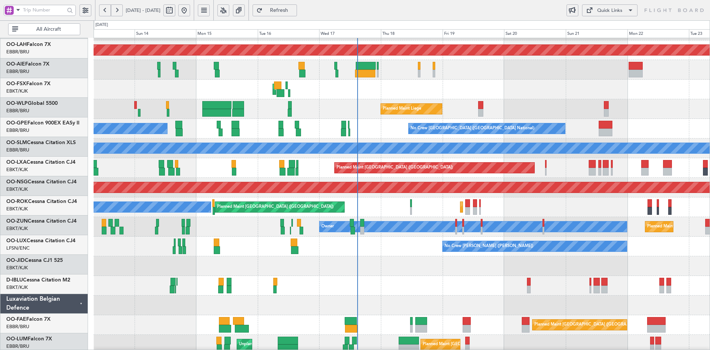
scroll to position [76, 0]
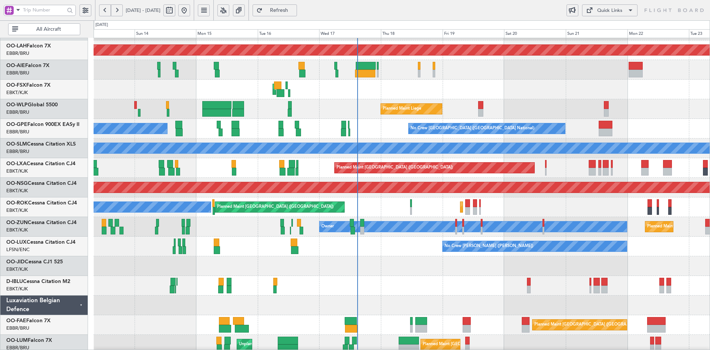
click at [487, 92] on div "AOG Maint Kortrijk-[GEOGRAPHIC_DATA]" at bounding box center [402, 90] width 616 height 20
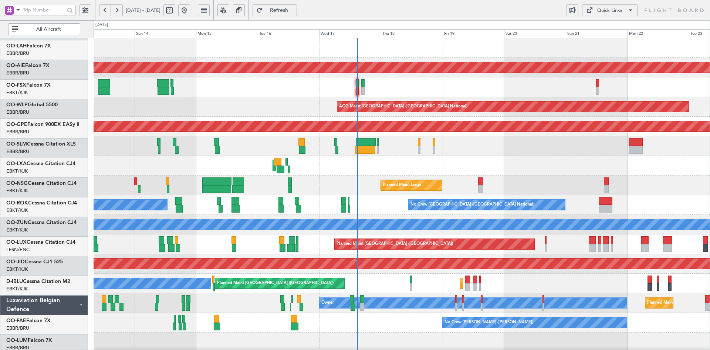
click at [542, 275] on div "Planned Maint Kortrijk-Wevelgem Planned Maint Geneva (Cointrin) AOG Maint Bruss…" at bounding box center [402, 234] width 616 height 392
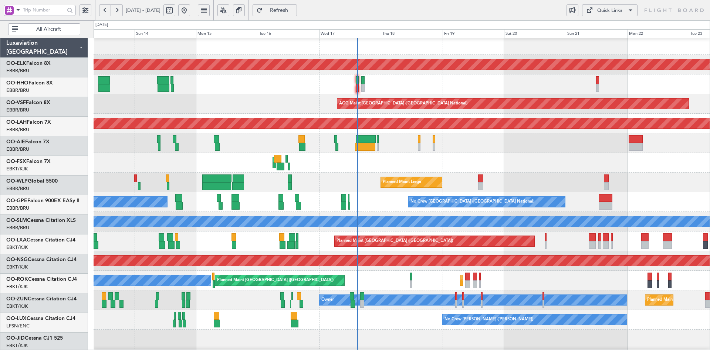
scroll to position [3, 0]
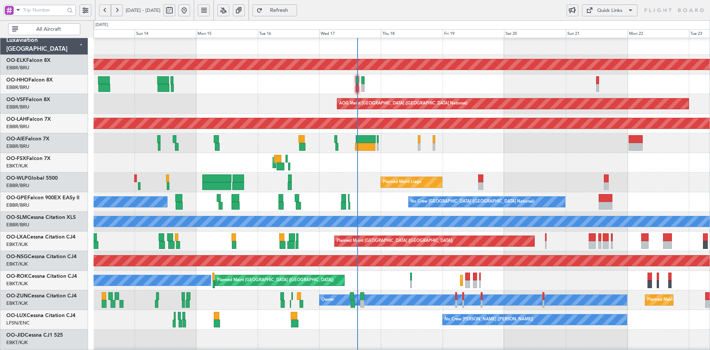
click at [545, 153] on div "AOG Maint Kortrijk-[GEOGRAPHIC_DATA]" at bounding box center [402, 163] width 616 height 20
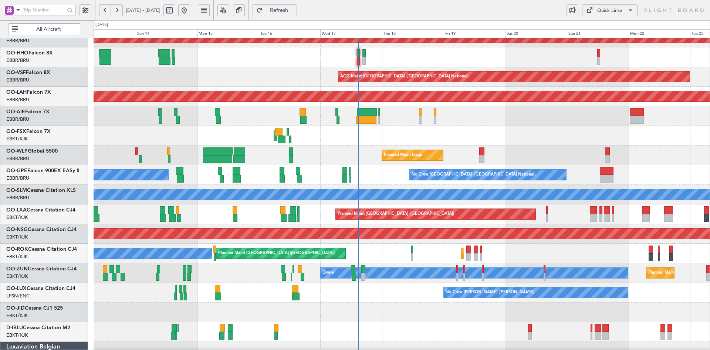
click at [438, 283] on div "No Crew [PERSON_NAME] ([PERSON_NAME])" at bounding box center [402, 293] width 616 height 20
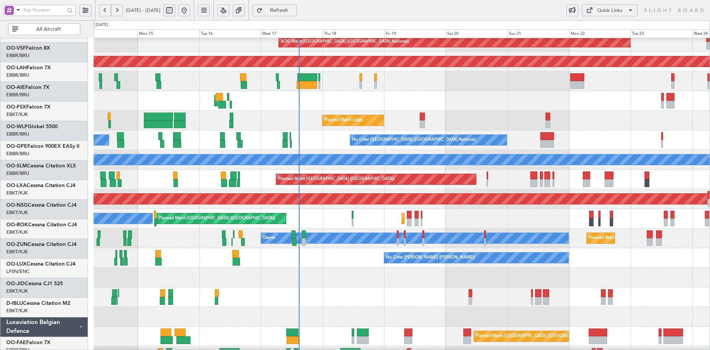
scroll to position [65, 0]
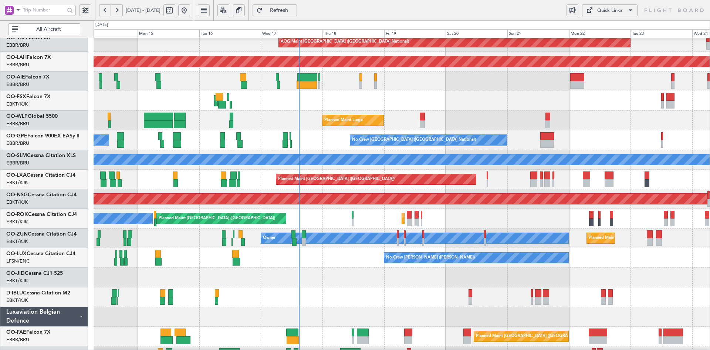
click at [590, 272] on div at bounding box center [402, 277] width 616 height 20
click at [524, 151] on div "A/C Unavailable [GEOGRAPHIC_DATA]" at bounding box center [402, 160] width 616 height 20
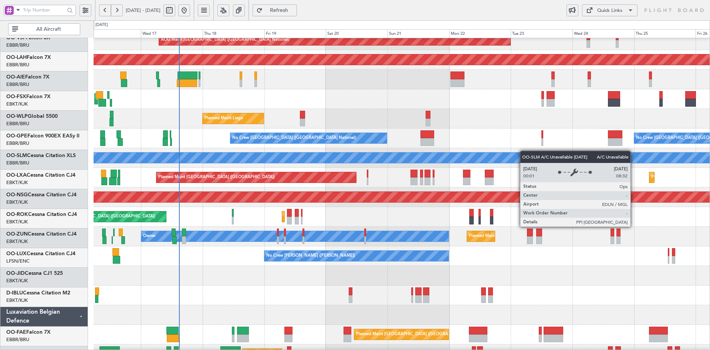
scroll to position [67, 0]
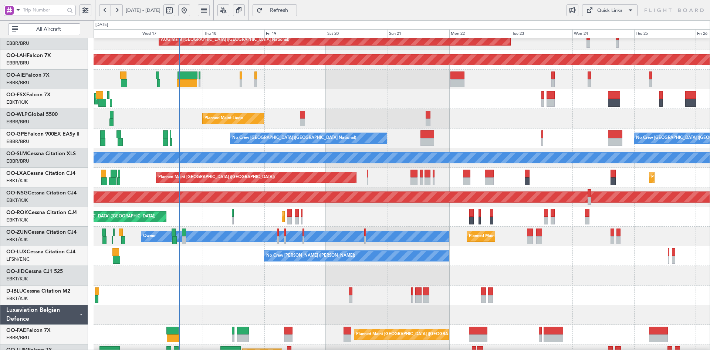
click at [694, 127] on div "Planned Maint Liege" at bounding box center [402, 119] width 616 height 20
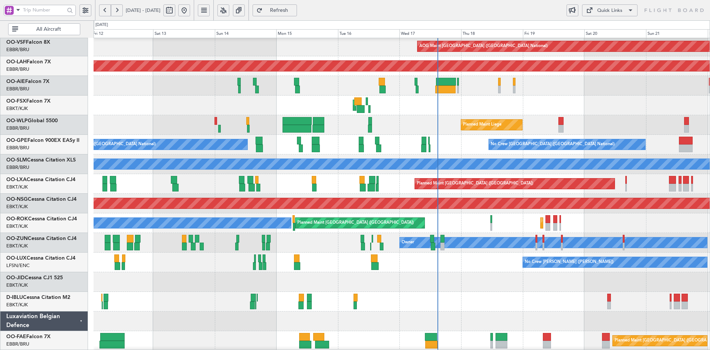
click at [440, 275] on div at bounding box center [402, 282] width 616 height 20
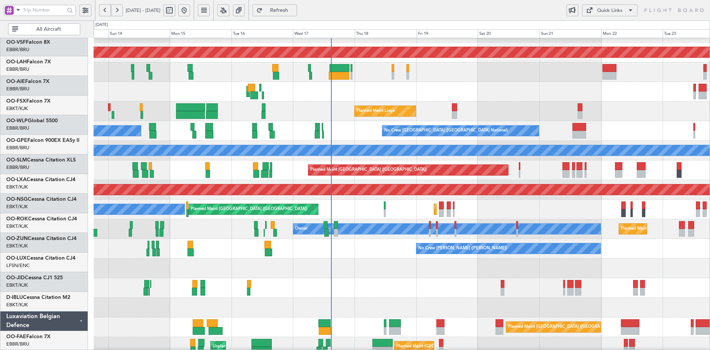
scroll to position [74, 0]
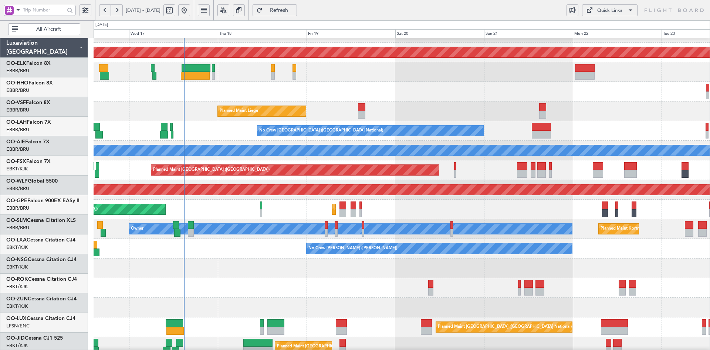
scroll to position [74, 0]
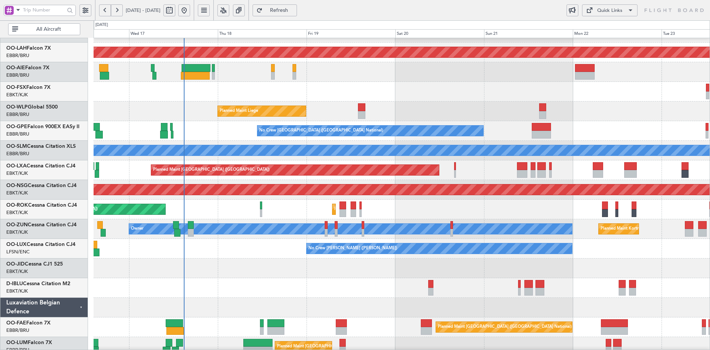
click at [224, 121] on div "Planned Maint Liege RJAA 02:30 Z UBBB 13:50 Z 02:30 Z 13:45 Z" at bounding box center [402, 111] width 616 height 20
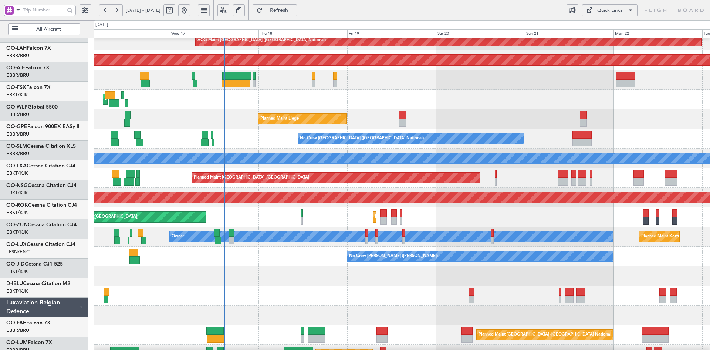
scroll to position [66, 0]
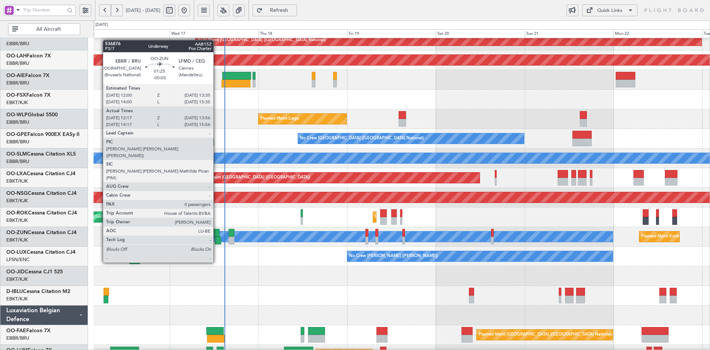
click at [217, 236] on div at bounding box center [217, 233] width 6 height 8
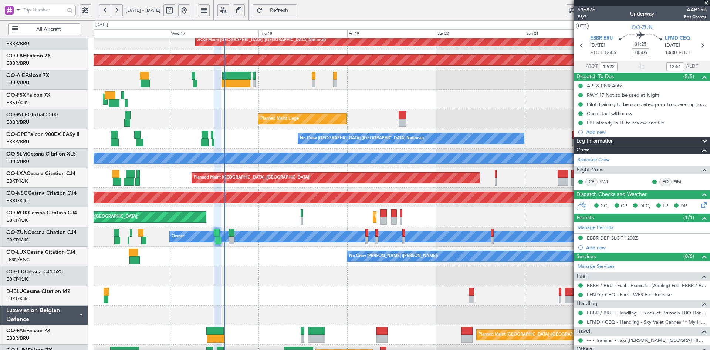
click at [709, 3] on span at bounding box center [706, 3] width 7 height 7
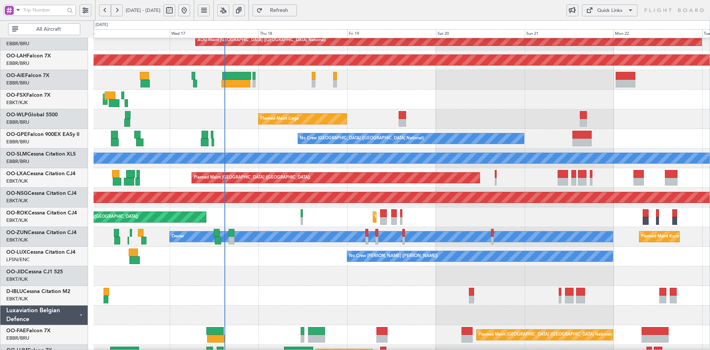
scroll to position [69, 0]
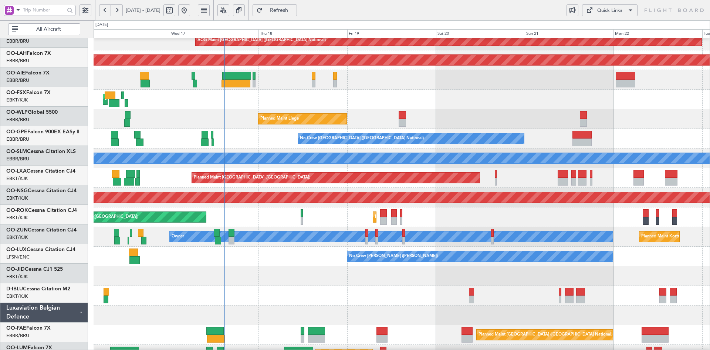
click at [627, 277] on div at bounding box center [402, 276] width 616 height 20
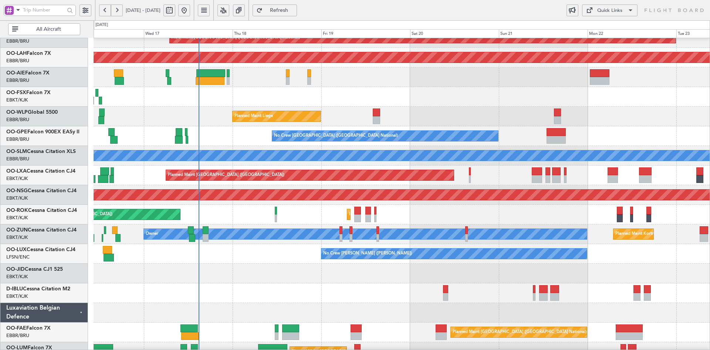
click at [598, 120] on div "Planned Maint Liege RJAA 02:30 Z UBBB 13:50 Z 02:30 Z 13:45 Z" at bounding box center [402, 117] width 616 height 20
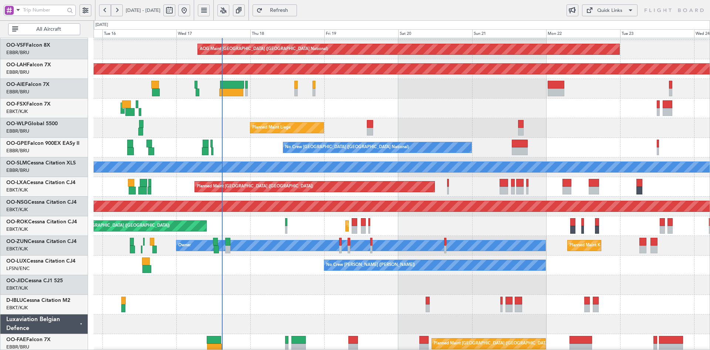
click at [520, 122] on div "Planned Maint Liege RJAA 02:30 Z UBBB 13:50 Z 02:30 Z 13:45 Z" at bounding box center [402, 128] width 616 height 20
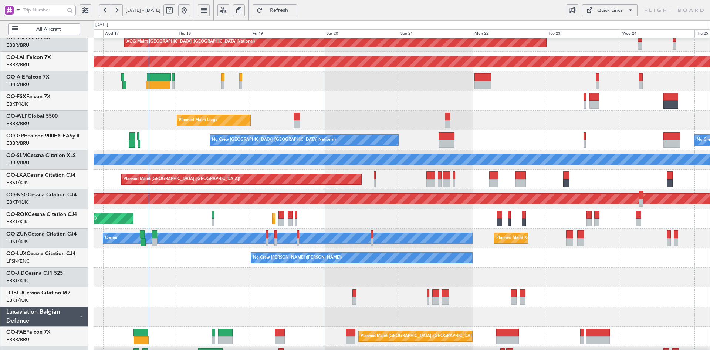
scroll to position [66, 0]
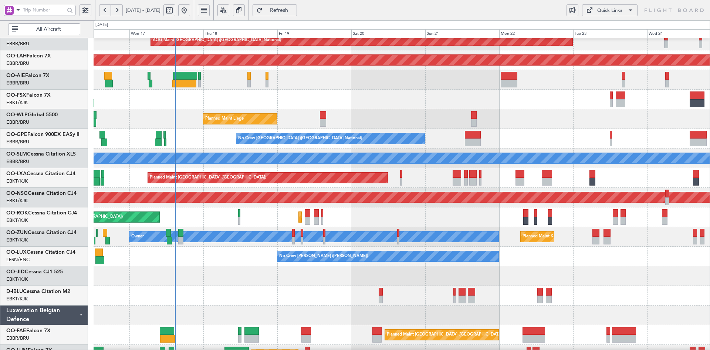
click at [349, 278] on div at bounding box center [402, 276] width 616 height 20
click at [469, 125] on div "Planned Maint Liege RJAA 02:30 Z UBBB 13:50 Z 02:30 Z 13:45 Z" at bounding box center [402, 119] width 616 height 20
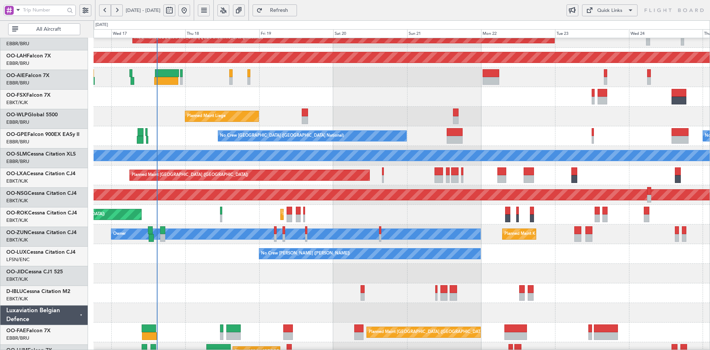
click at [497, 124] on div "Planned Maint Liege RJAA 02:30 Z UBBB 13:50 Z 02:30 Z 13:45 Z" at bounding box center [402, 117] width 616 height 20
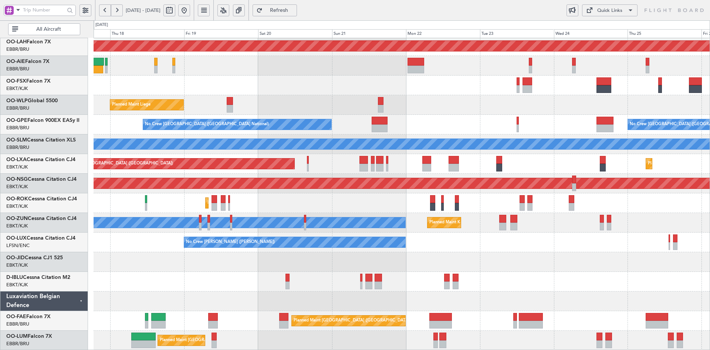
click at [546, 273] on div "A/C Unavailable [GEOGRAPHIC_DATA] ([GEOGRAPHIC_DATA] National) A/C Unavailable …" at bounding box center [402, 282] width 616 height 20
click at [566, 286] on div "A/C Unavailable [GEOGRAPHIC_DATA] ([GEOGRAPHIC_DATA] National) A/C Unavailable …" at bounding box center [402, 282] width 616 height 20
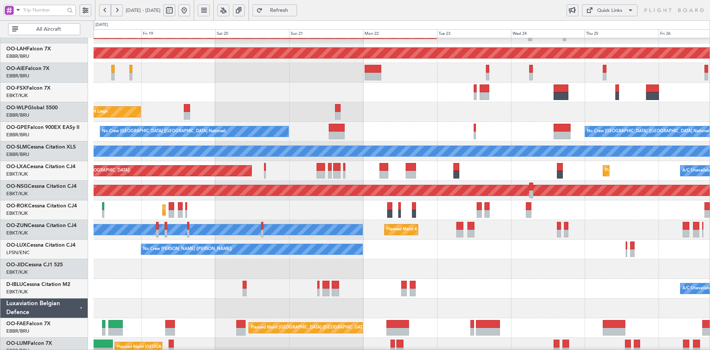
click at [522, 271] on div "AOG Maint Brussels (Brussels National) Planned Maint Alton-st Louis (St Louis R…" at bounding box center [402, 161] width 616 height 392
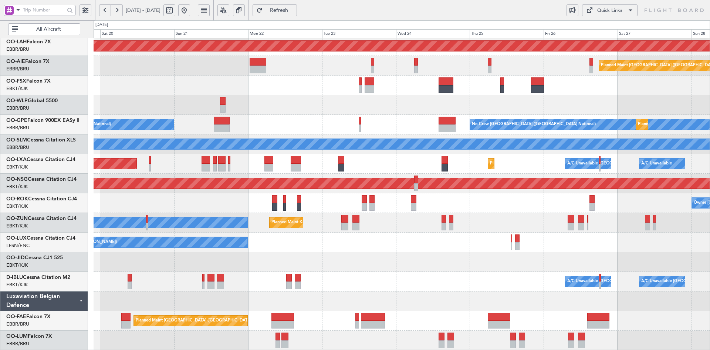
click at [478, 240] on div "AOG Maint Brussels (Brussels National) Planned Maint Alton-st Louis (St Louis R…" at bounding box center [402, 154] width 616 height 392
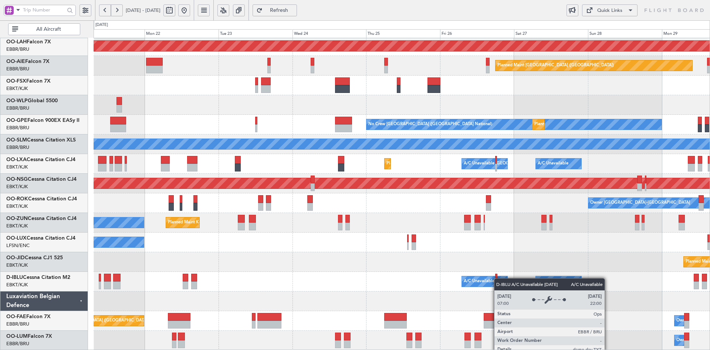
click at [498, 278] on div "A/C Unavailable [GEOGRAPHIC_DATA] ([GEOGRAPHIC_DATA] National)" at bounding box center [533, 281] width 138 height 11
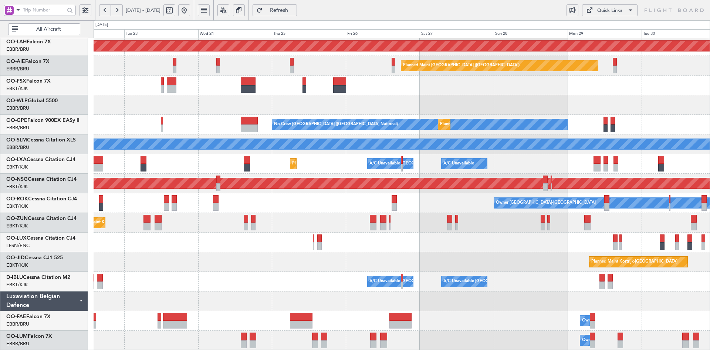
click at [505, 253] on div "Planned Maint Kortrijk-[GEOGRAPHIC_DATA]" at bounding box center [402, 262] width 616 height 20
click at [661, 110] on div at bounding box center [402, 105] width 616 height 20
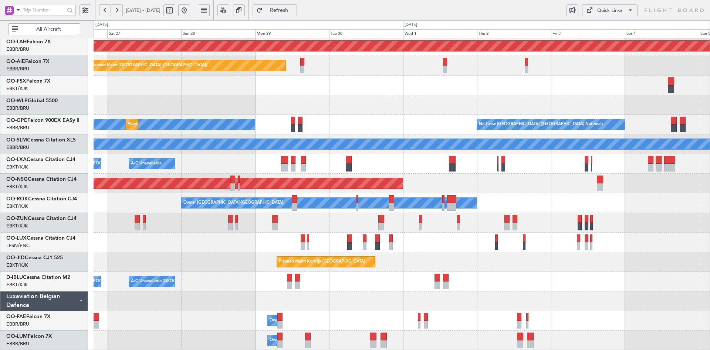
click at [330, 96] on div at bounding box center [402, 105] width 616 height 20
click at [528, 219] on div at bounding box center [402, 223] width 616 height 20
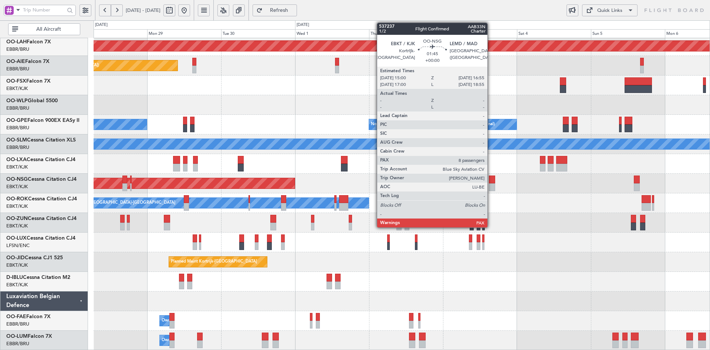
click at [491, 188] on div at bounding box center [492, 187] width 6 height 8
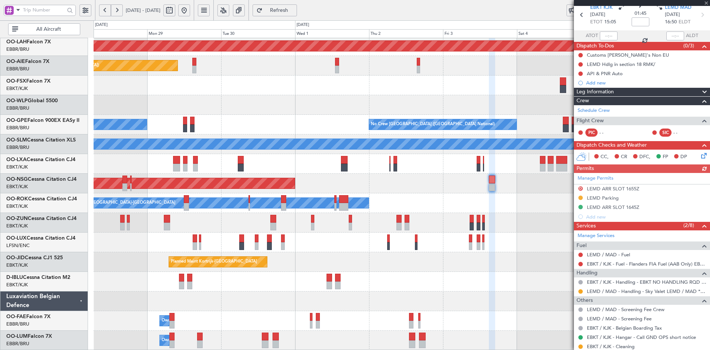
scroll to position [0, 0]
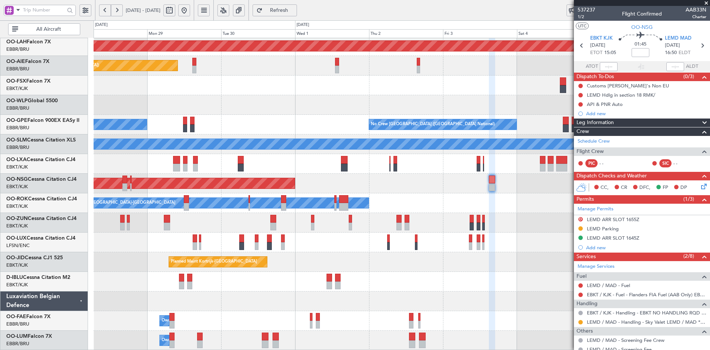
click at [708, 2] on span at bounding box center [706, 3] width 7 height 7
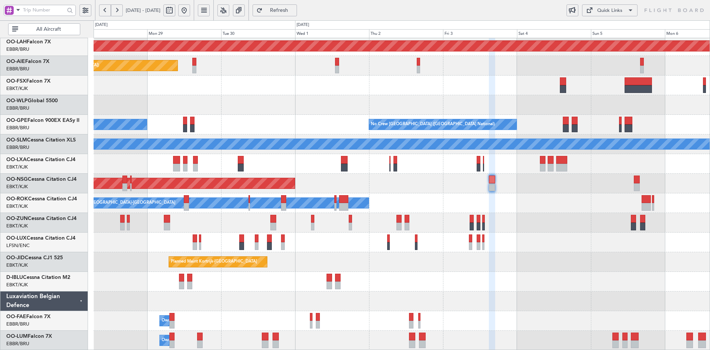
type input "0"
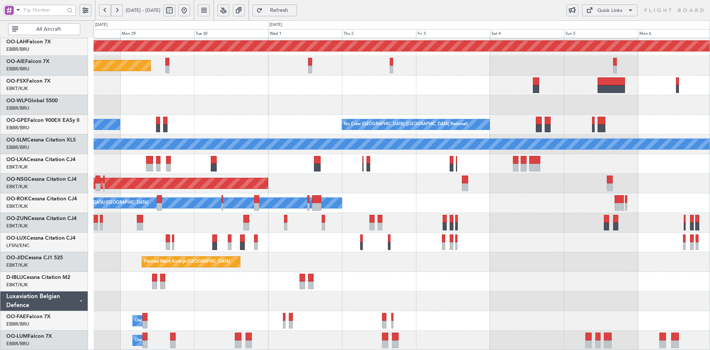
click at [492, 211] on div "Owner [GEOGRAPHIC_DATA]-[GEOGRAPHIC_DATA]" at bounding box center [402, 203] width 616 height 20
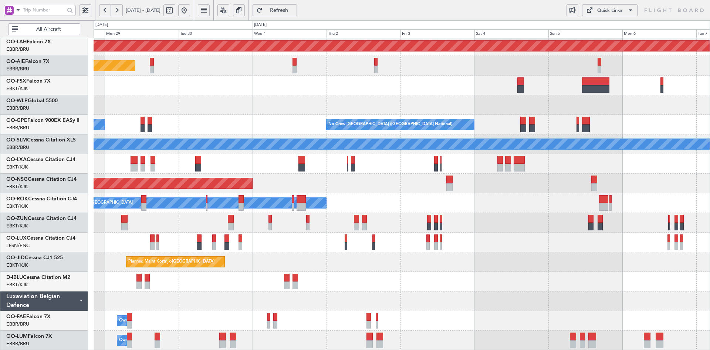
click at [564, 274] on div "A/C Unavailable Kortrijk-Wevelgem A/C Unavailable Brussels (Brussels National)" at bounding box center [402, 282] width 616 height 20
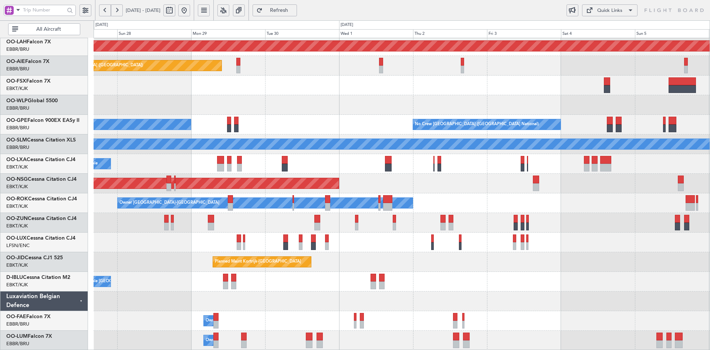
click at [518, 295] on div at bounding box center [402, 301] width 616 height 20
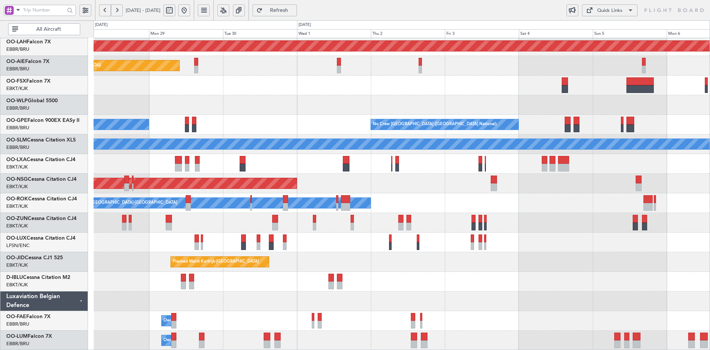
click at [541, 216] on div at bounding box center [402, 223] width 616 height 20
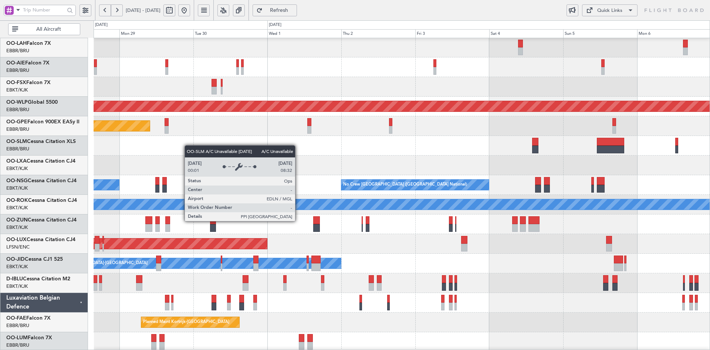
click at [194, 184] on div "Planned Maint Kortrijk-Wevelgem Planned Maint Alton-st Louis (St Louis Regl) Pl…" at bounding box center [402, 214] width 616 height 392
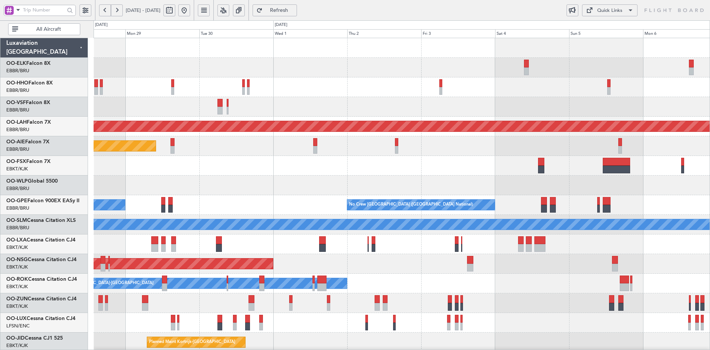
click at [293, 84] on div at bounding box center [402, 87] width 616 height 20
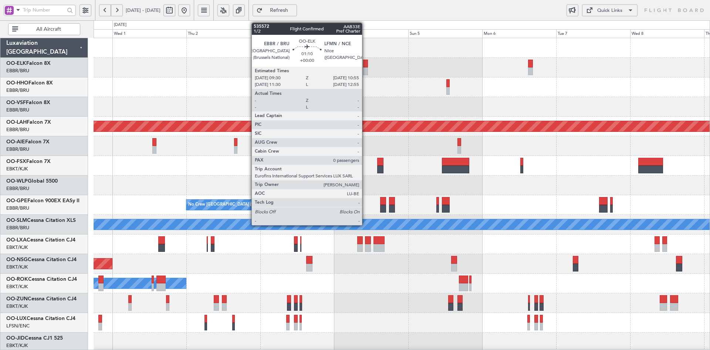
click at [366, 71] on div at bounding box center [365, 71] width 4 height 8
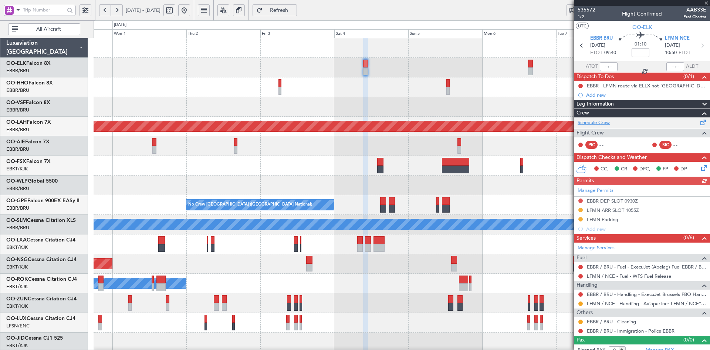
click at [588, 122] on link "Schedule Crew" at bounding box center [594, 122] width 32 height 7
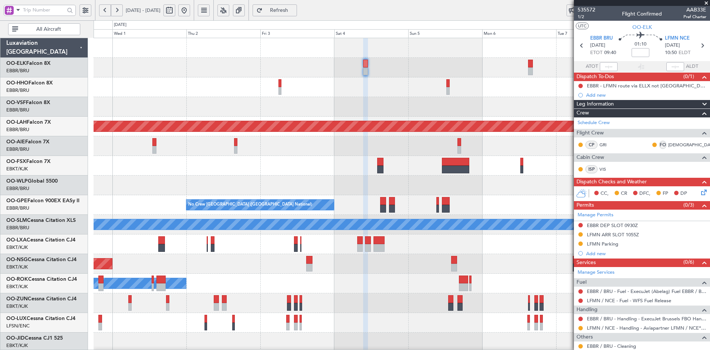
drag, startPoint x: 706, startPoint y: 2, endPoint x: 638, endPoint y: 100, distance: 119.1
click at [707, 1] on span at bounding box center [706, 3] width 7 height 7
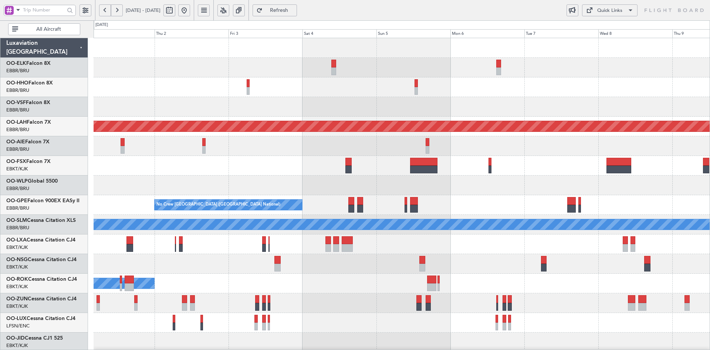
click at [522, 212] on div "No Crew Brussels (Brussels National) No Crew Brussels (Brussels National)" at bounding box center [402, 205] width 616 height 20
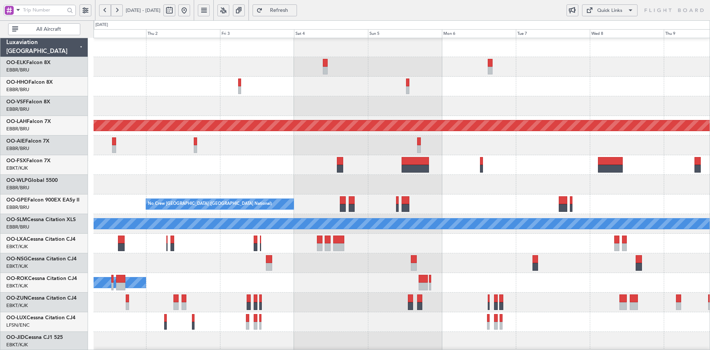
click at [558, 165] on div at bounding box center [402, 165] width 616 height 20
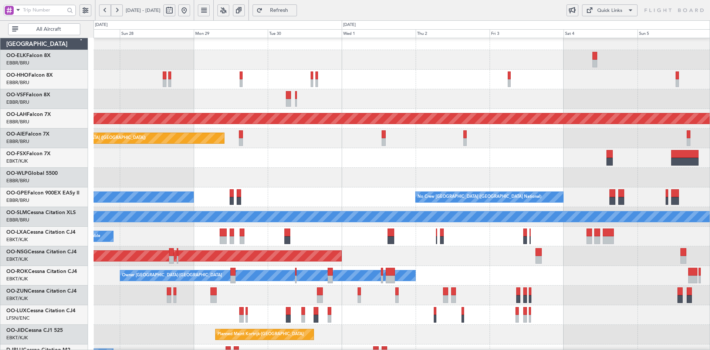
click at [609, 182] on div at bounding box center [402, 178] width 616 height 20
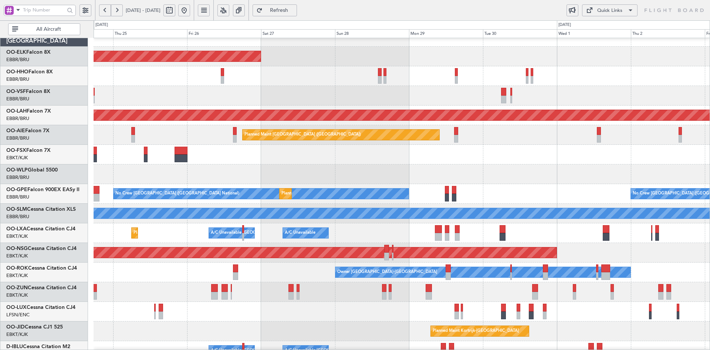
click at [414, 169] on div at bounding box center [402, 174] width 616 height 20
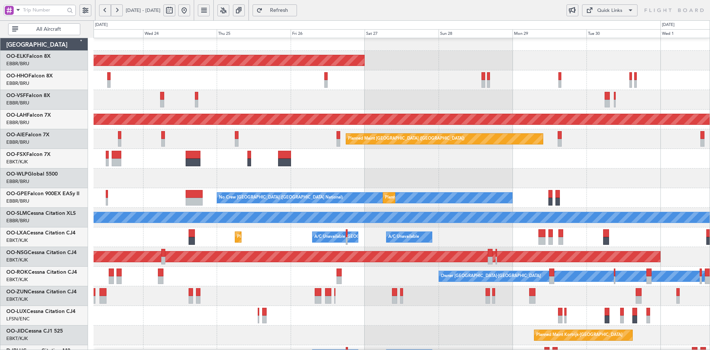
click at [313, 177] on div "Planned Maint Kortrijk-Wevelgem AOG Maint Brussels (Brussels National) Planned …" at bounding box center [402, 227] width 616 height 392
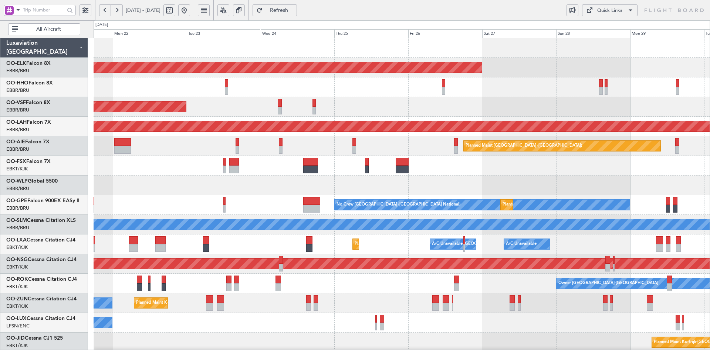
click at [547, 171] on div at bounding box center [402, 166] width 616 height 20
click at [441, 193] on div at bounding box center [402, 185] width 616 height 20
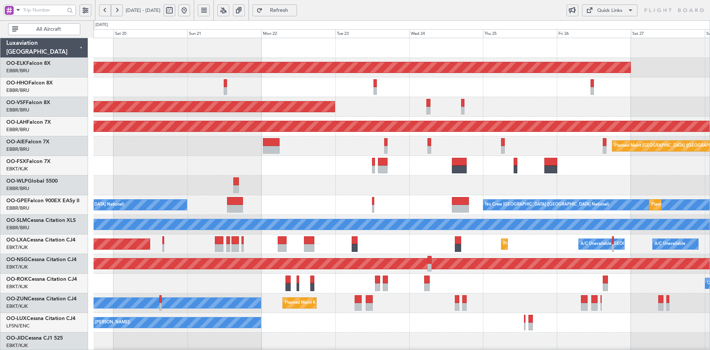
click at [351, 178] on div "Planned Maint Liege" at bounding box center [402, 185] width 616 height 20
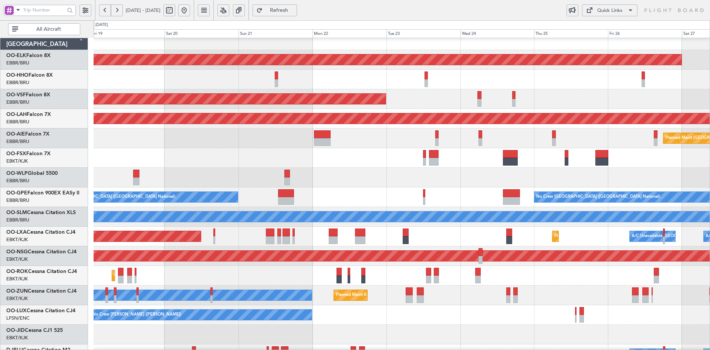
click at [415, 174] on div "Planned Maint Liege" at bounding box center [402, 178] width 616 height 20
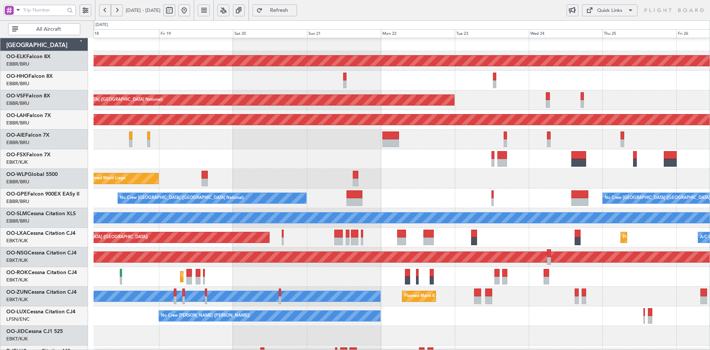
click at [346, 170] on div "Planned Maint Liege" at bounding box center [402, 179] width 616 height 20
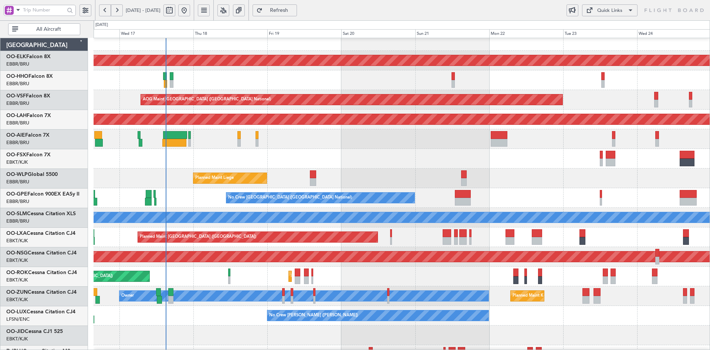
scroll to position [7, 0]
click at [327, 144] on div "Planned Maint [GEOGRAPHIC_DATA] ([GEOGRAPHIC_DATA])" at bounding box center [402, 139] width 616 height 20
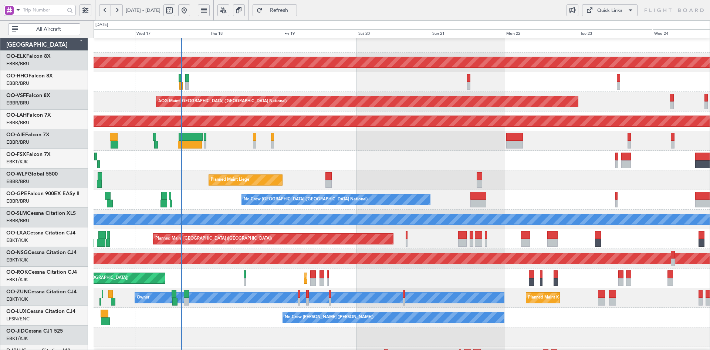
scroll to position [5, 0]
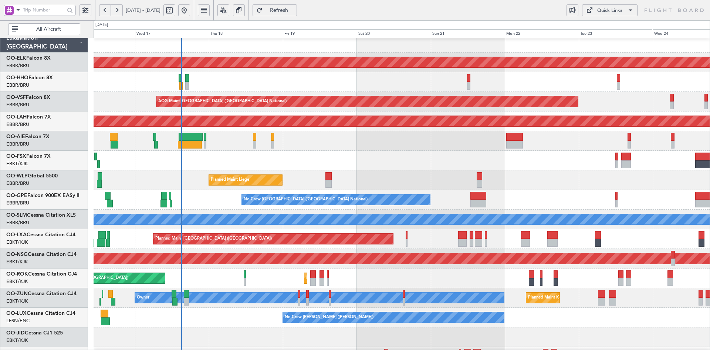
click at [526, 163] on div "AOG Maint Kortrijk-[GEOGRAPHIC_DATA]" at bounding box center [402, 161] width 616 height 20
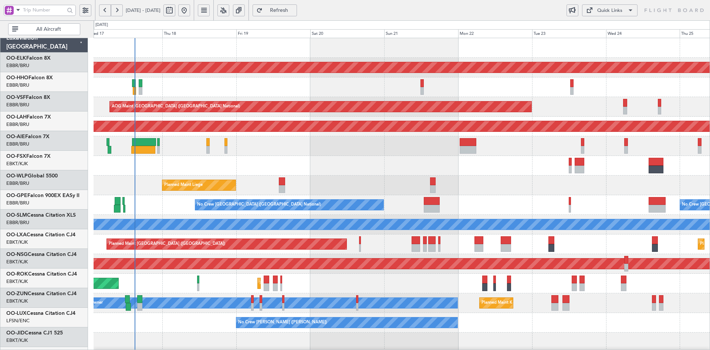
scroll to position [0, 0]
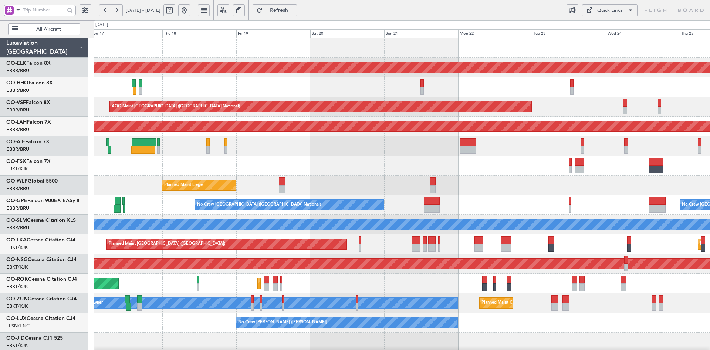
click at [710, 120] on html "17 Sep 2025 - 25 Sep 2025 Refresh Quick Links All Aircraft Planned Maint Kortri…" at bounding box center [355, 175] width 710 height 350
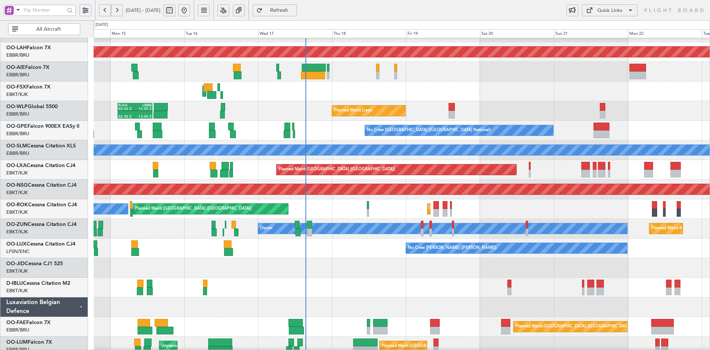
click at [561, 234] on div "Owner" at bounding box center [443, 228] width 370 height 11
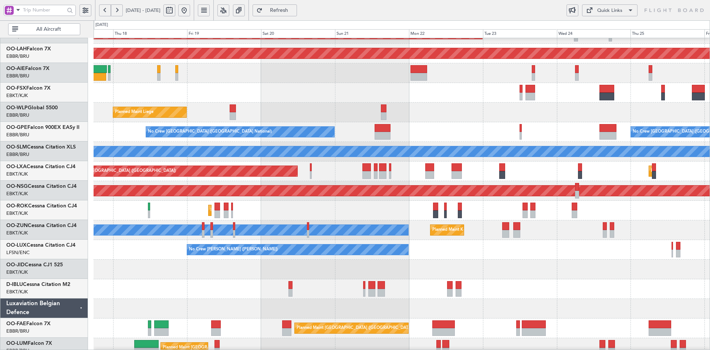
click at [441, 267] on div at bounding box center [402, 269] width 616 height 20
click at [478, 212] on div "AOG Maint Brussels (Brussels National) Planned Maint Alton-st Louis (St Louis R…" at bounding box center [402, 161] width 616 height 392
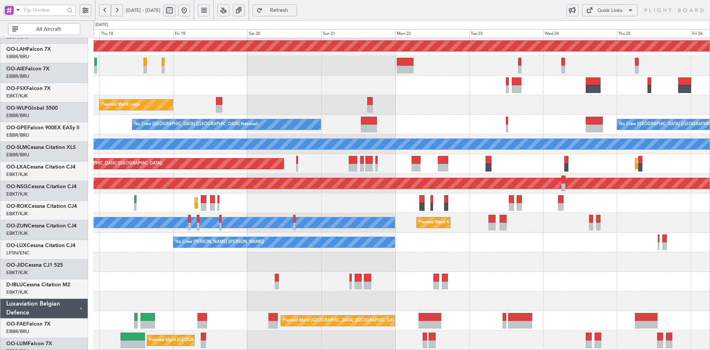
scroll to position [80, 0]
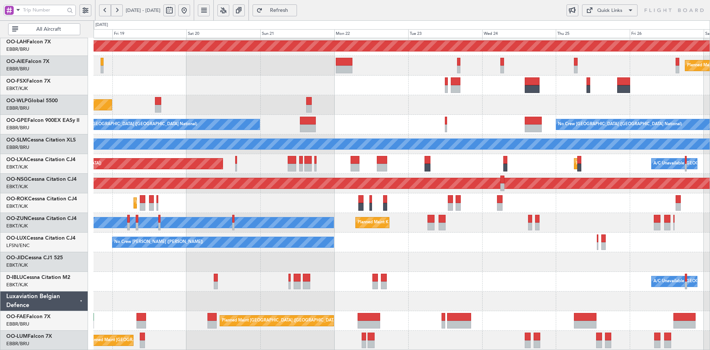
click at [418, 265] on div at bounding box center [402, 262] width 616 height 20
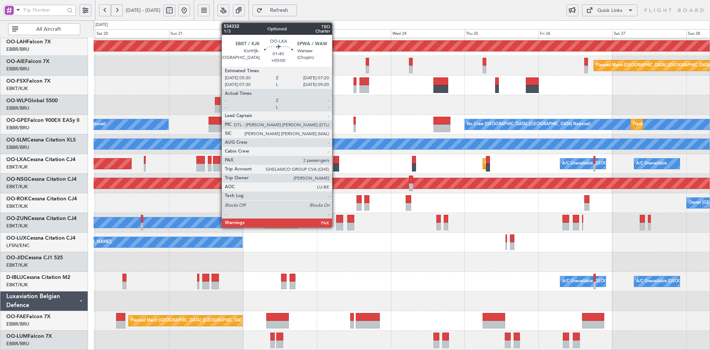
click at [336, 164] on div at bounding box center [336, 168] width 6 height 8
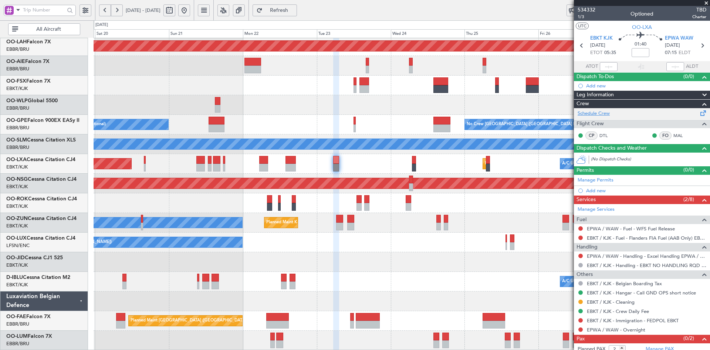
click at [604, 113] on link "Schedule Crew" at bounding box center [594, 113] width 32 height 7
click at [707, 2] on span at bounding box center [706, 3] width 7 height 7
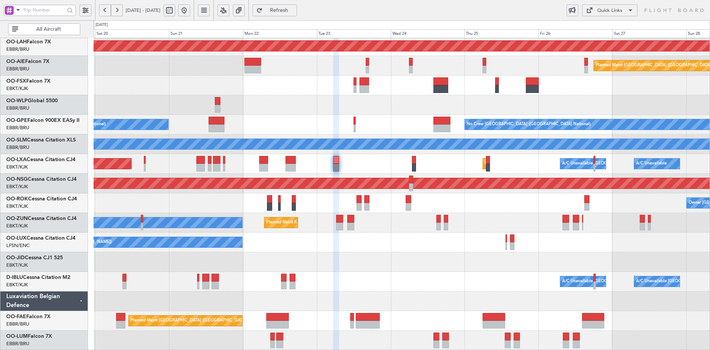
type input "0"
click at [378, 210] on div "Owner Kortrijk-Wevelgem Planned Maint Kortrijk-Wevelgem" at bounding box center [402, 203] width 616 height 20
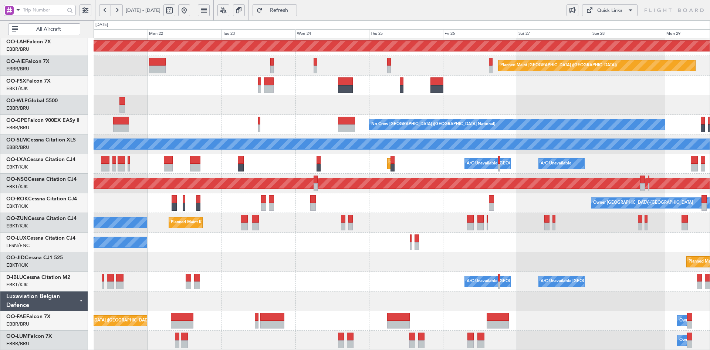
click at [362, 263] on div "Planned Maint Kortrijk-[GEOGRAPHIC_DATA]" at bounding box center [402, 262] width 616 height 20
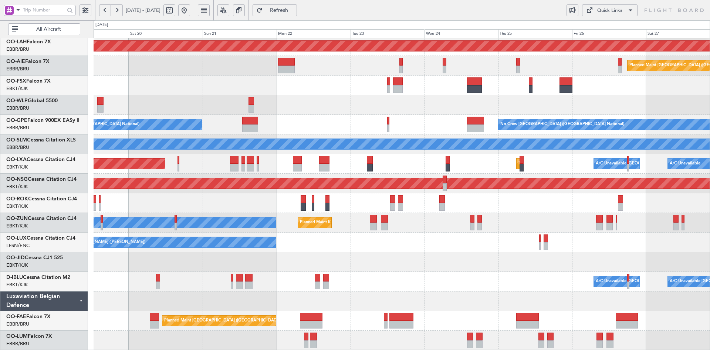
click at [417, 298] on div at bounding box center [402, 301] width 616 height 20
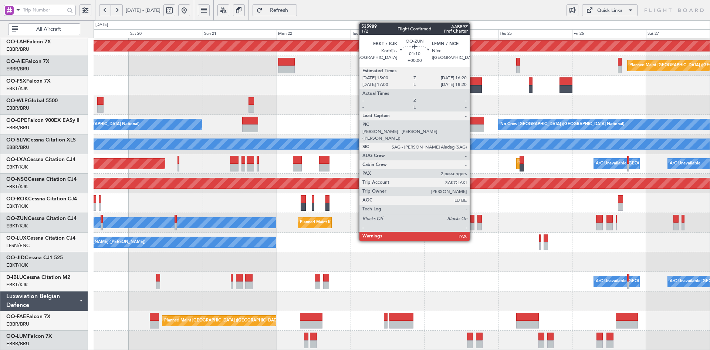
click at [380, 231] on div "Owner Planned Maint Kortrijk-Wevelgem" at bounding box center [402, 223] width 616 height 20
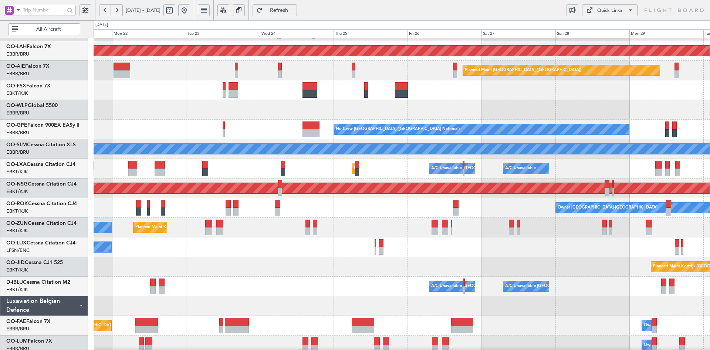
scroll to position [73, 0]
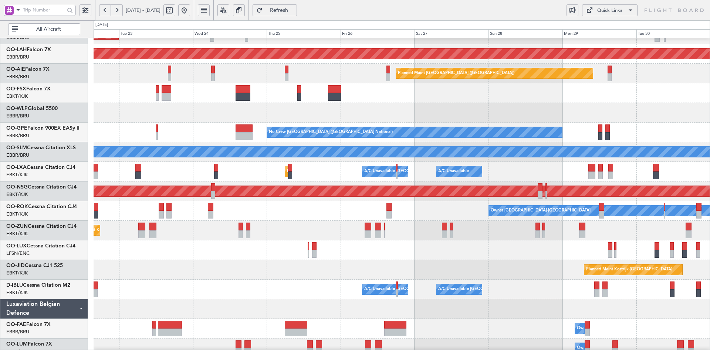
click at [408, 266] on div "Planned Maint Kortrijk-[GEOGRAPHIC_DATA]" at bounding box center [402, 270] width 616 height 20
click at [247, 221] on div "Planned Maint Kortrijk-[GEOGRAPHIC_DATA] Owner" at bounding box center [402, 231] width 616 height 20
click at [447, 248] on div "No Crew [PERSON_NAME] ([PERSON_NAME])" at bounding box center [402, 250] width 616 height 20
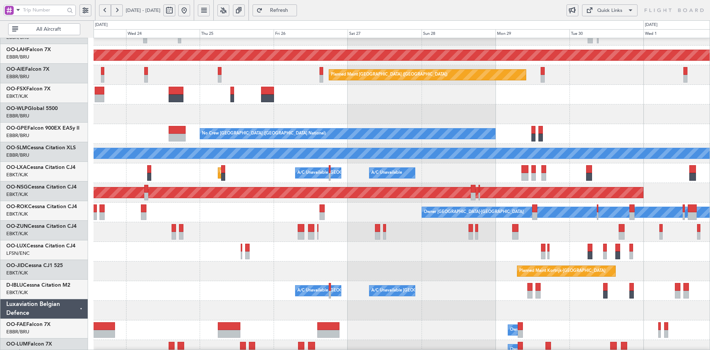
scroll to position [71, 0]
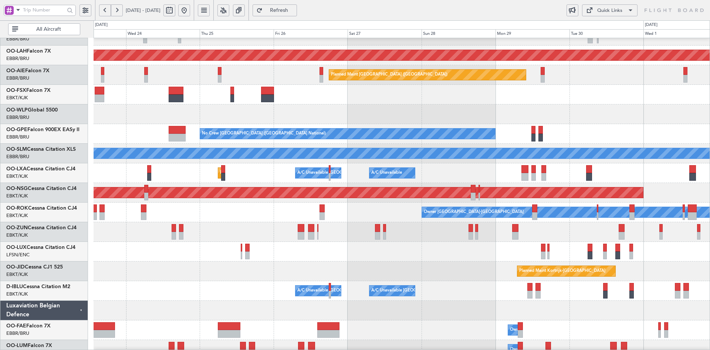
click at [504, 124] on div at bounding box center [402, 114] width 616 height 20
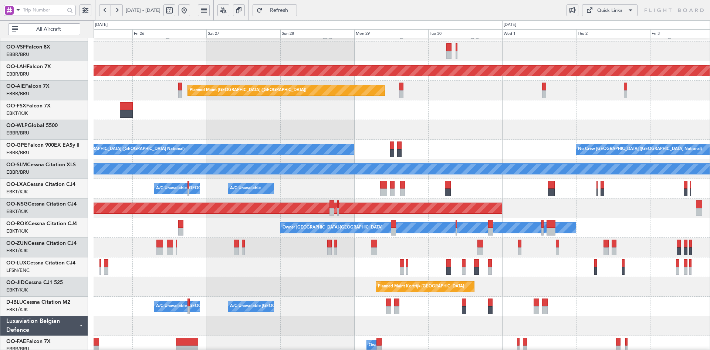
click at [572, 233] on div "Owner [GEOGRAPHIC_DATA]-[GEOGRAPHIC_DATA]" at bounding box center [402, 228] width 616 height 20
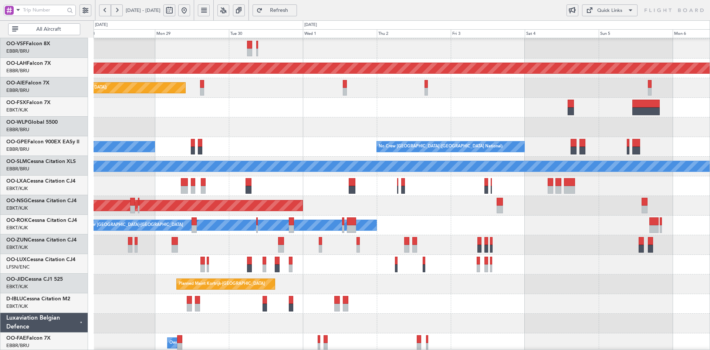
scroll to position [58, 0]
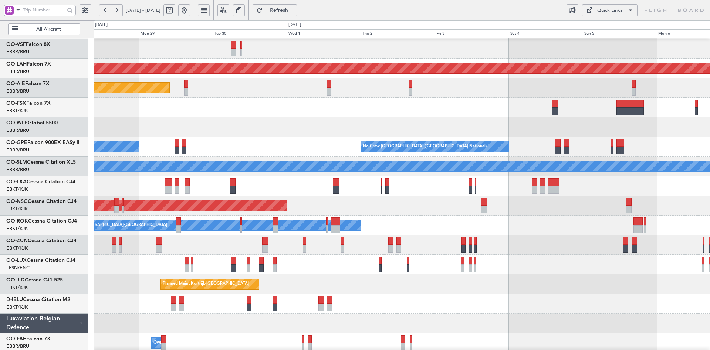
click at [431, 238] on div at bounding box center [402, 245] width 616 height 20
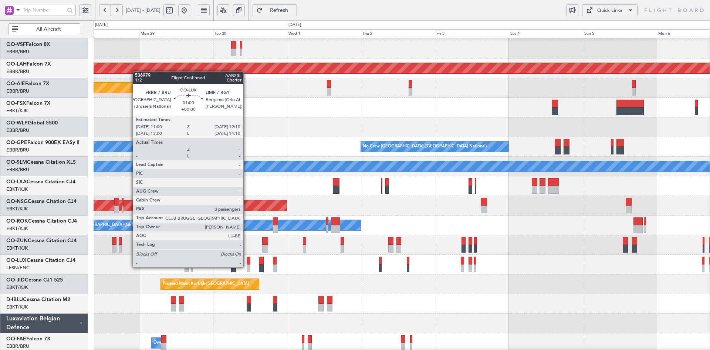
click at [247, 267] on div at bounding box center [249, 268] width 4 height 8
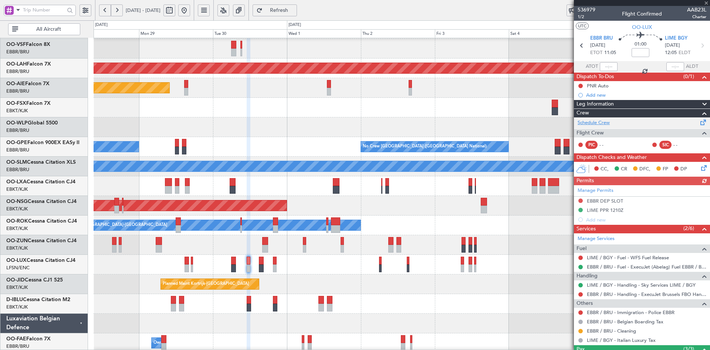
click at [598, 124] on link "Schedule Crew" at bounding box center [594, 122] width 32 height 7
click at [384, 284] on div "Planned Maint Kortrijk-[GEOGRAPHIC_DATA]" at bounding box center [402, 284] width 616 height 20
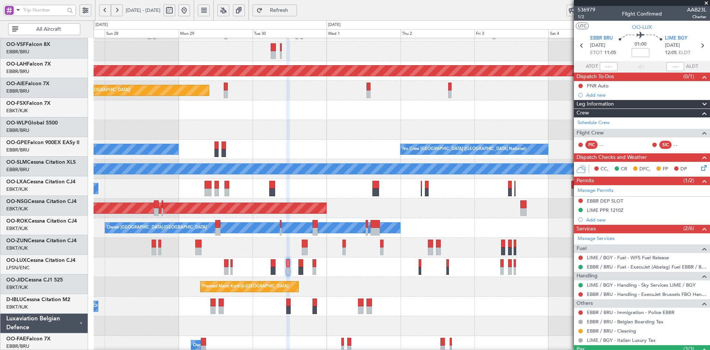
scroll to position [55, 0]
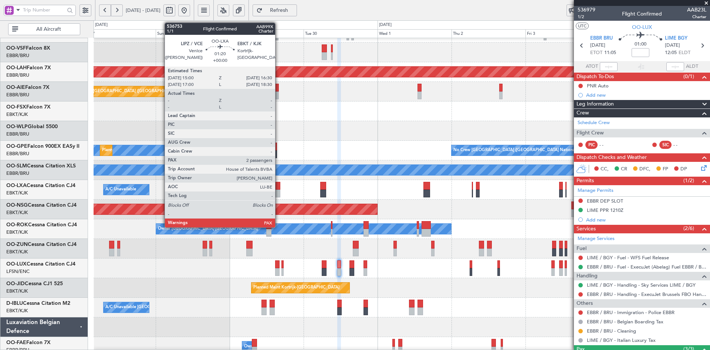
click at [279, 194] on div at bounding box center [278, 193] width 5 height 8
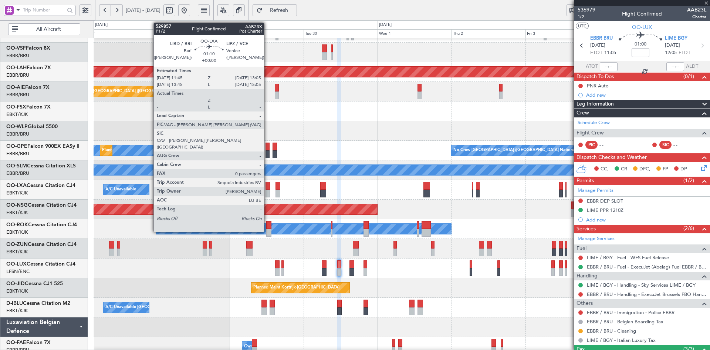
type input "2"
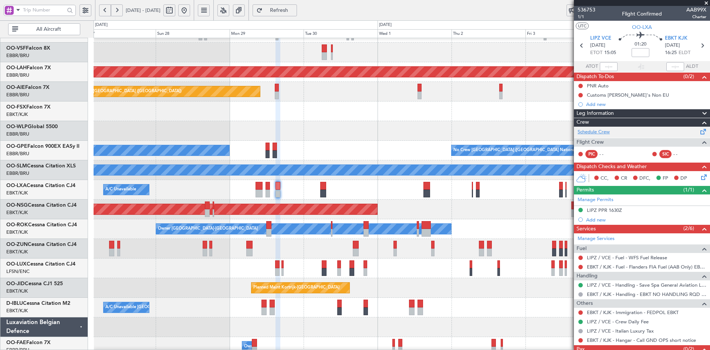
click at [599, 129] on link "Schedule Crew" at bounding box center [594, 131] width 32 height 7
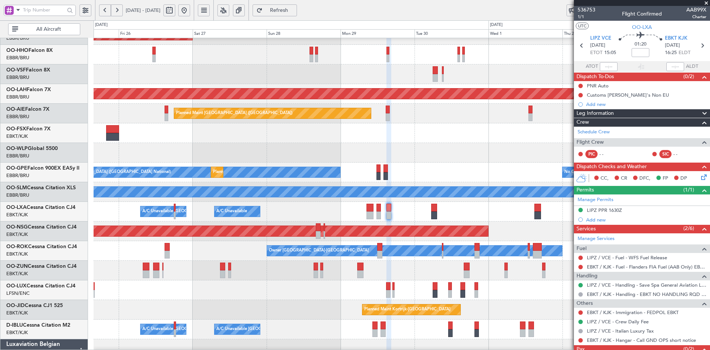
scroll to position [30, 0]
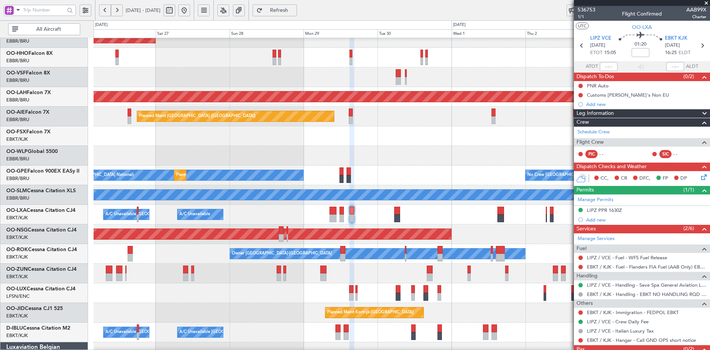
click at [415, 144] on div at bounding box center [402, 136] width 616 height 20
click at [411, 156] on div at bounding box center [402, 156] width 616 height 20
click at [391, 165] on div "No Crew Brussels (Brussels National) Planned Maint Brussels (Brussels National)…" at bounding box center [402, 175] width 616 height 20
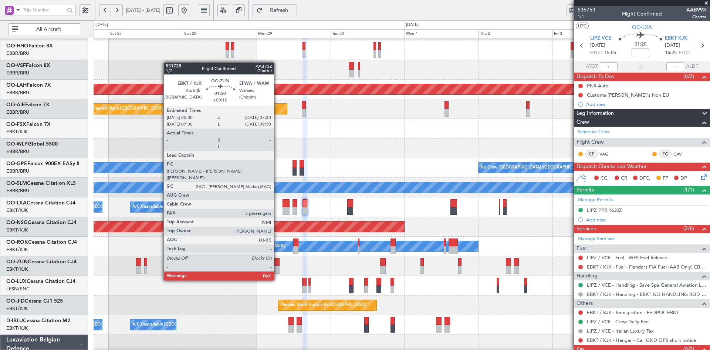
click at [277, 266] on div at bounding box center [276, 270] width 6 height 8
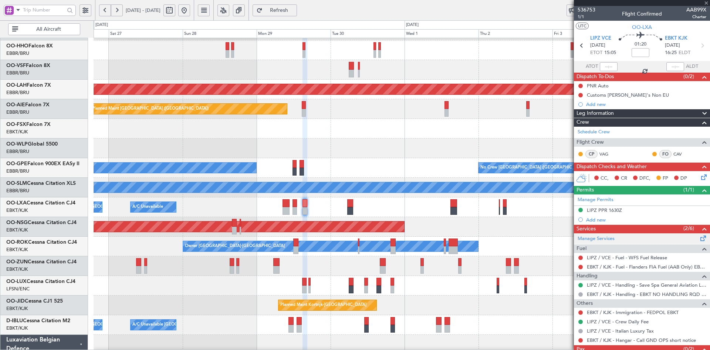
type input "+00:10"
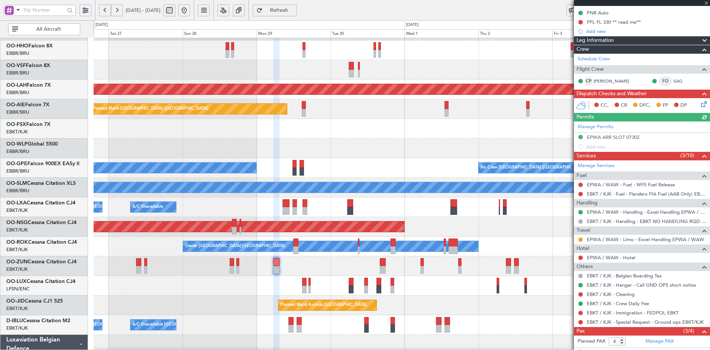
scroll to position [139, 0]
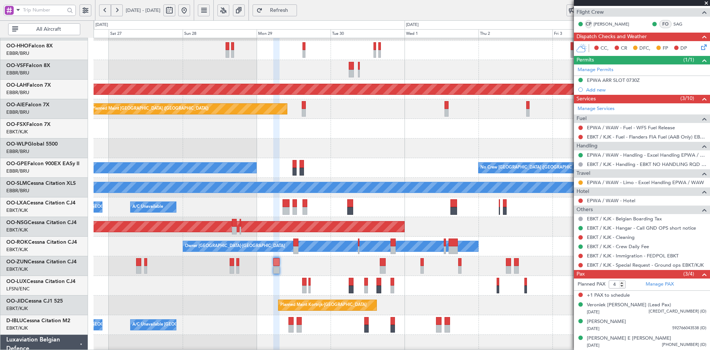
click at [707, 1] on span at bounding box center [706, 3] width 7 height 7
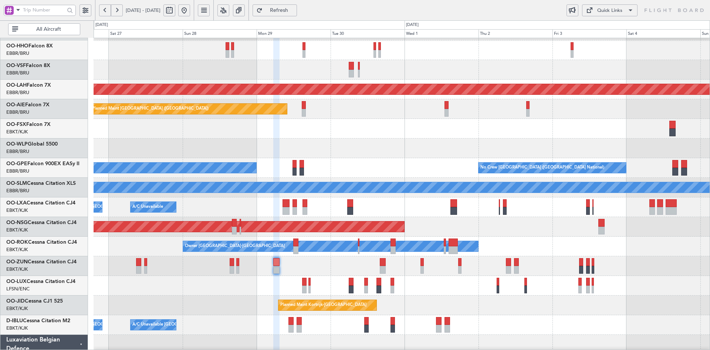
type input "0"
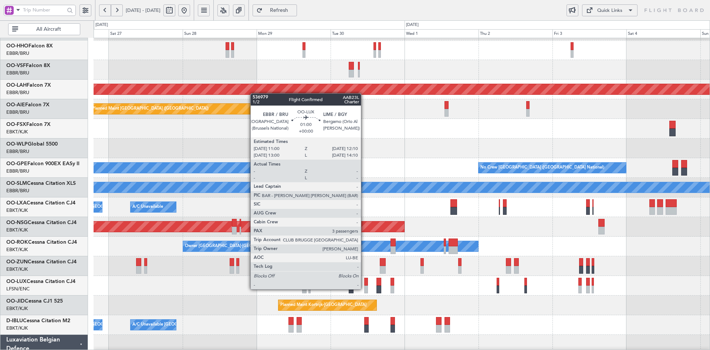
click at [364, 289] on div at bounding box center [402, 286] width 616 height 20
click at [366, 288] on div at bounding box center [366, 289] width 4 height 8
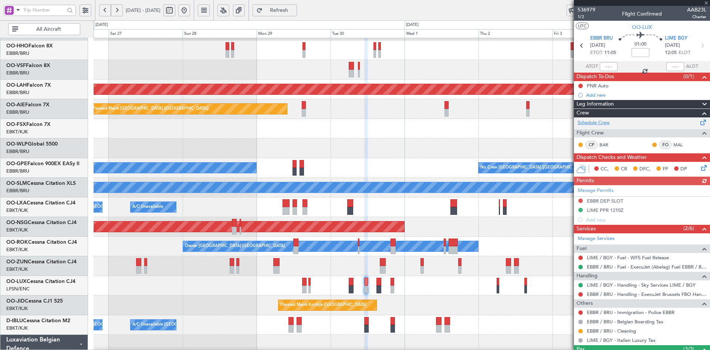
click at [605, 121] on link "Schedule Crew" at bounding box center [594, 122] width 32 height 7
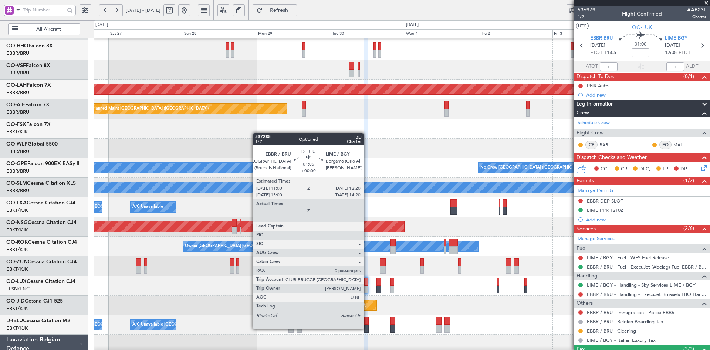
click at [367, 329] on div at bounding box center [366, 328] width 4 height 8
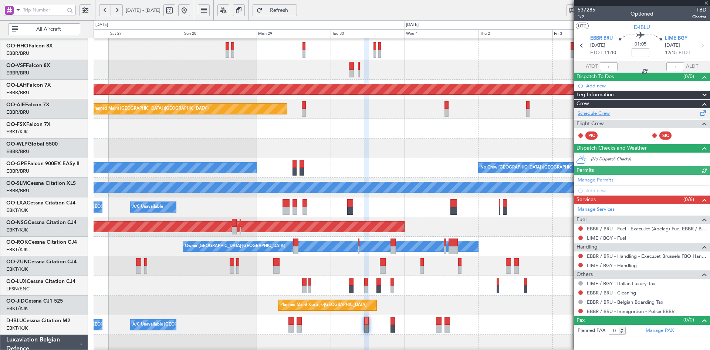
click at [603, 112] on link "Schedule Crew" at bounding box center [594, 113] width 32 height 7
click at [361, 119] on div at bounding box center [402, 129] width 616 height 20
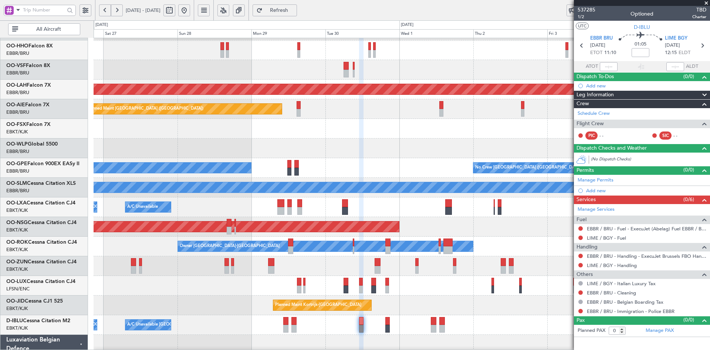
click at [497, 230] on div "Planned Maint [GEOGRAPHIC_DATA] ([GEOGRAPHIC_DATA])" at bounding box center [402, 227] width 616 height 20
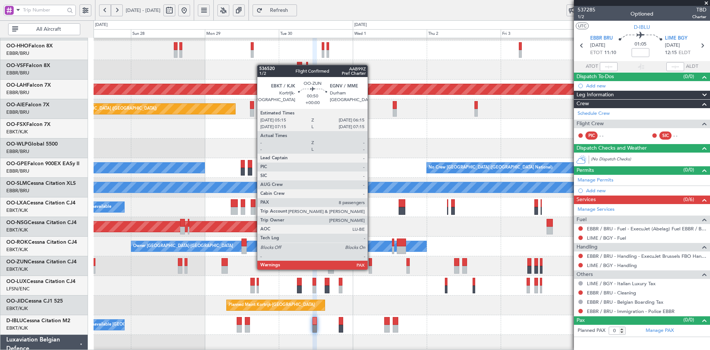
click at [371, 269] on div at bounding box center [370, 270] width 3 height 8
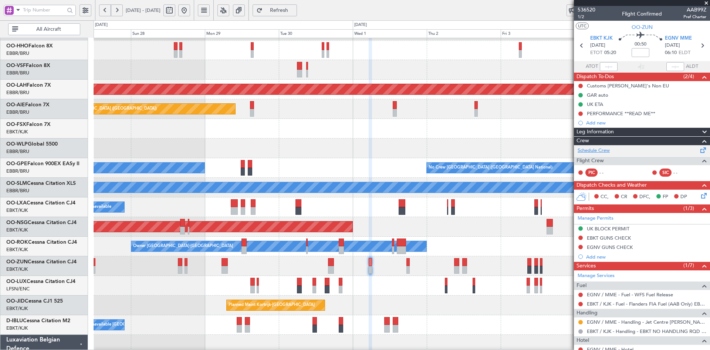
click at [595, 149] on link "Schedule Crew" at bounding box center [594, 150] width 32 height 7
click at [706, 2] on span at bounding box center [706, 3] width 7 height 7
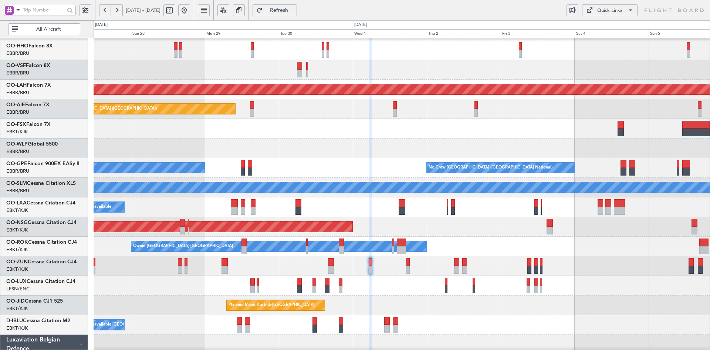
type input "0"
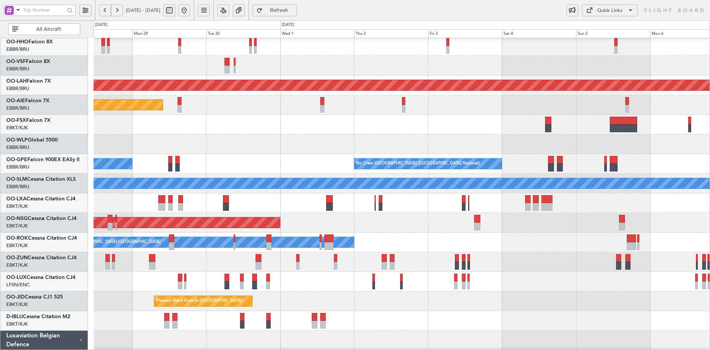
scroll to position [41, 0]
click at [535, 255] on div at bounding box center [402, 262] width 616 height 20
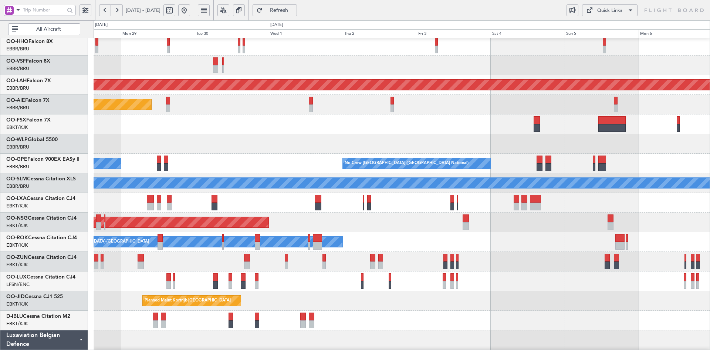
click at [505, 233] on div "Owner [GEOGRAPHIC_DATA]-[GEOGRAPHIC_DATA]" at bounding box center [402, 242] width 616 height 20
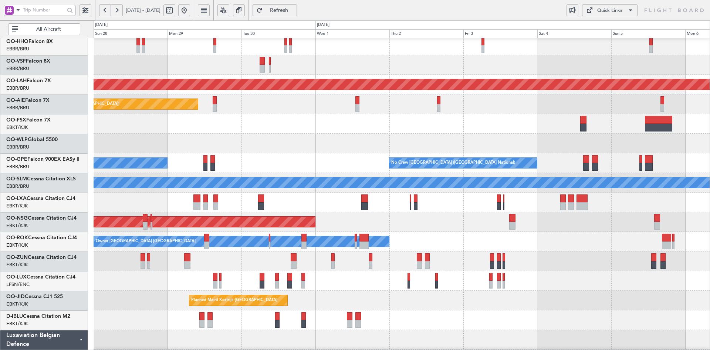
scroll to position [42, 0]
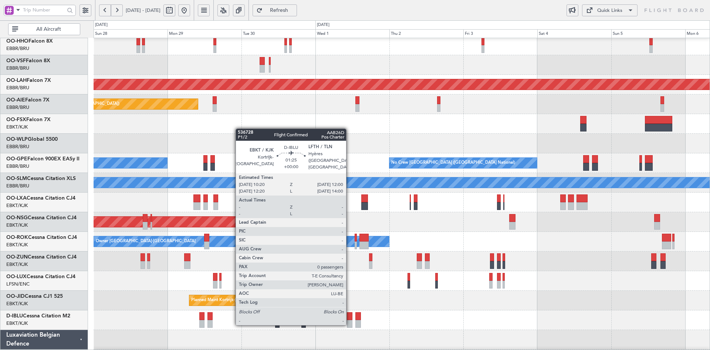
click at [350, 323] on div at bounding box center [349, 324] width 5 height 8
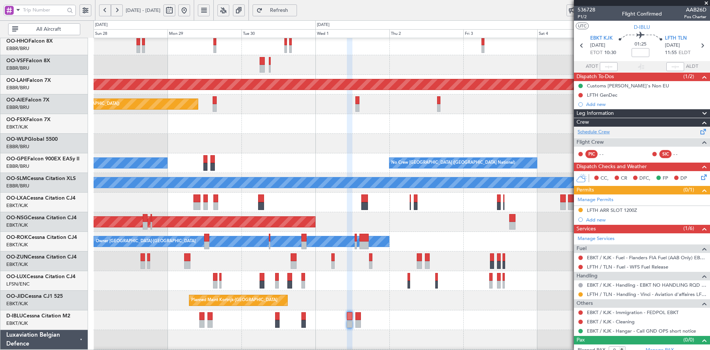
click at [600, 134] on link "Schedule Crew" at bounding box center [594, 131] width 32 height 7
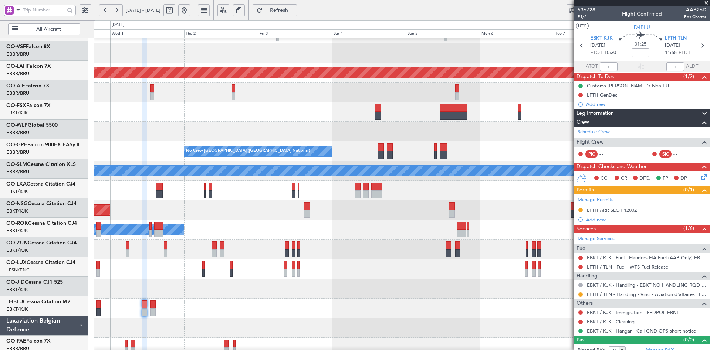
click at [251, 224] on div "Owner [GEOGRAPHIC_DATA]-[GEOGRAPHIC_DATA]" at bounding box center [402, 230] width 616 height 20
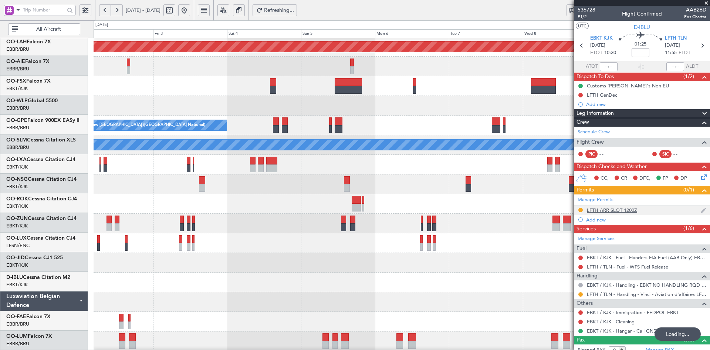
scroll to position [68, 0]
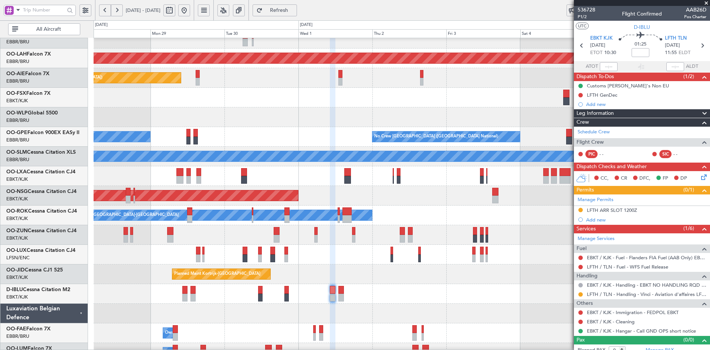
click at [471, 200] on div "Planned Maint [GEOGRAPHIC_DATA] ([GEOGRAPHIC_DATA])" at bounding box center [402, 196] width 616 height 20
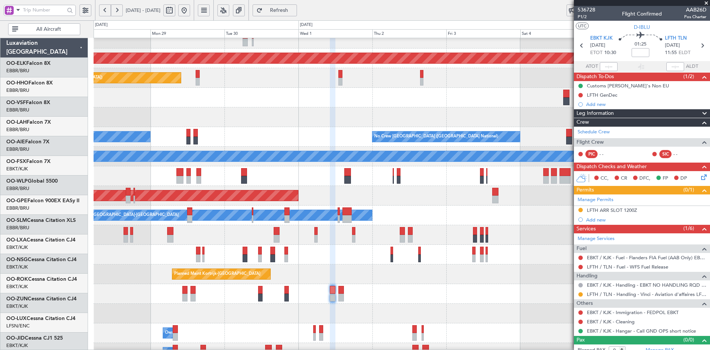
scroll to position [68, 0]
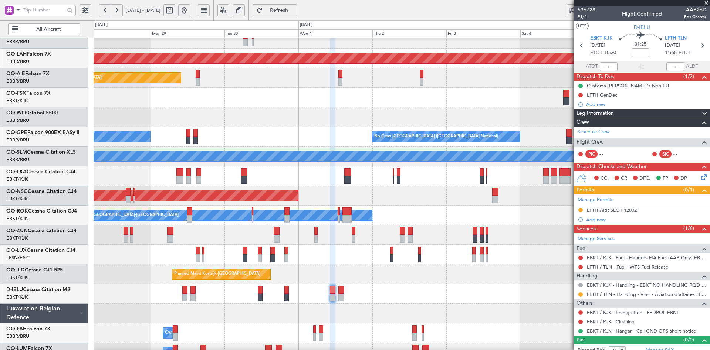
click at [457, 194] on div "Planned Maint [GEOGRAPHIC_DATA] ([GEOGRAPHIC_DATA])" at bounding box center [402, 196] width 616 height 20
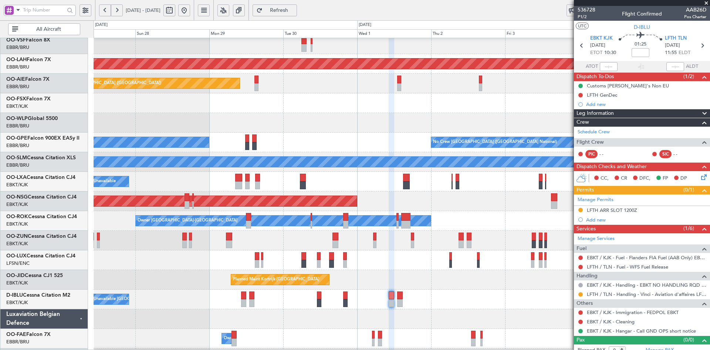
click at [465, 196] on div "Planned Maint [GEOGRAPHIC_DATA] ([GEOGRAPHIC_DATA])" at bounding box center [402, 201] width 616 height 20
click at [438, 204] on div "Planned Maint [GEOGRAPHIC_DATA] ([GEOGRAPHIC_DATA])" at bounding box center [402, 201] width 616 height 20
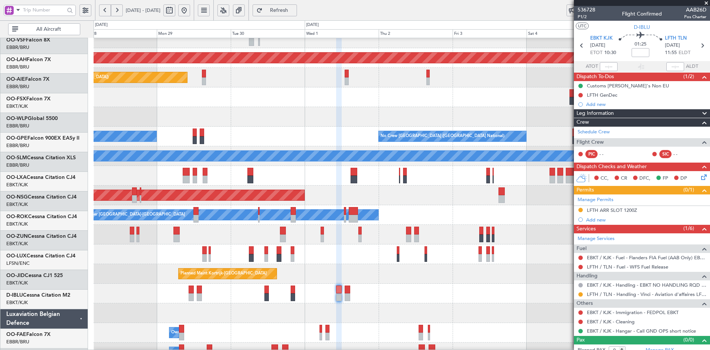
scroll to position [68, 0]
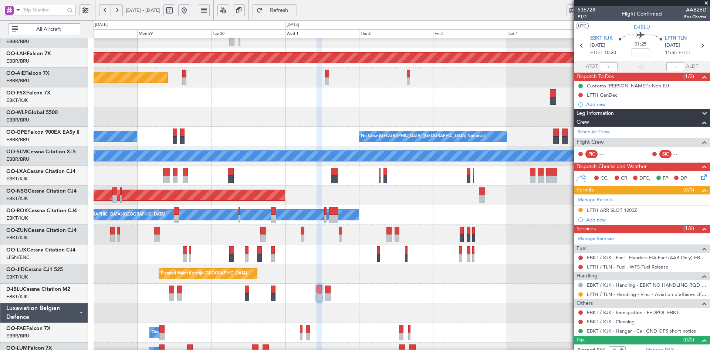
click at [399, 217] on div "Owner [GEOGRAPHIC_DATA]-[GEOGRAPHIC_DATA]" at bounding box center [402, 215] width 616 height 20
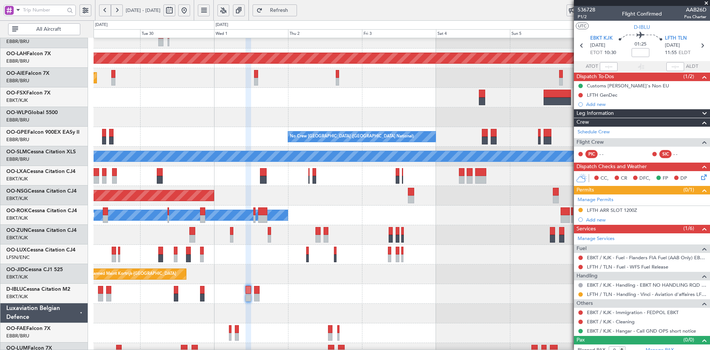
scroll to position [68, 0]
click at [372, 184] on div "A/C Unavailable" at bounding box center [402, 176] width 616 height 20
click at [349, 195] on div "Planned Maint [GEOGRAPHIC_DATA] ([GEOGRAPHIC_DATA])" at bounding box center [402, 196] width 616 height 20
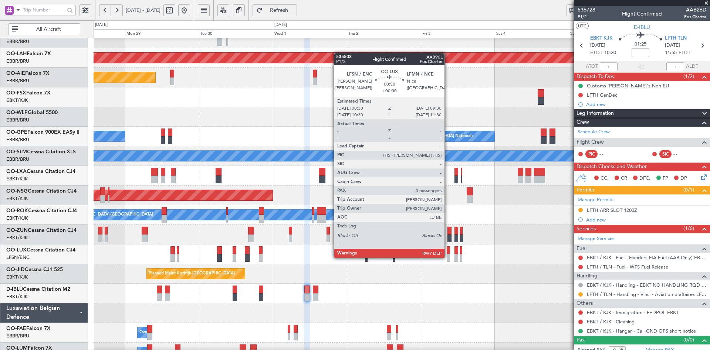
click at [448, 257] on div at bounding box center [448, 258] width 3 height 8
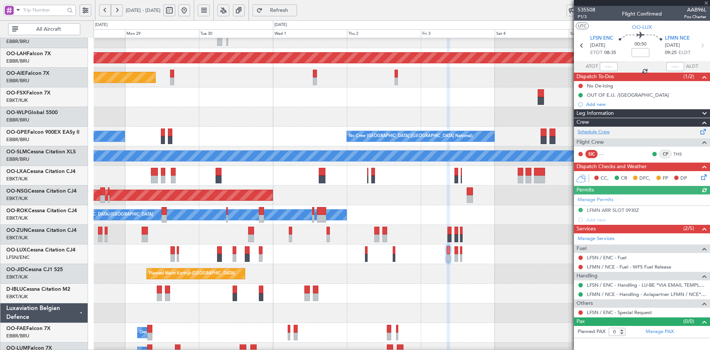
click at [597, 135] on link "Schedule Crew" at bounding box center [594, 131] width 32 height 7
click at [502, 249] on div at bounding box center [402, 254] width 616 height 20
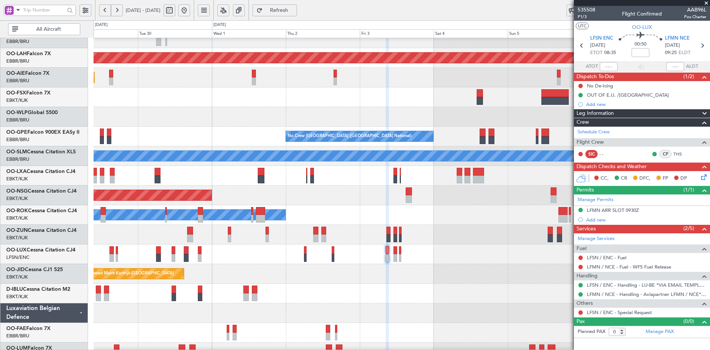
click at [375, 209] on div "Owner [GEOGRAPHIC_DATA]-[GEOGRAPHIC_DATA]" at bounding box center [402, 215] width 616 height 20
click at [595, 132] on link "Schedule Crew" at bounding box center [594, 131] width 32 height 7
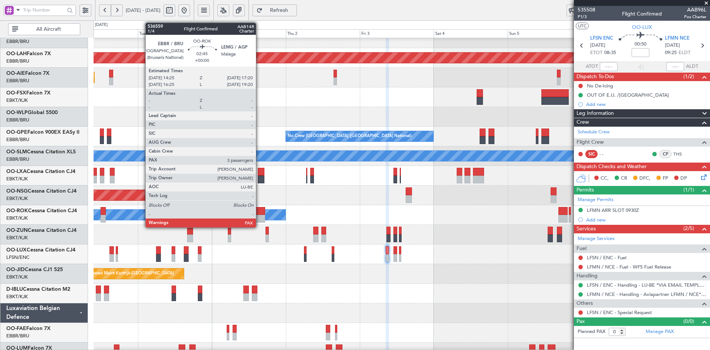
click at [259, 214] on div at bounding box center [260, 211] width 9 height 8
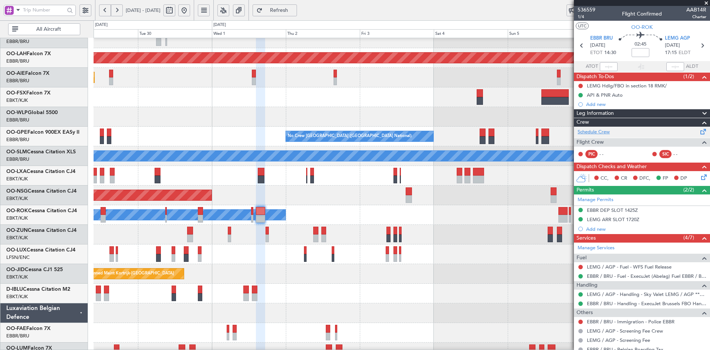
click at [589, 129] on link "Schedule Crew" at bounding box center [594, 131] width 32 height 7
click at [330, 227] on div at bounding box center [402, 235] width 616 height 20
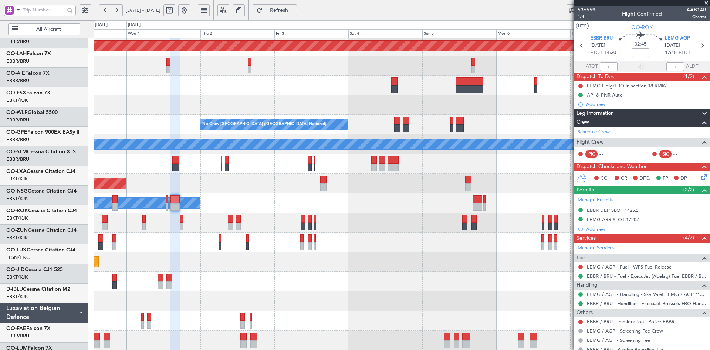
scroll to position [80, 0]
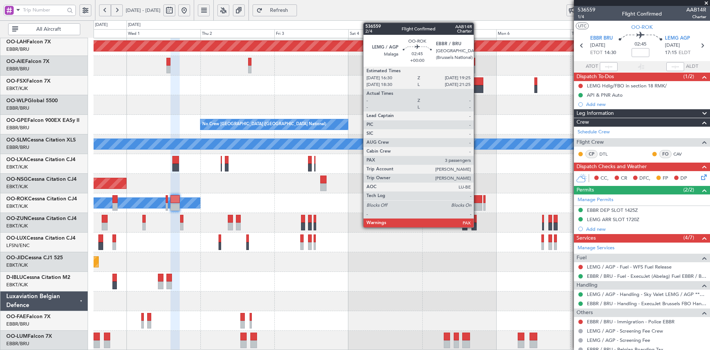
click at [477, 201] on div at bounding box center [477, 199] width 9 height 8
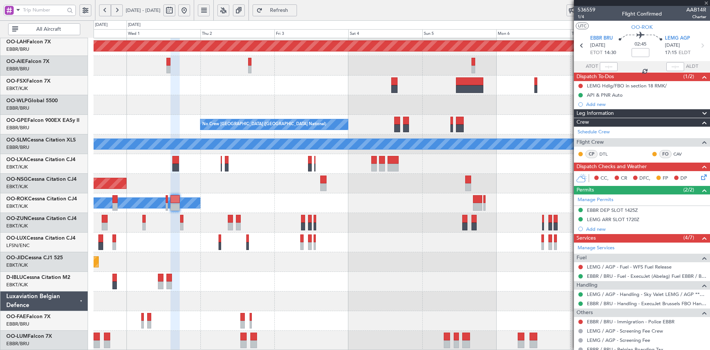
click at [588, 126] on span "Crew" at bounding box center [583, 122] width 13 height 9
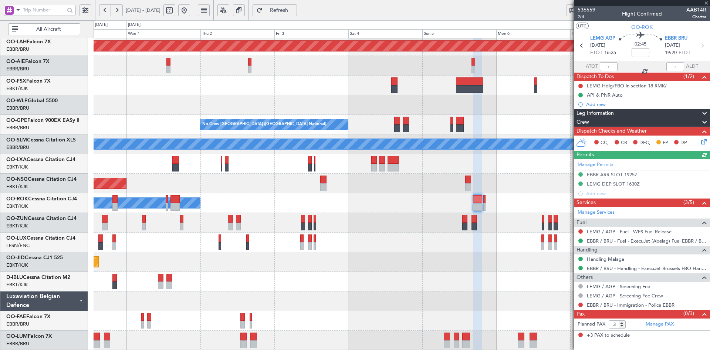
click at [705, 120] on span at bounding box center [704, 122] width 9 height 9
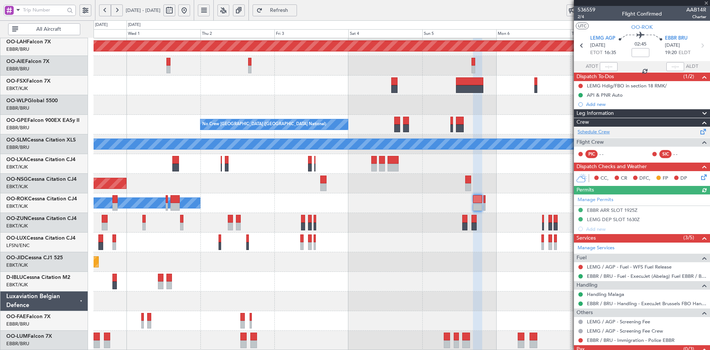
click at [594, 130] on link "Schedule Crew" at bounding box center [594, 131] width 32 height 7
click at [709, 1] on span at bounding box center [706, 3] width 7 height 7
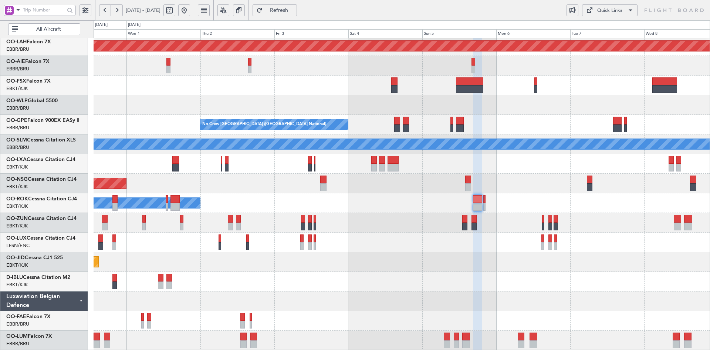
type input "0"
click at [390, 260] on div "Planned Maint Kortrijk-[GEOGRAPHIC_DATA]" at bounding box center [402, 262] width 616 height 20
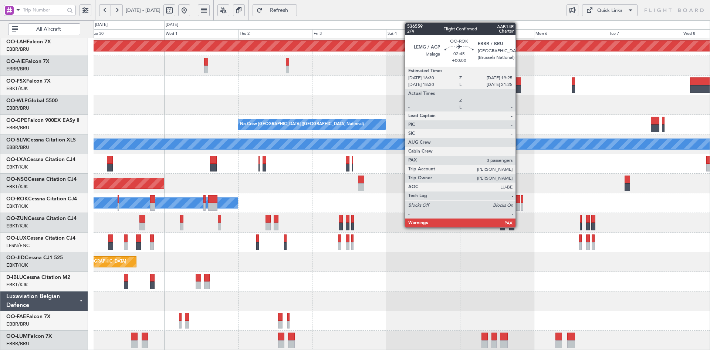
click at [450, 209] on div "Owner [GEOGRAPHIC_DATA]-[GEOGRAPHIC_DATA]" at bounding box center [402, 203] width 616 height 20
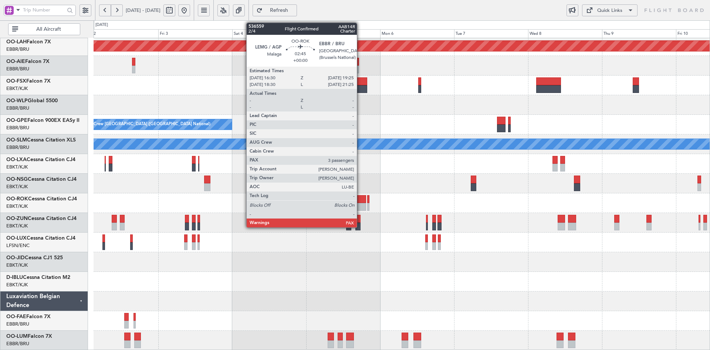
click at [360, 205] on div at bounding box center [361, 207] width 9 height 8
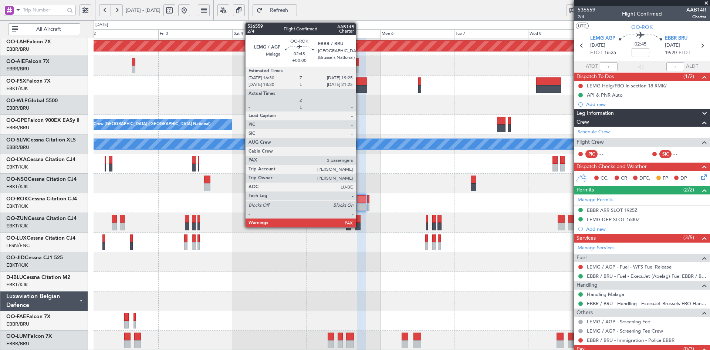
click at [359, 202] on div at bounding box center [361, 199] width 9 height 8
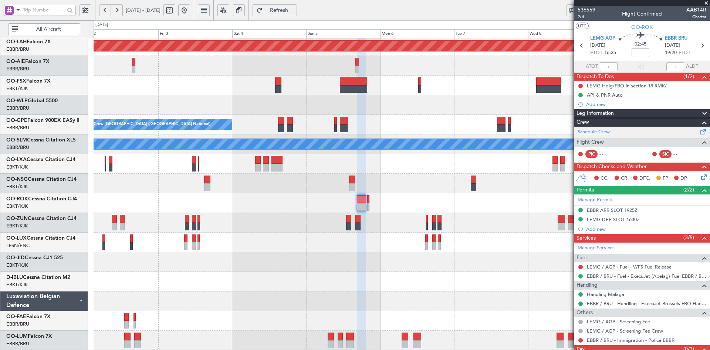
click at [595, 133] on link "Schedule Crew" at bounding box center [594, 131] width 32 height 7
click at [707, 2] on span at bounding box center [706, 3] width 7 height 7
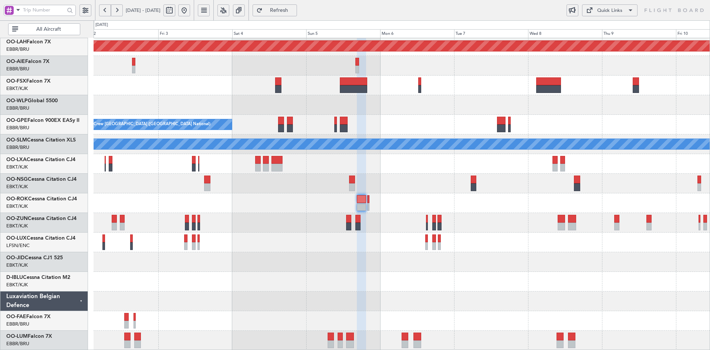
type input "0"
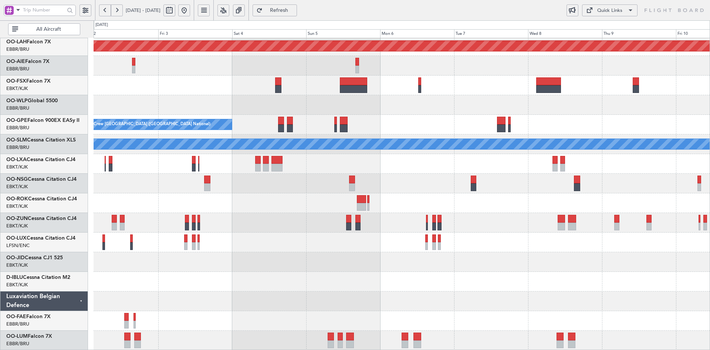
click at [190, 7] on button at bounding box center [184, 10] width 12 height 12
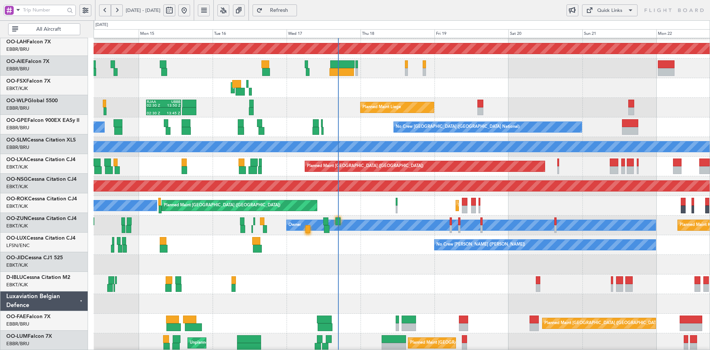
scroll to position [78, 0]
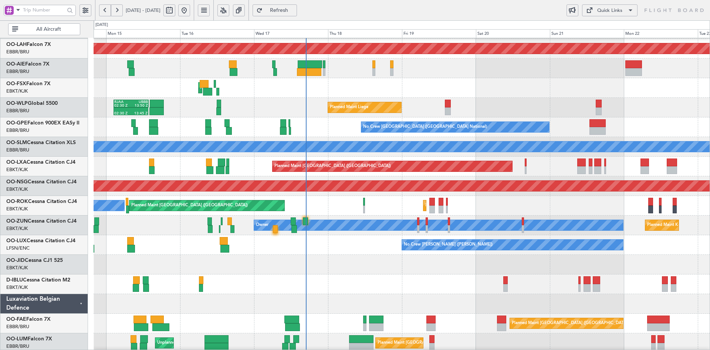
click at [448, 290] on div at bounding box center [402, 284] width 616 height 20
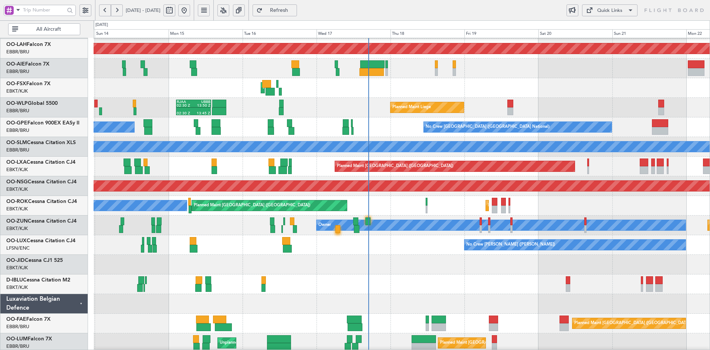
click at [414, 295] on div at bounding box center [402, 304] width 616 height 20
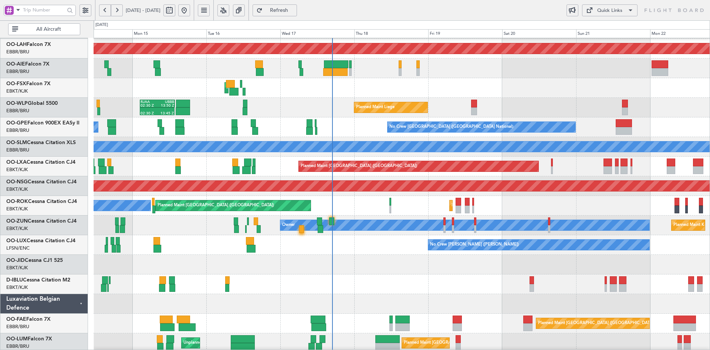
click at [447, 266] on div at bounding box center [402, 265] width 616 height 20
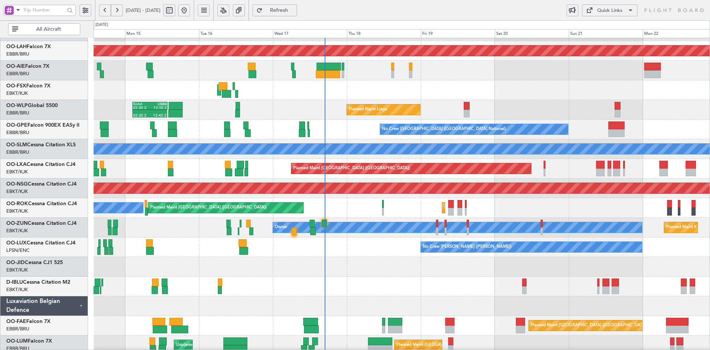
click at [421, 100] on div "AOG Maint Kortrijk-[GEOGRAPHIC_DATA]" at bounding box center [402, 90] width 616 height 20
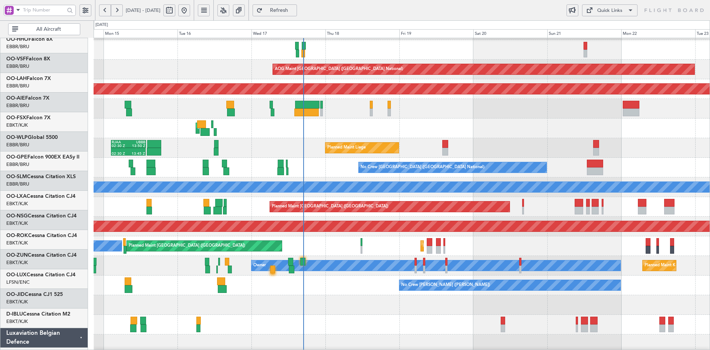
scroll to position [37, 0]
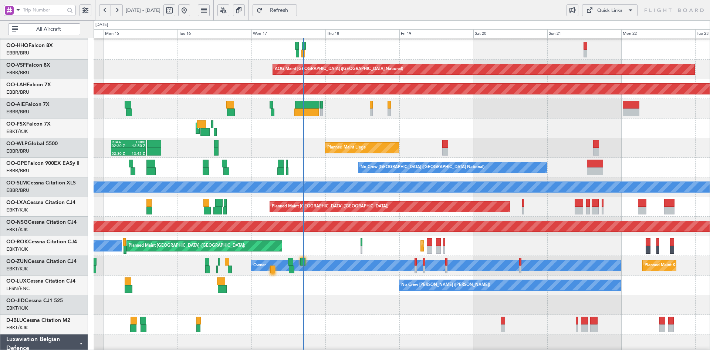
click at [446, 204] on div "Planned Maint Kortrijk-Wevelgem AOG Maint Brussels (Brussels National) Planned …" at bounding box center [402, 197] width 616 height 392
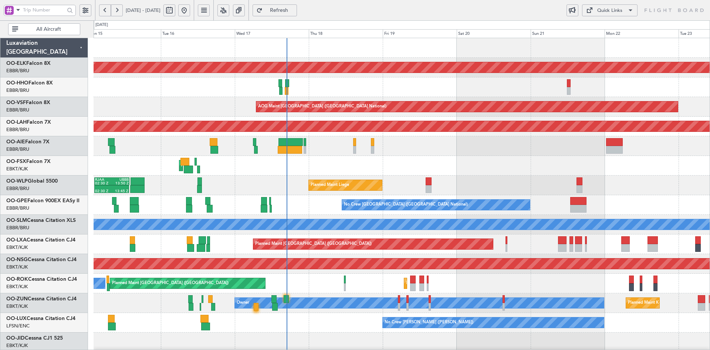
click at [442, 139] on div "Planned Maint Kortrijk-Wevelgem AOG Maint Brussels (Brussels National) Planned …" at bounding box center [402, 234] width 616 height 392
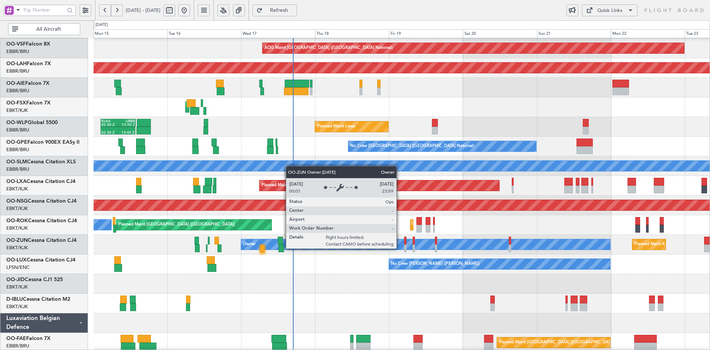
click at [396, 213] on div "AOG Maint Brussels (Brussels National) Planned Maint Alton-st Louis (St Louis R…" at bounding box center [402, 176] width 616 height 392
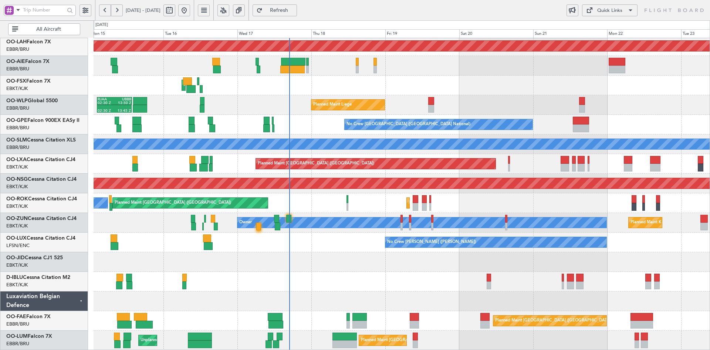
click at [403, 115] on div "AOG Maint Brussels (Brussels National) Planned Maint Alton-st Louis (St Louis R…" at bounding box center [402, 154] width 616 height 392
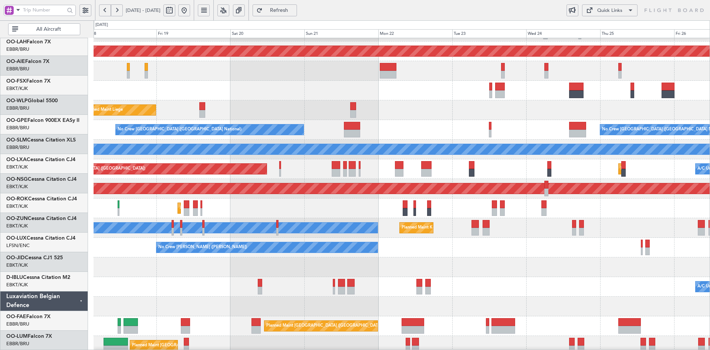
click at [407, 242] on div "No Crew [PERSON_NAME] ([PERSON_NAME])" at bounding box center [402, 248] width 616 height 20
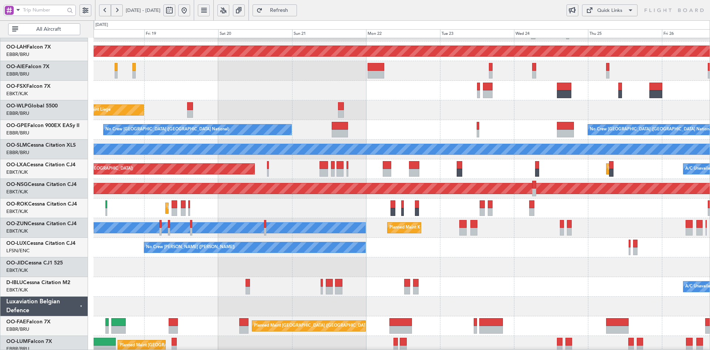
click at [403, 235] on div "Planned Maint Kortrijk-Wevelgem Owner" at bounding box center [402, 228] width 616 height 20
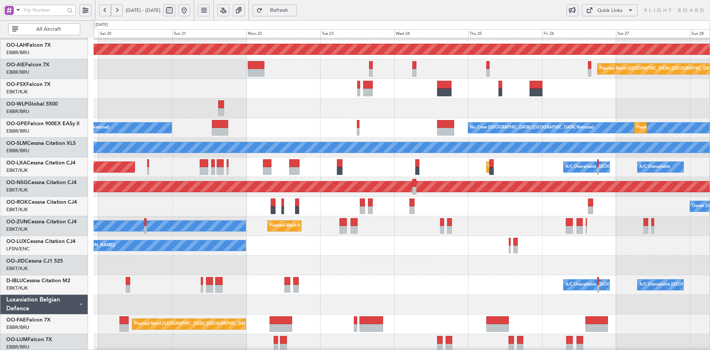
click at [441, 95] on div at bounding box center [402, 89] width 616 height 20
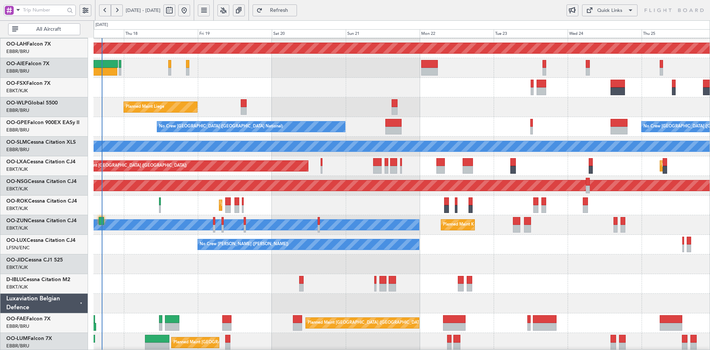
click at [420, 103] on div "Planned Maint Liege RJAA 02:30 Z UBBB 13:50 Z 02:30 Z 13:45 Z" at bounding box center [402, 107] width 616 height 20
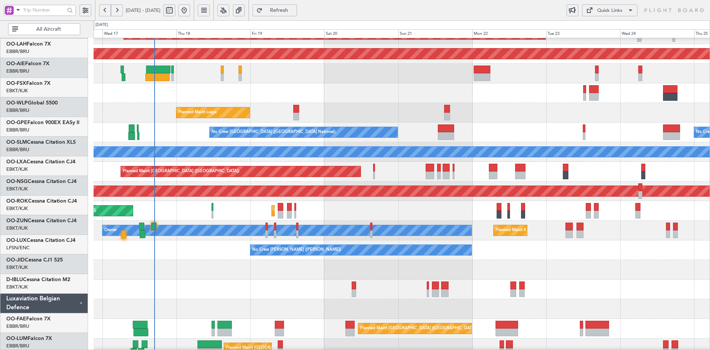
scroll to position [73, 0]
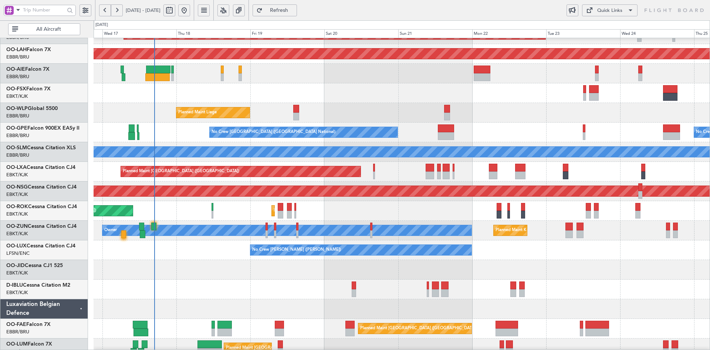
click at [423, 138] on div "AOG Maint Brussels (Brussels National) Planned Maint Alton-st Louis (St Louis R…" at bounding box center [402, 162] width 616 height 392
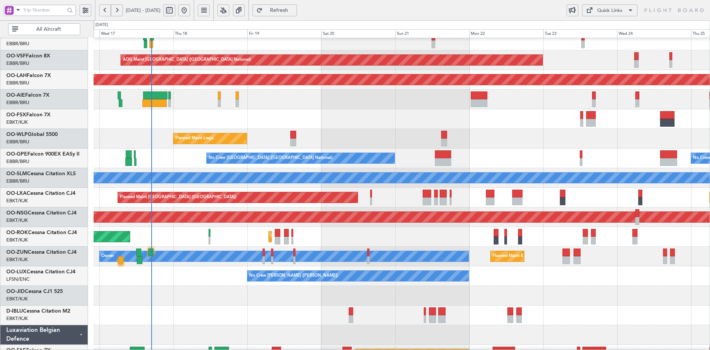
click at [464, 138] on div "AOG Maint Brussels (Brussels National) Planned Maint Alton-st Louis (St Louis R…" at bounding box center [402, 187] width 616 height 392
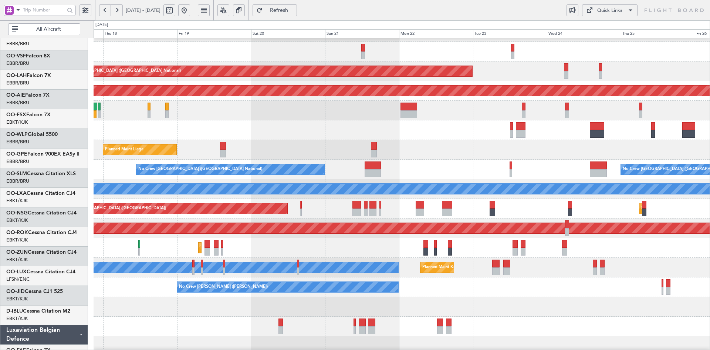
scroll to position [36, 0]
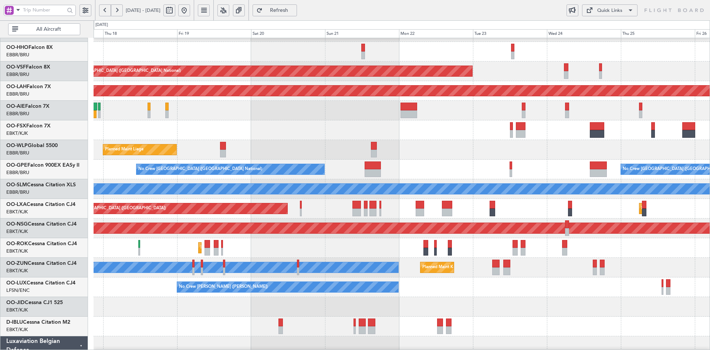
click at [426, 135] on div "AOG Maint Kortrijk-[GEOGRAPHIC_DATA]" at bounding box center [402, 130] width 616 height 20
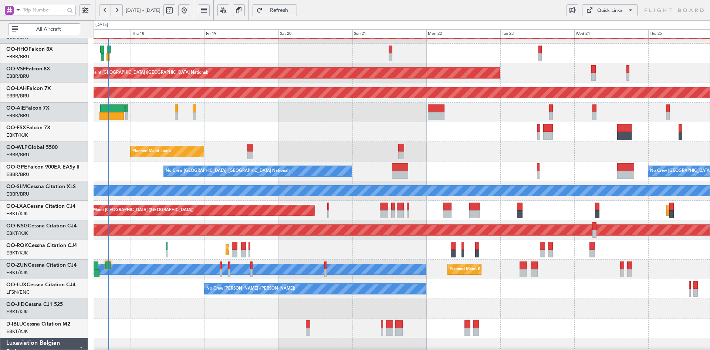
scroll to position [23, 0]
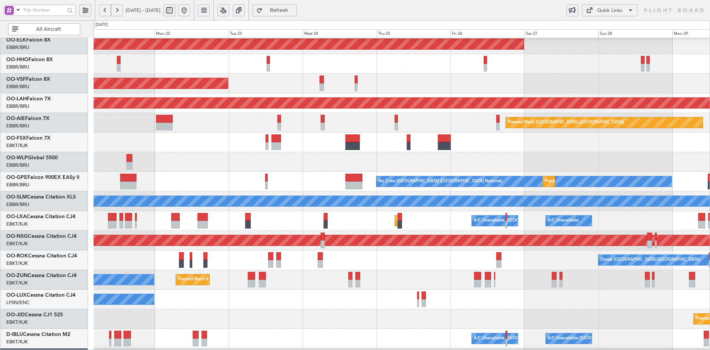
click at [148, 163] on div at bounding box center [402, 162] width 616 height 20
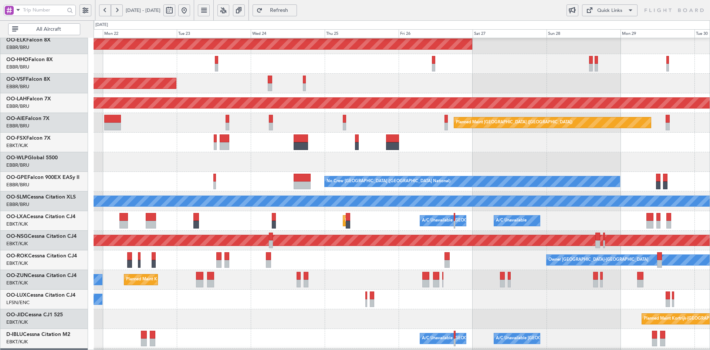
click at [479, 162] on div at bounding box center [402, 162] width 616 height 20
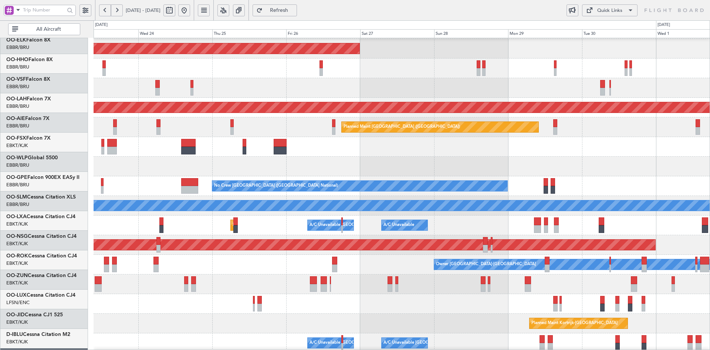
scroll to position [19, 0]
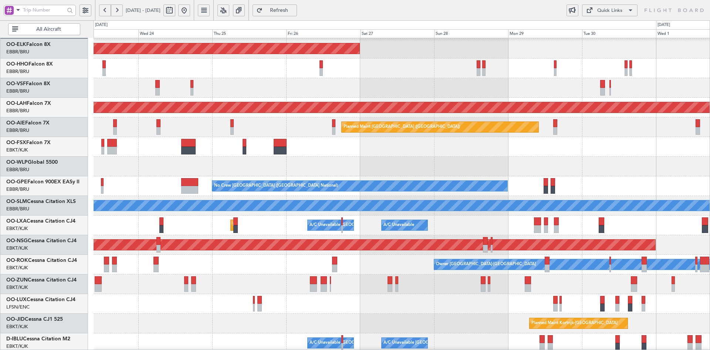
click at [562, 154] on div at bounding box center [402, 147] width 616 height 20
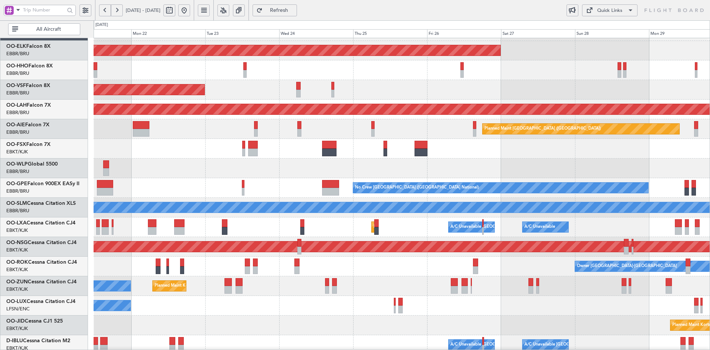
click at [576, 150] on div at bounding box center [402, 149] width 616 height 20
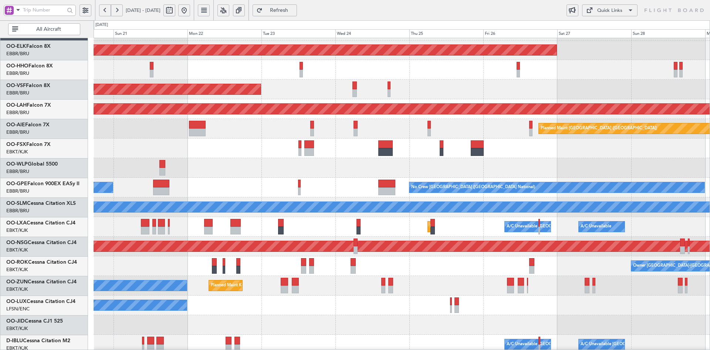
scroll to position [17, 0]
click at [434, 139] on div at bounding box center [402, 148] width 616 height 20
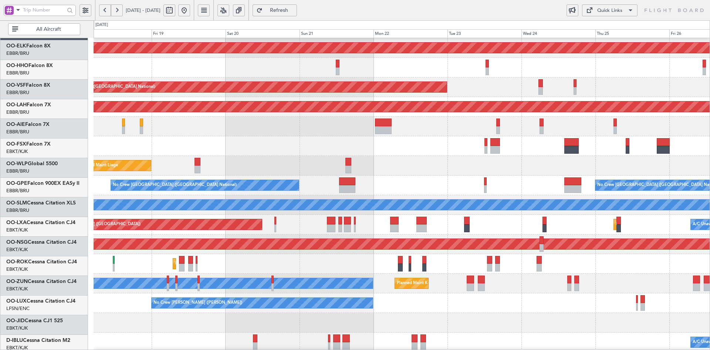
scroll to position [20, 0]
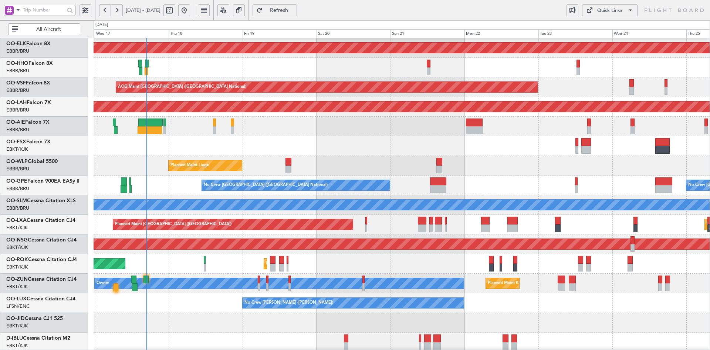
click at [317, 139] on div "AOG Maint Kortrijk-[GEOGRAPHIC_DATA]" at bounding box center [402, 146] width 616 height 20
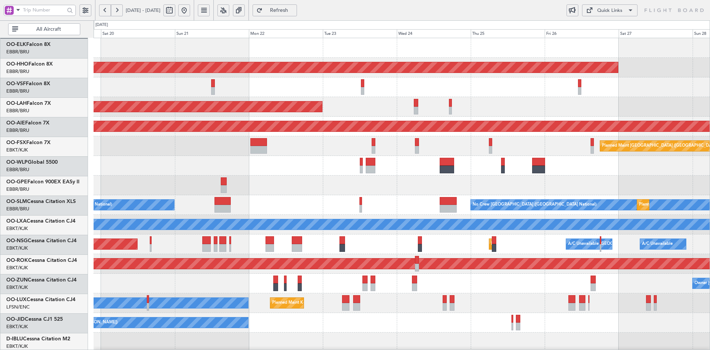
click at [257, 178] on div "Planned Maint Kortrijk-Wevelgem AOG Maint Brussels (Brussels National) Planned …" at bounding box center [402, 234] width 616 height 392
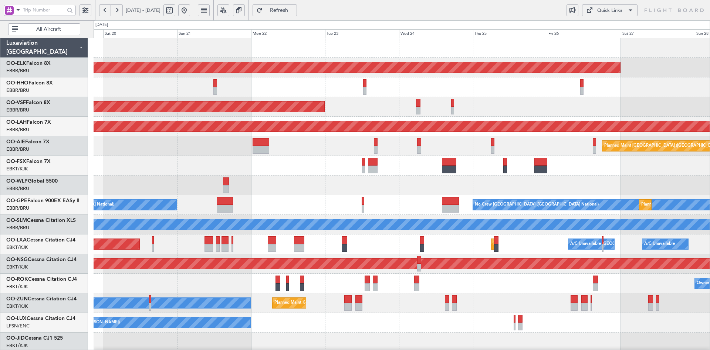
click at [389, 152] on div "Planned Maint [GEOGRAPHIC_DATA] ([GEOGRAPHIC_DATA])" at bounding box center [402, 146] width 616 height 20
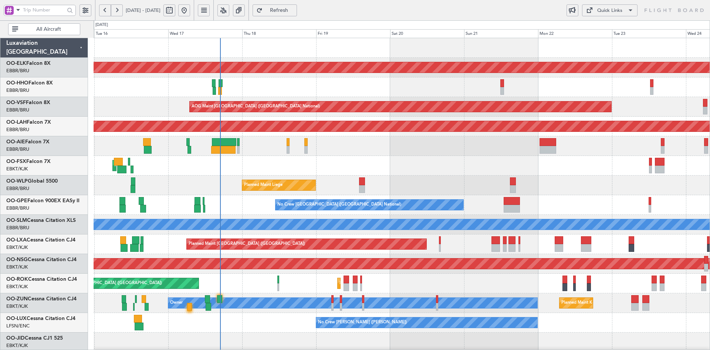
click at [478, 154] on div at bounding box center [402, 146] width 616 height 20
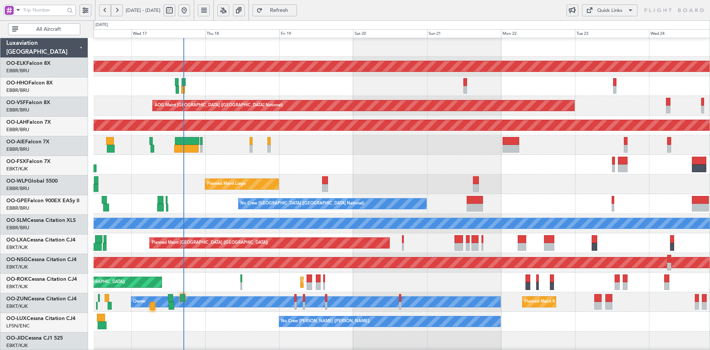
scroll to position [1, 0]
click at [498, 168] on div "AOG Maint Kortrijk-[GEOGRAPHIC_DATA]" at bounding box center [402, 165] width 616 height 20
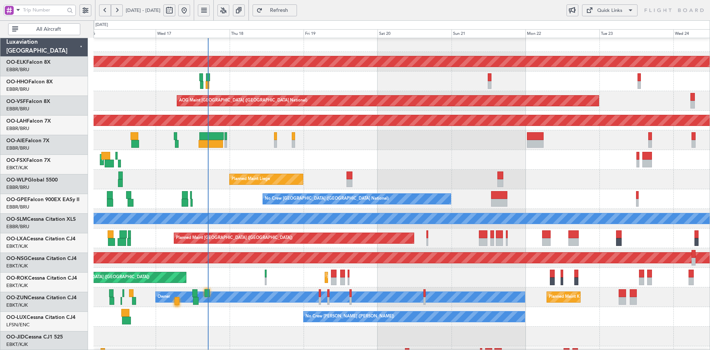
click at [363, 148] on div at bounding box center [402, 140] width 616 height 20
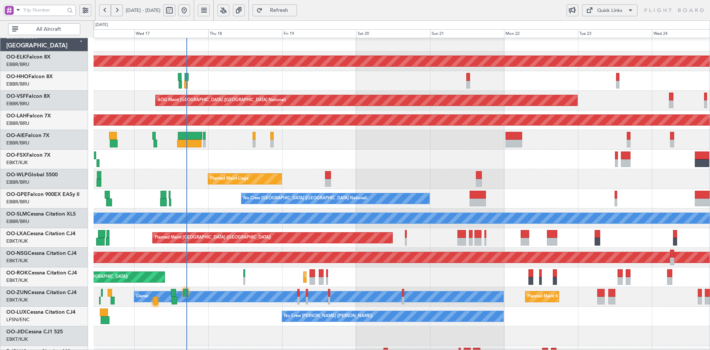
scroll to position [6, 0]
click at [463, 171] on div "Planned Maint Liege RJAA 02:30 Z UBBB 13:50 Z 02:30 Z 13:45 Z" at bounding box center [402, 179] width 616 height 20
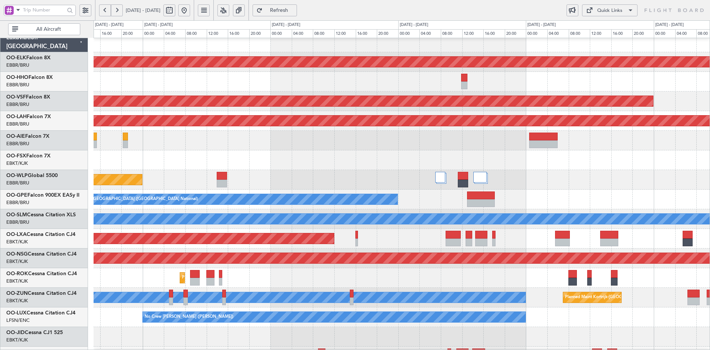
click at [510, 198] on div "No Crew [GEOGRAPHIC_DATA] ([GEOGRAPHIC_DATA] National)" at bounding box center [402, 199] width 616 height 20
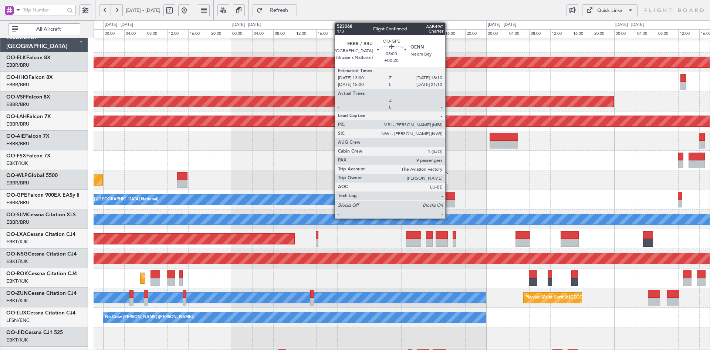
scroll to position [5, 0]
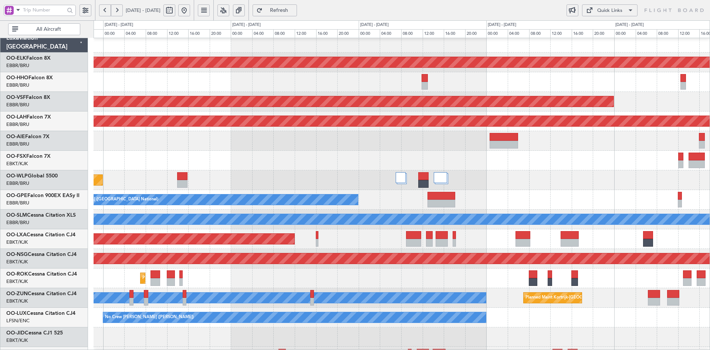
click at [404, 170] on div "Planned Maint Liege" at bounding box center [402, 180] width 616 height 20
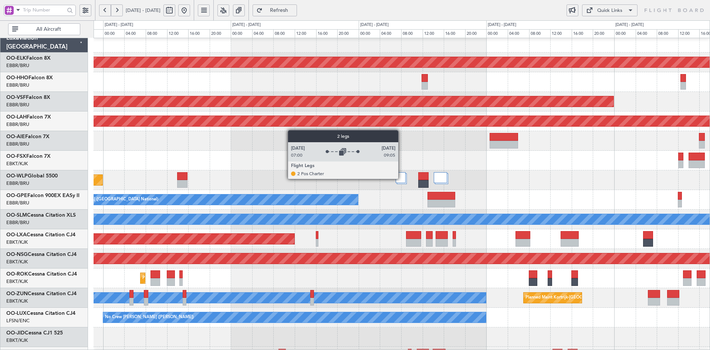
click at [405, 174] on div at bounding box center [401, 177] width 10 height 11
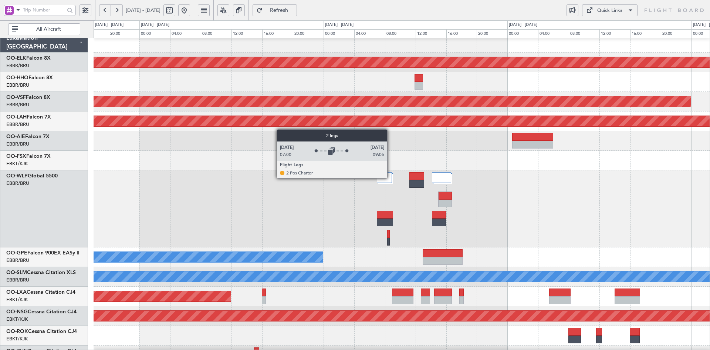
click at [391, 178] on div at bounding box center [384, 177] width 15 height 11
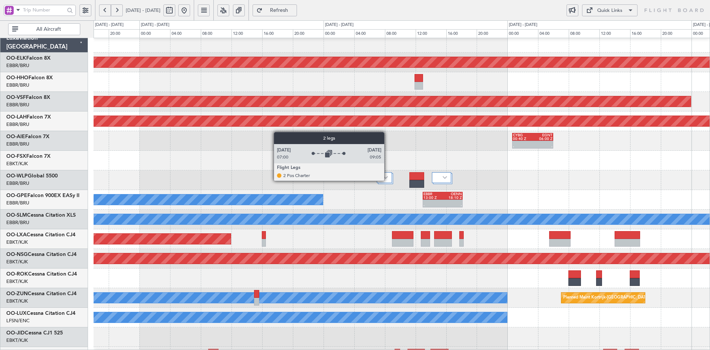
click at [388, 180] on div at bounding box center [384, 177] width 15 height 11
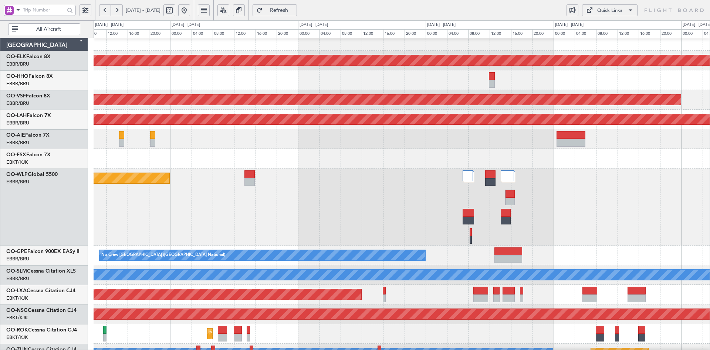
scroll to position [7, 0]
click at [264, 188] on div "Planned Maint Liege" at bounding box center [402, 206] width 616 height 77
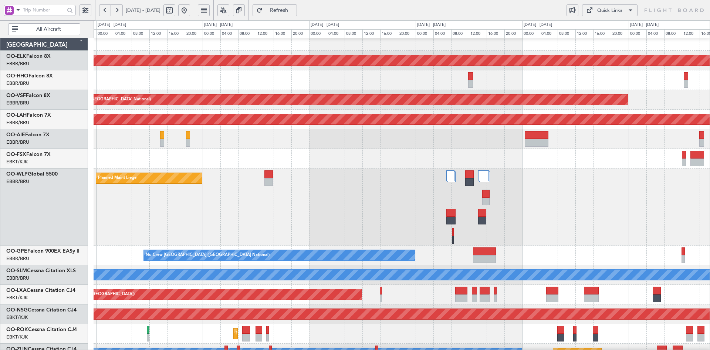
click at [447, 176] on div at bounding box center [451, 175] width 8 height 11
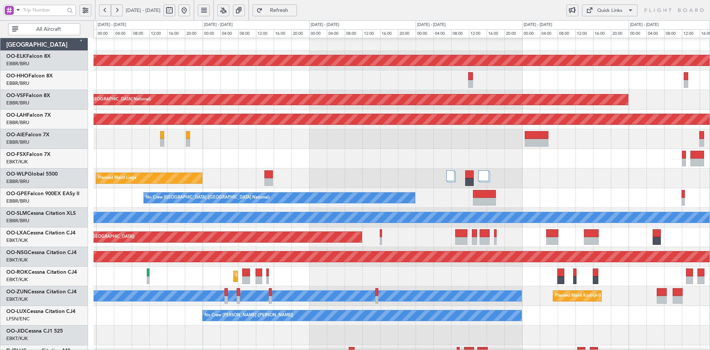
click at [552, 169] on div "Planned Maint Liege" at bounding box center [402, 178] width 616 height 20
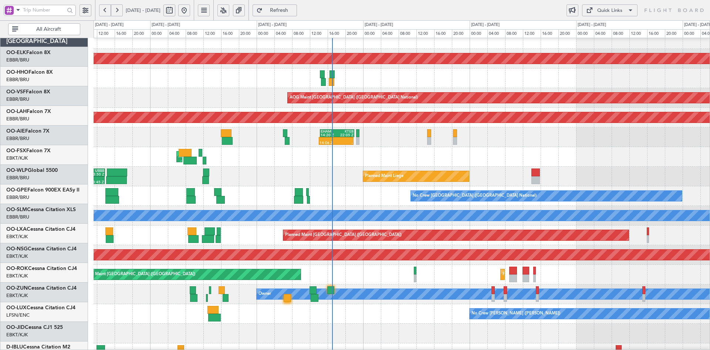
scroll to position [9, 0]
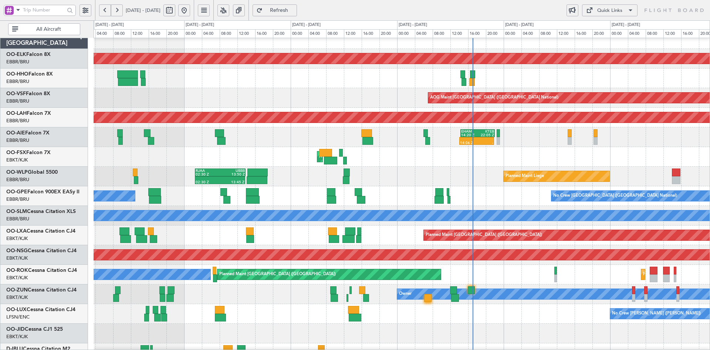
click at [316, 158] on div "AOG Maint Kortrijk-[GEOGRAPHIC_DATA]" at bounding box center [402, 157] width 616 height 20
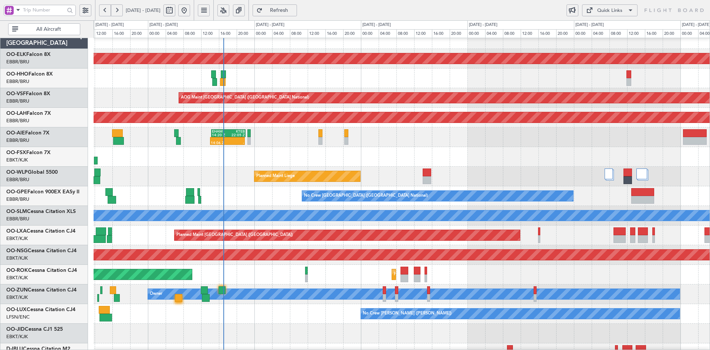
click at [408, 152] on div "AOG Maint Kortrijk-[GEOGRAPHIC_DATA]" at bounding box center [402, 157] width 616 height 20
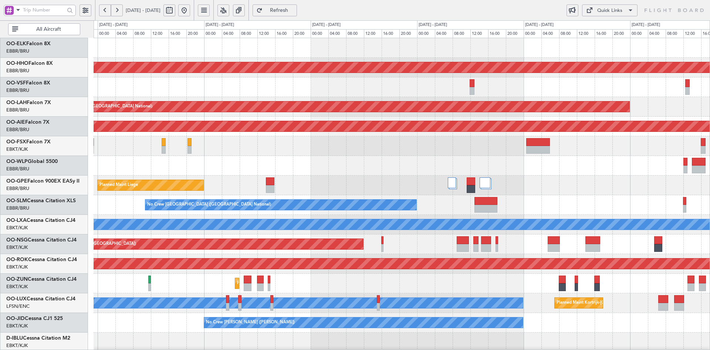
scroll to position [0, 0]
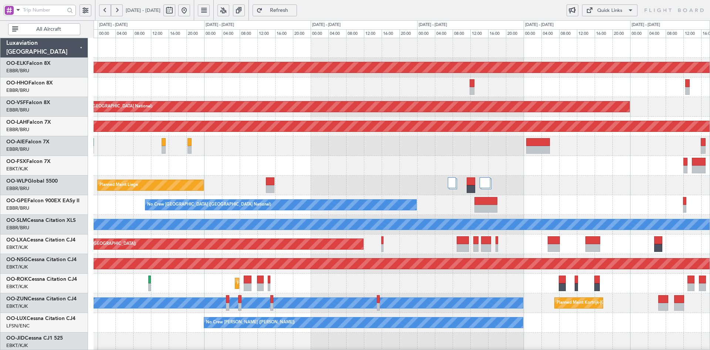
click at [560, 152] on div "EHAM 14:20 Z KTEB 22:05 Z 14:06 Z -" at bounding box center [402, 146] width 616 height 20
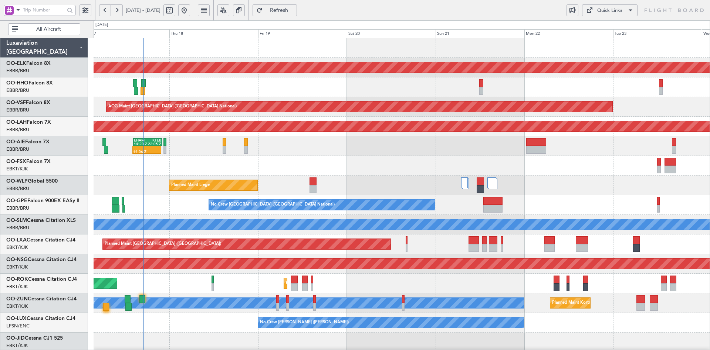
click at [438, 156] on div "AOG Maint Kortrijk-[GEOGRAPHIC_DATA]" at bounding box center [402, 166] width 616 height 20
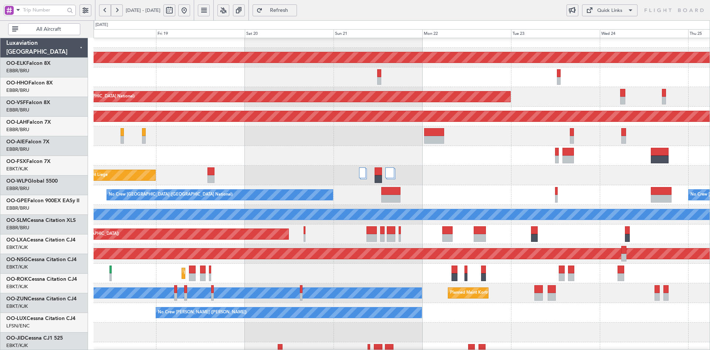
scroll to position [10, 0]
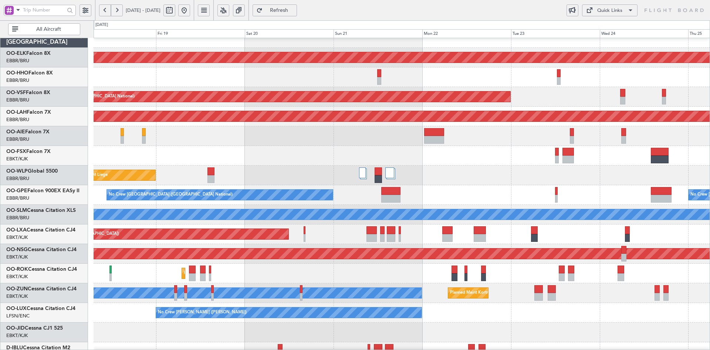
click at [318, 154] on div at bounding box center [402, 156] width 616 height 20
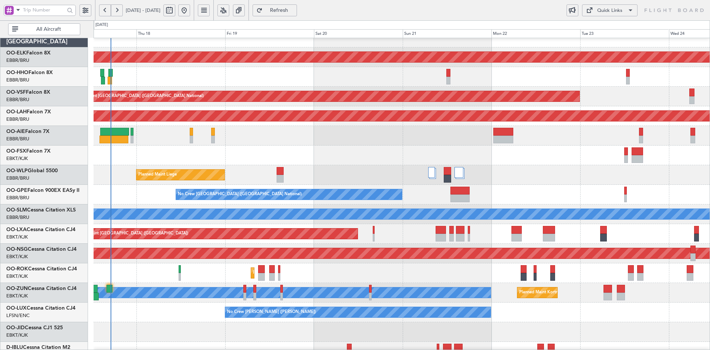
click at [350, 158] on div "AOG Maint Kortrijk-[GEOGRAPHIC_DATA]" at bounding box center [402, 155] width 616 height 20
click at [190, 14] on button at bounding box center [184, 10] width 12 height 12
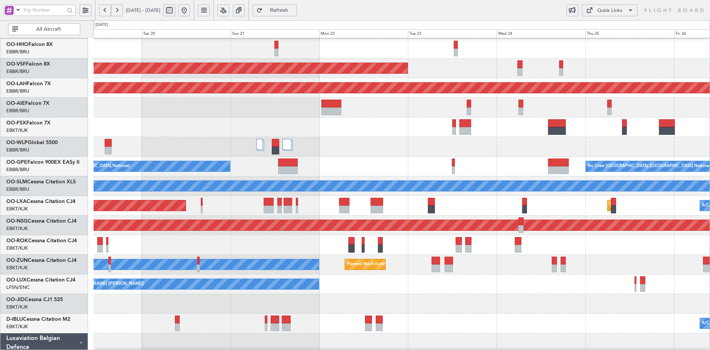
scroll to position [38, 0]
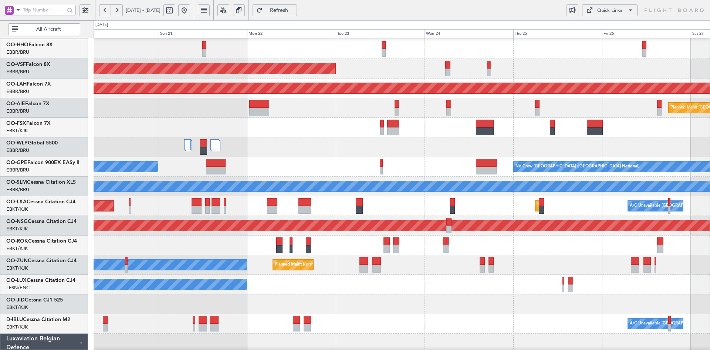
click at [336, 165] on div "No Crew [GEOGRAPHIC_DATA] ([GEOGRAPHIC_DATA] National) No Crew [GEOGRAPHIC_DATA…" at bounding box center [402, 167] width 616 height 20
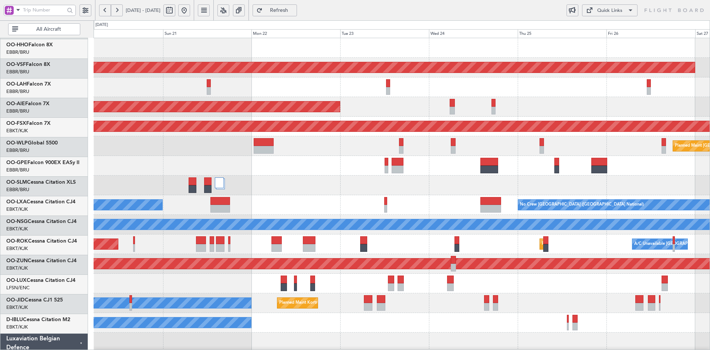
click at [384, 227] on div "Planned Maint Kortrijk-Wevelgem AOG Maint Brussels (Brussels National) Planned …" at bounding box center [402, 234] width 616 height 392
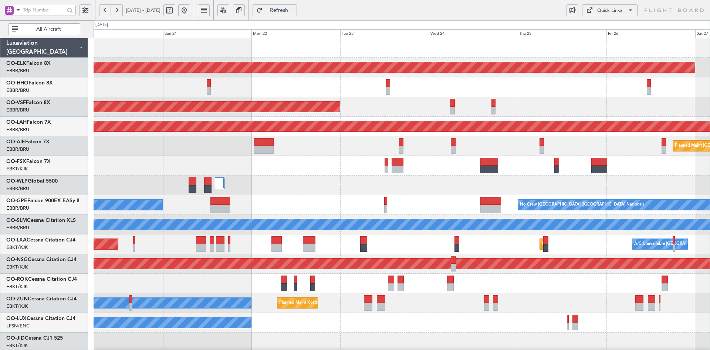
click at [370, 176] on div "Planned Maint Liege" at bounding box center [402, 185] width 616 height 20
click at [433, 294] on div "Planned Maint Kortrijk-Wevelgem Owner" at bounding box center [402, 303] width 616 height 20
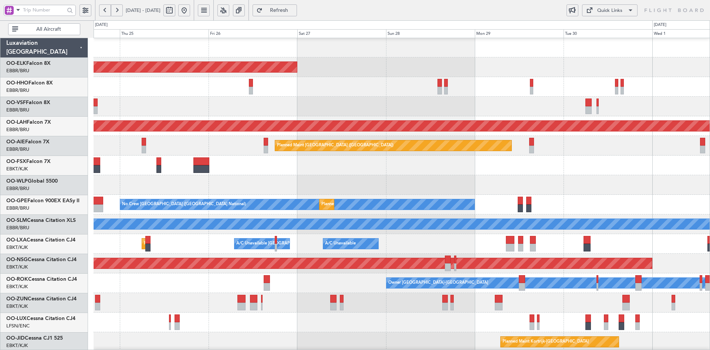
click at [213, 186] on div at bounding box center [402, 185] width 616 height 20
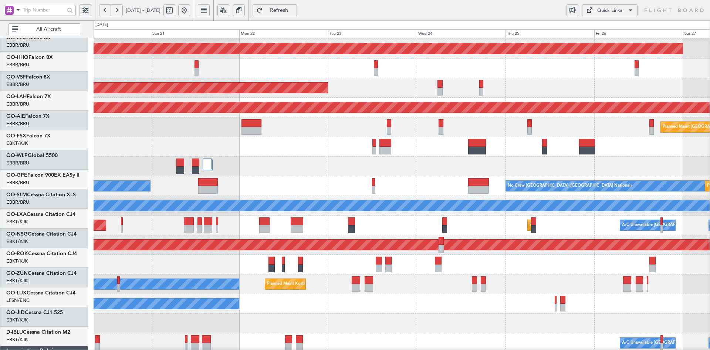
scroll to position [18, 0]
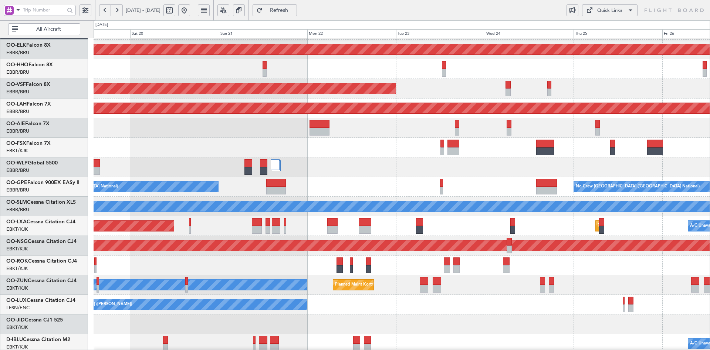
click at [454, 166] on div "Planned Maint Liege" at bounding box center [402, 167] width 616 height 20
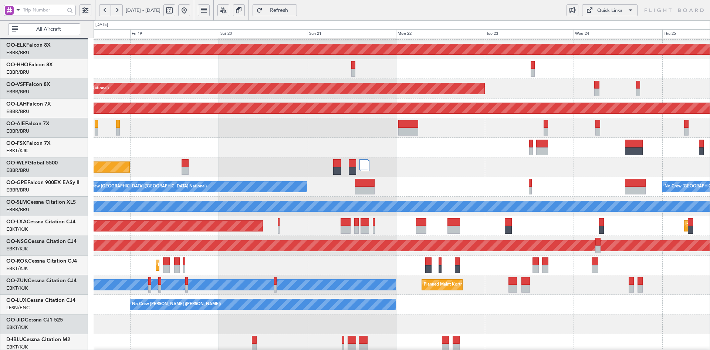
click at [412, 178] on div "No Crew [GEOGRAPHIC_DATA] ([GEOGRAPHIC_DATA] National) No Crew [GEOGRAPHIC_DATA…" at bounding box center [402, 187] width 616 height 20
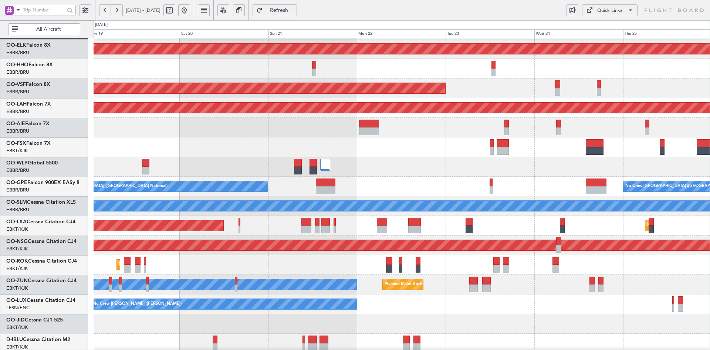
scroll to position [18, 0]
click at [403, 185] on div "No Crew [GEOGRAPHIC_DATA] ([GEOGRAPHIC_DATA] National) No Crew [GEOGRAPHIC_DATA…" at bounding box center [402, 186] width 616 height 20
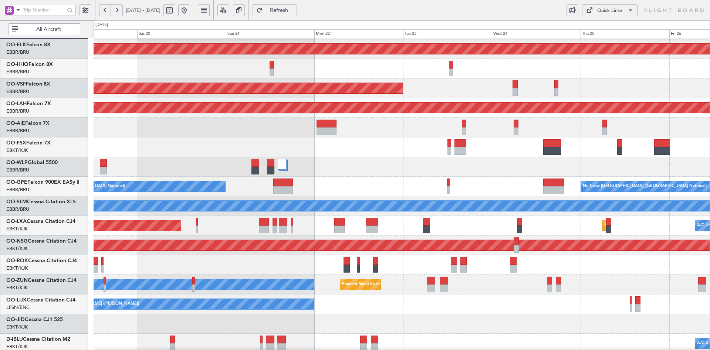
click at [598, 152] on div at bounding box center [402, 147] width 616 height 20
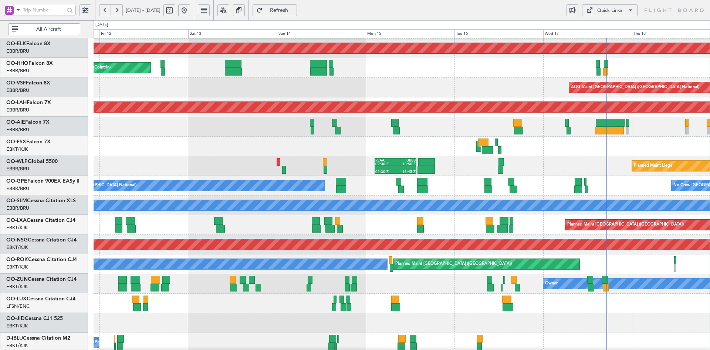
scroll to position [19, 0]
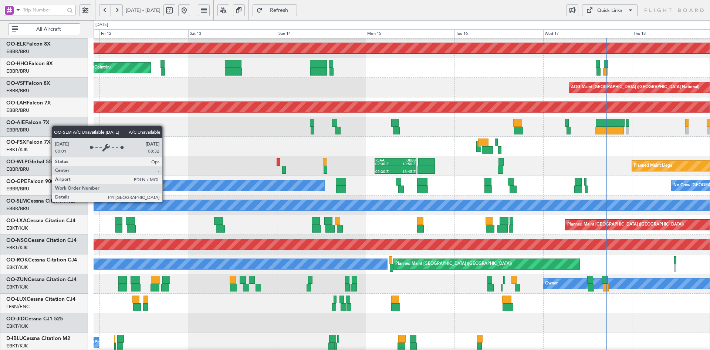
click at [294, 201] on div "A/C Unavailable [GEOGRAPHIC_DATA]" at bounding box center [402, 205] width 1849 height 10
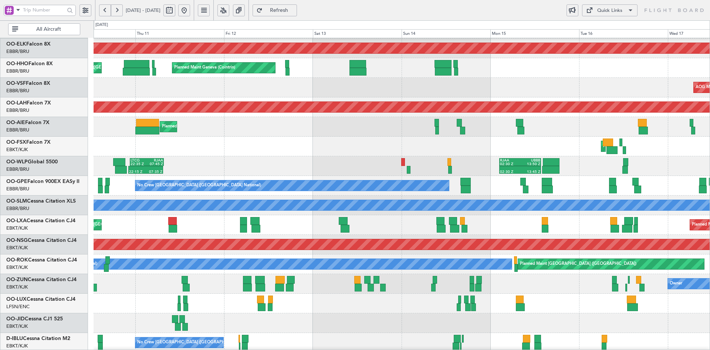
click at [295, 311] on div "No Crew [PERSON_NAME] ([PERSON_NAME]) No Crew [PERSON_NAME] ([PERSON_NAME])" at bounding box center [402, 303] width 616 height 20
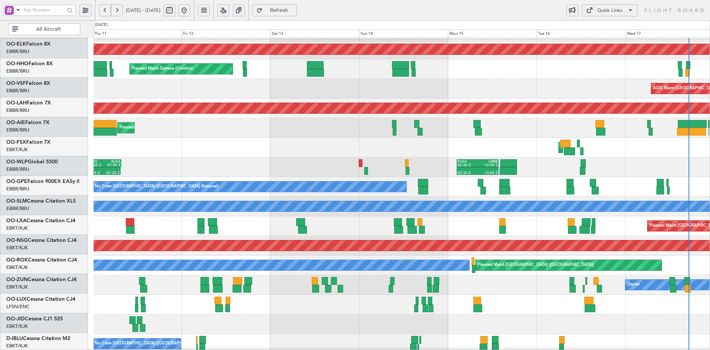
scroll to position [18, 0]
click at [190, 9] on button at bounding box center [184, 10] width 12 height 12
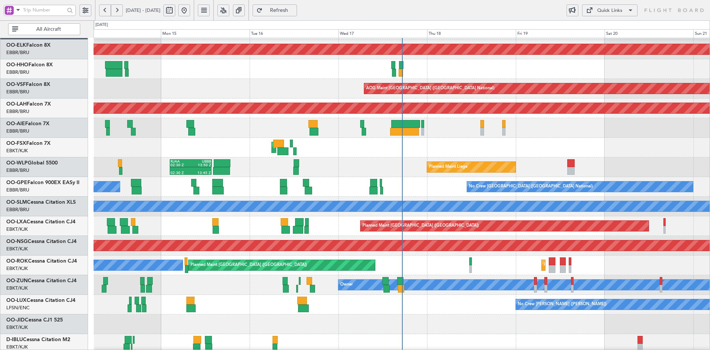
drag, startPoint x: 208, startPoint y: 13, endPoint x: 205, endPoint y: 18, distance: 6.0
click at [190, 13] on button at bounding box center [184, 10] width 12 height 12
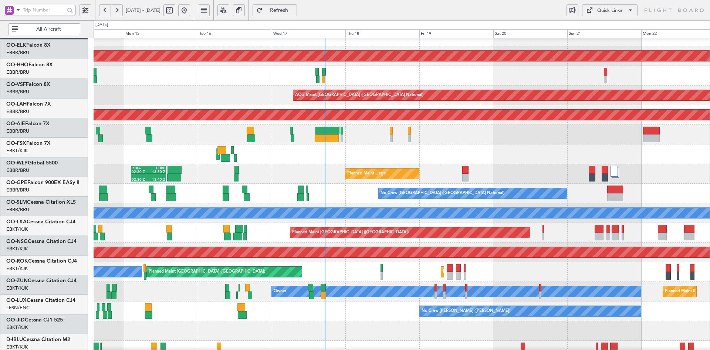
scroll to position [11, 0]
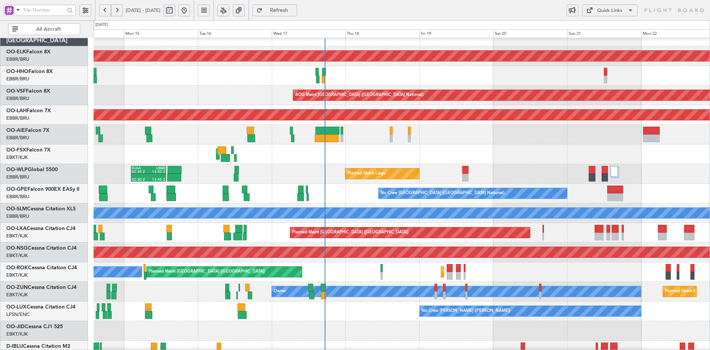
click at [532, 148] on div "AOG Maint Kortrijk-[GEOGRAPHIC_DATA]" at bounding box center [402, 154] width 616 height 20
click at [450, 172] on div "Planned Maint Liege 02:30 Z 13:45 Z RJAA 02:30 Z UBBB 13:50 Z" at bounding box center [402, 174] width 616 height 20
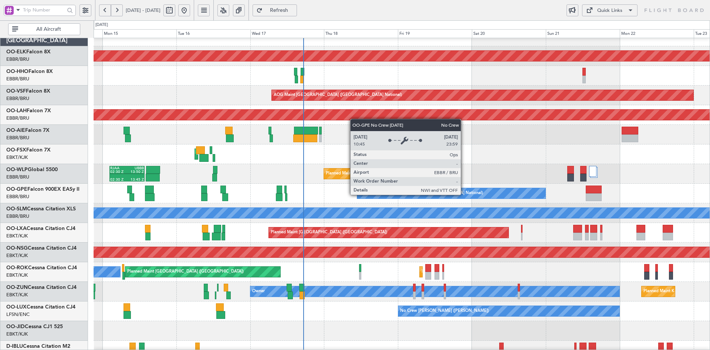
click at [421, 197] on div "No Crew [GEOGRAPHIC_DATA] ([GEOGRAPHIC_DATA] National)" at bounding box center [451, 193] width 188 height 10
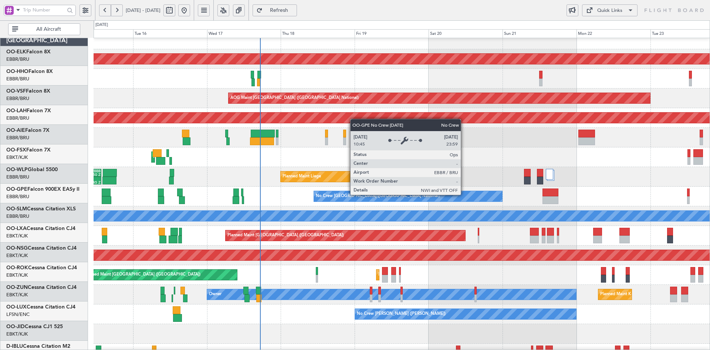
scroll to position [9, 0]
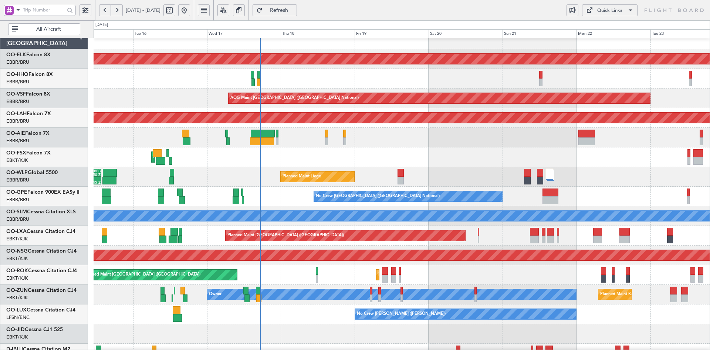
click at [398, 188] on div "Planned Maint Kortrijk-[GEOGRAPHIC_DATA] AOG Maint [GEOGRAPHIC_DATA] ([GEOGRAPH…" at bounding box center [402, 226] width 616 height 392
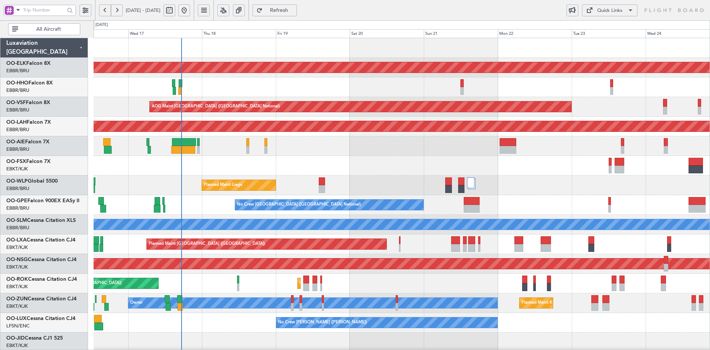
scroll to position [0, 0]
click at [619, 211] on div "No Crew [GEOGRAPHIC_DATA] ([GEOGRAPHIC_DATA] National) No Crew [GEOGRAPHIC_DATA…" at bounding box center [402, 205] width 616 height 20
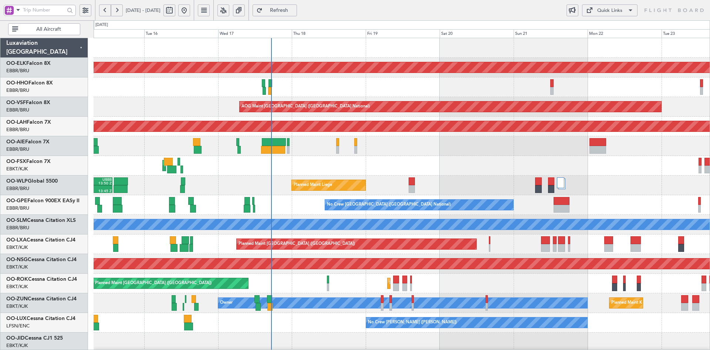
click at [550, 180] on div "Planned Maint Kortrijk-[GEOGRAPHIC_DATA] AOG Maint [GEOGRAPHIC_DATA] ([GEOGRAPH…" at bounding box center [402, 234] width 616 height 392
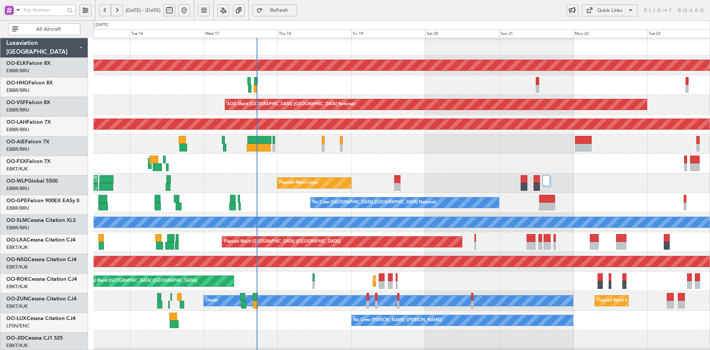
click at [467, 164] on div "AOG Maint Kortrijk-[GEOGRAPHIC_DATA]" at bounding box center [402, 164] width 616 height 20
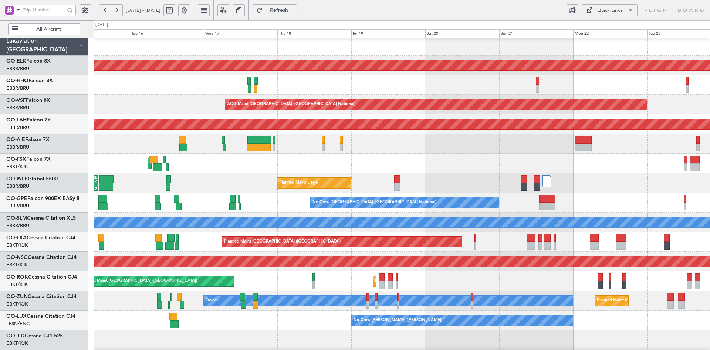
click at [421, 147] on div at bounding box center [402, 144] width 616 height 20
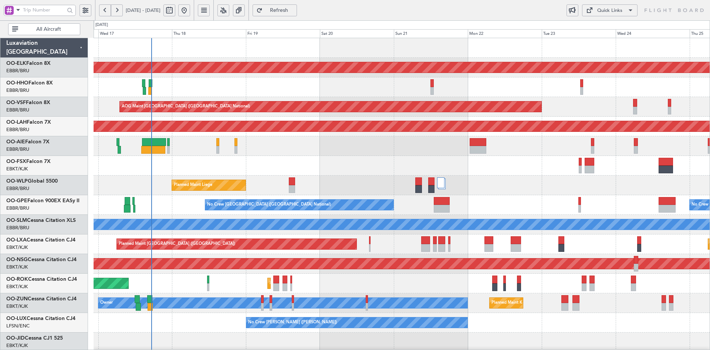
click at [373, 165] on div "AOG Maint Kortrijk-[GEOGRAPHIC_DATA]" at bounding box center [402, 166] width 616 height 20
click at [366, 160] on div "AOG Maint Kortrijk-[GEOGRAPHIC_DATA]" at bounding box center [402, 166] width 616 height 20
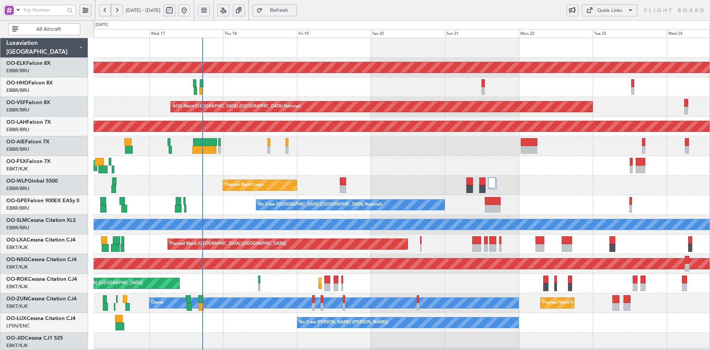
click at [417, 165] on div "AOG Maint Kortrijk-[GEOGRAPHIC_DATA]" at bounding box center [402, 166] width 616 height 20
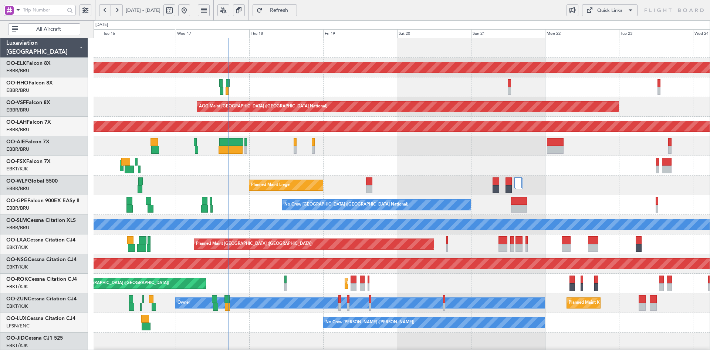
click at [368, 160] on div "AOG Maint Kortrijk-[GEOGRAPHIC_DATA]" at bounding box center [402, 166] width 616 height 20
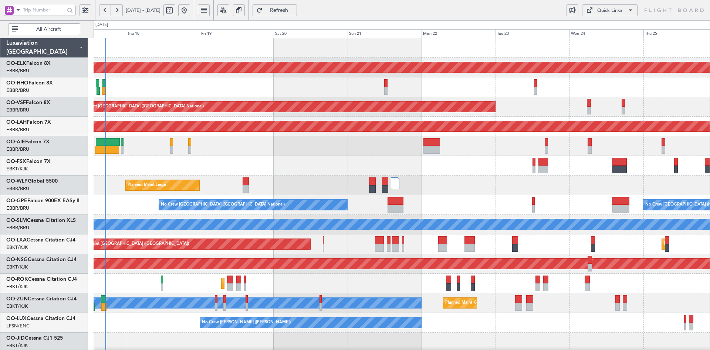
click at [476, 193] on div "Planned Maint Kortrijk-[GEOGRAPHIC_DATA] AOG Maint [GEOGRAPHIC_DATA] ([GEOGRAPH…" at bounding box center [402, 234] width 616 height 392
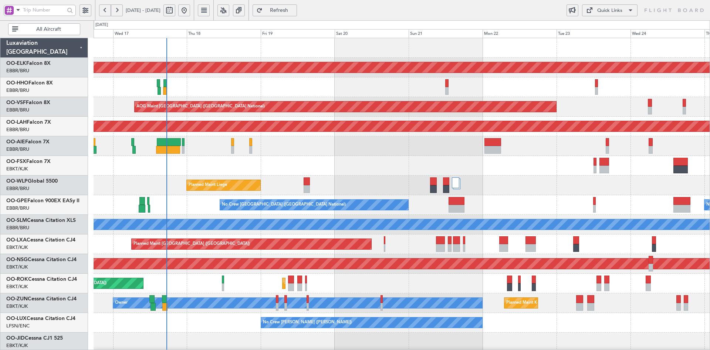
click at [492, 189] on div "Planned Maint Liege RJAA 02:30 Z UBBB 13:50 Z 02:30 Z 13:45 Z" at bounding box center [402, 185] width 616 height 20
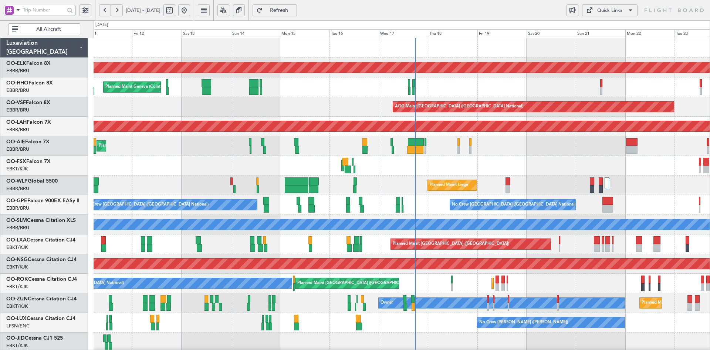
click at [554, 188] on div "Planned Maint Liege Planned Maint Liege" at bounding box center [402, 185] width 616 height 20
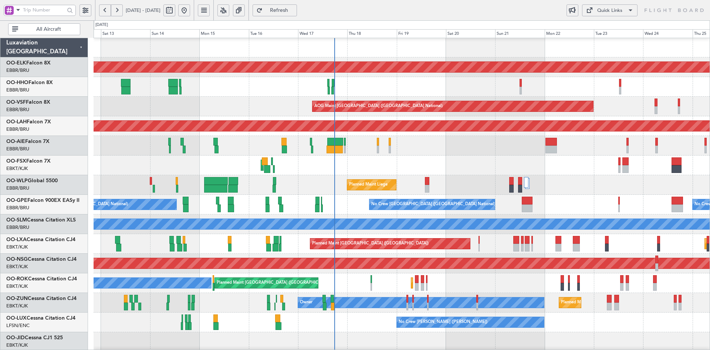
click at [497, 199] on div "Planned Maint [GEOGRAPHIC_DATA] ([GEOGRAPHIC_DATA] National) No Crew [GEOGRAPHI…" at bounding box center [402, 205] width 616 height 20
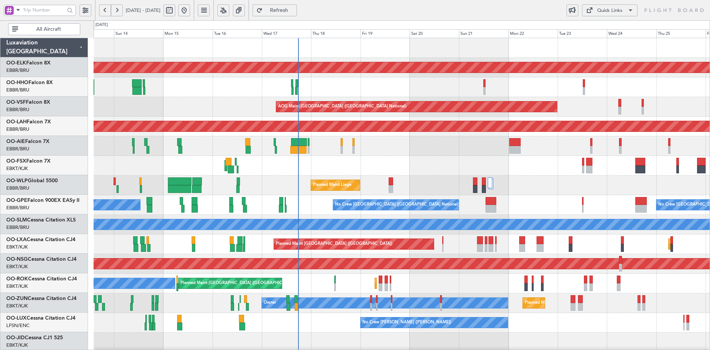
scroll to position [0, 0]
click at [411, 158] on div "AOG Maint Kortrijk-[GEOGRAPHIC_DATA]" at bounding box center [402, 166] width 616 height 20
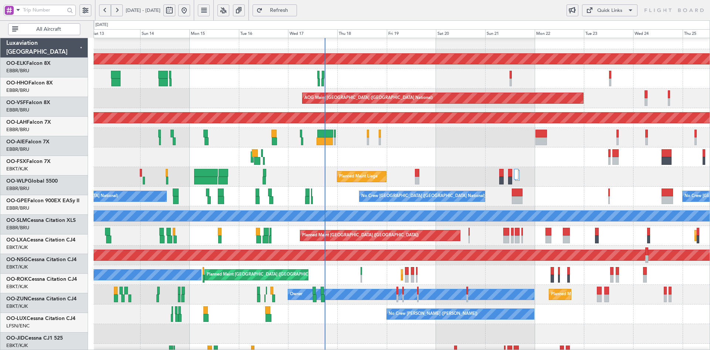
click at [432, 152] on div "AOG Maint Kortrijk-[GEOGRAPHIC_DATA] Planned Maint [GEOGRAPHIC_DATA]-[GEOGRAPHI…" at bounding box center [402, 157] width 616 height 20
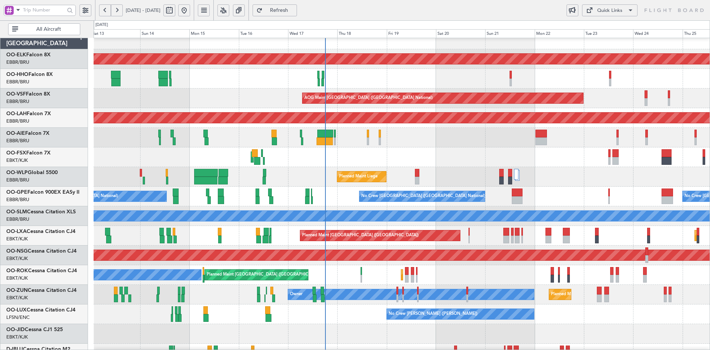
click at [569, 185] on div "Planned Maint Liege" at bounding box center [402, 177] width 616 height 20
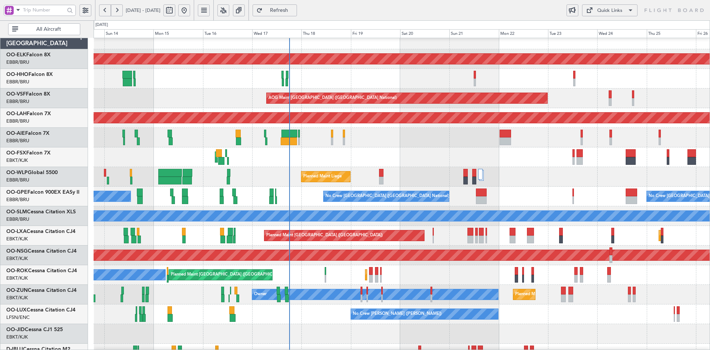
click at [430, 147] on div "AOG Maint Kortrijk-[GEOGRAPHIC_DATA]" at bounding box center [402, 157] width 616 height 20
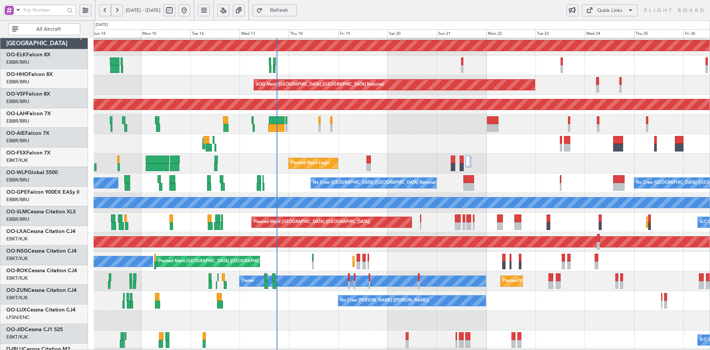
scroll to position [22, 0]
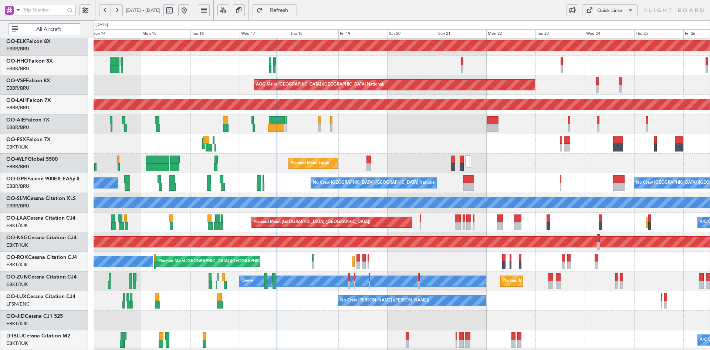
click at [405, 150] on div "AOG Maint Kortrijk-[GEOGRAPHIC_DATA]" at bounding box center [402, 144] width 616 height 20
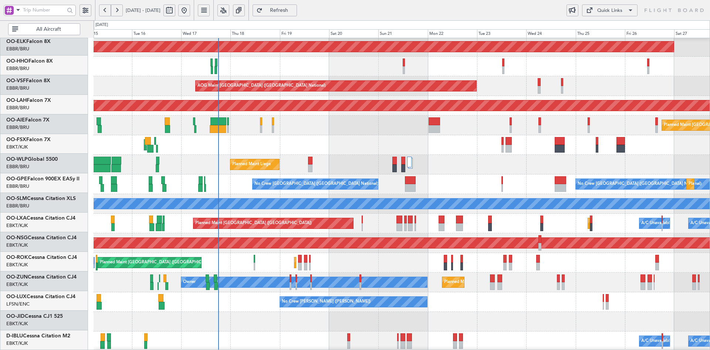
scroll to position [21, 0]
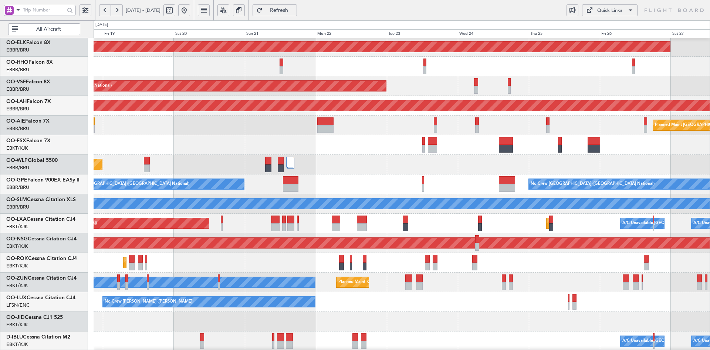
click at [710, 185] on html "[DATE] - [DATE] Refresh Quick Links All Aircraft Planned Maint [GEOGRAPHIC_DATA…" at bounding box center [355, 175] width 710 height 350
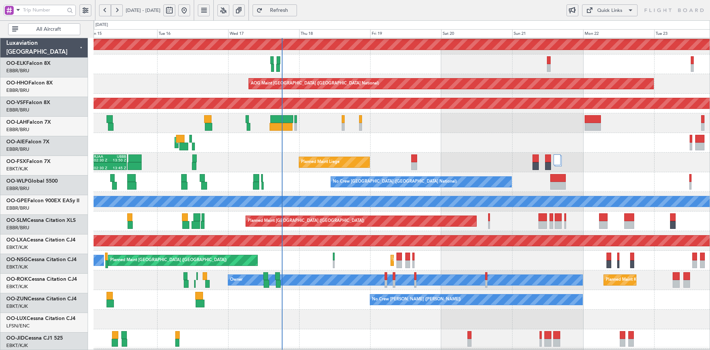
scroll to position [23, 0]
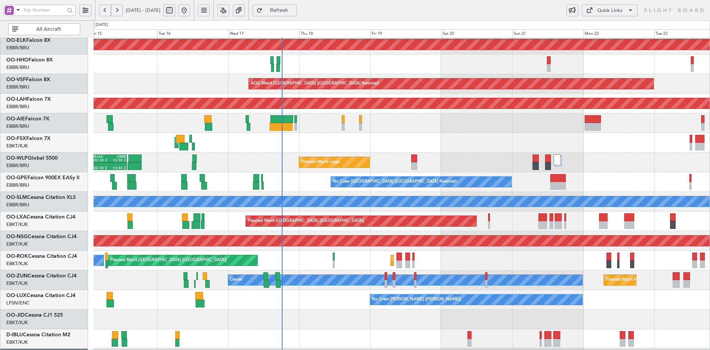
click at [518, 163] on div "Planned Maint Liege 02:30 Z 13:45 Z RJAA 02:30 Z UBBB 13:50 Z" at bounding box center [402, 162] width 616 height 20
click at [396, 178] on div "Planned Maint Kortrijk-[GEOGRAPHIC_DATA] AOG Maint [GEOGRAPHIC_DATA] ([GEOGRAPH…" at bounding box center [402, 211] width 616 height 392
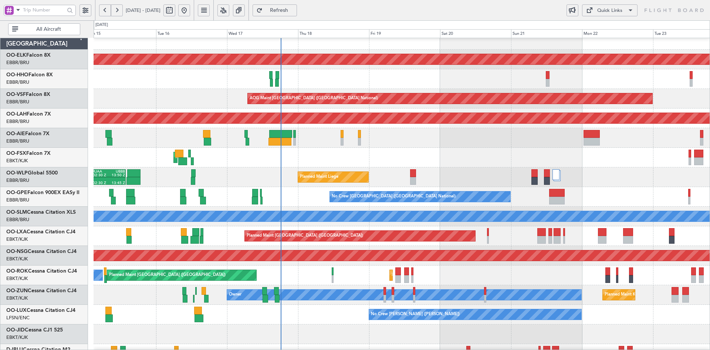
click at [171, 256] on div "Planned Maint Kortrijk-[GEOGRAPHIC_DATA] AOG Maint [GEOGRAPHIC_DATA] ([GEOGRAPH…" at bounding box center [402, 226] width 616 height 392
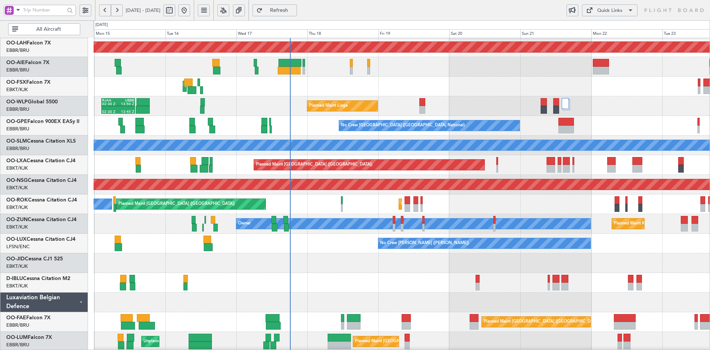
click at [282, 234] on div "AOG Maint [GEOGRAPHIC_DATA] ([GEOGRAPHIC_DATA] National) Planned [GEOGRAPHIC_DA…" at bounding box center [402, 155] width 616 height 392
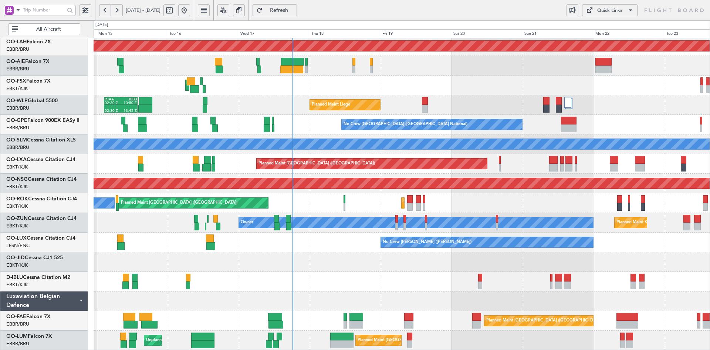
click at [568, 108] on div "Planned Maint Liege 02:30 Z 13:45 Z RJAA 02:30 Z UBBB 13:50 Z" at bounding box center [402, 105] width 616 height 20
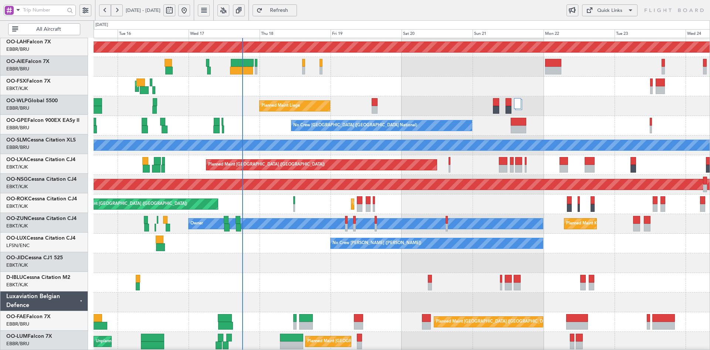
scroll to position [79, 0]
click at [539, 116] on div "Planned Maint Liege 02:30 Z 13:45 Z RJAA 02:30 Z UBBB 13:50 Z" at bounding box center [402, 106] width 616 height 20
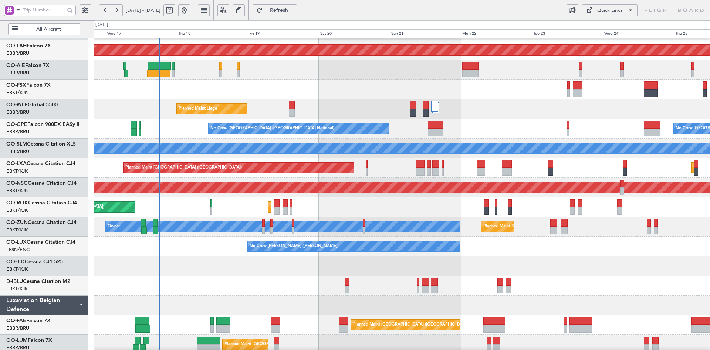
click at [679, 92] on div "AOG Maint Kortrijk-[GEOGRAPHIC_DATA]" at bounding box center [402, 90] width 616 height 20
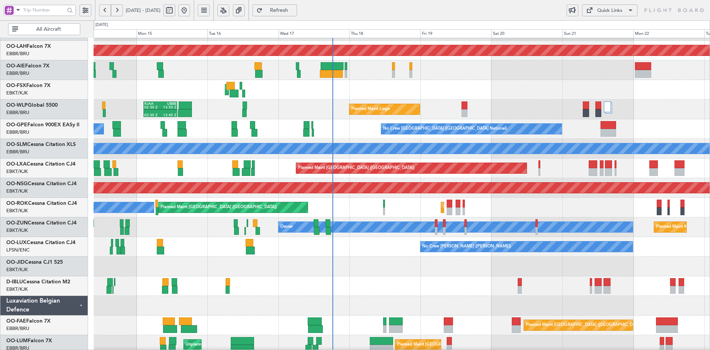
click at [520, 94] on div "AOG Maint Kortrijk-[GEOGRAPHIC_DATA]" at bounding box center [402, 90] width 616 height 20
click at [582, 95] on div "AOG Maint Kortrijk-[GEOGRAPHIC_DATA]" at bounding box center [402, 90] width 616 height 20
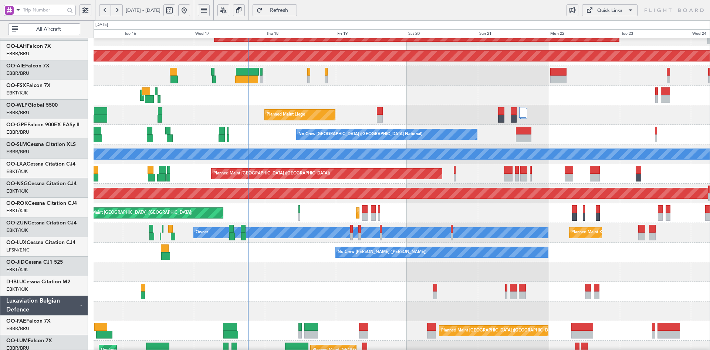
scroll to position [70, 0]
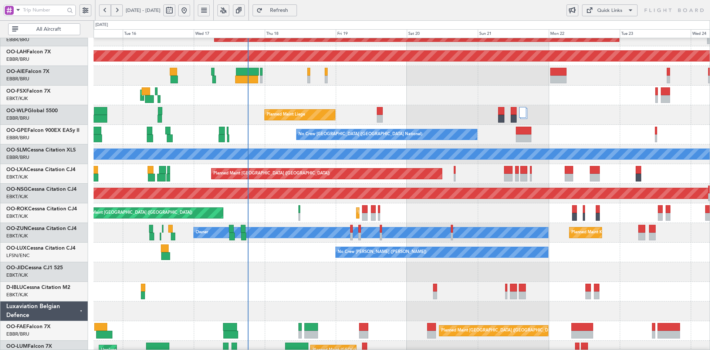
click at [522, 122] on div "Planned Maint Liege 02:30 Z 13:45 Z RJAA 02:30 Z UBBB 13:50 Z" at bounding box center [402, 115] width 616 height 20
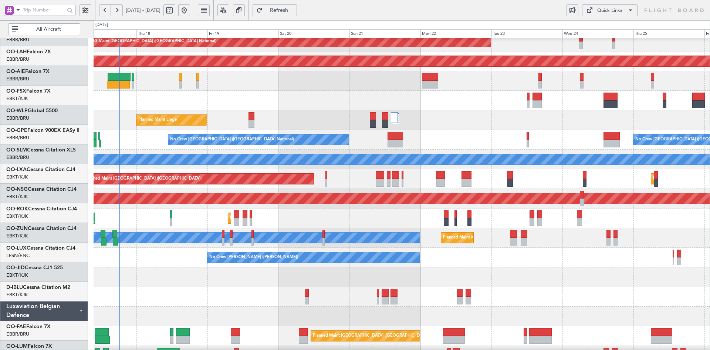
scroll to position [65, 0]
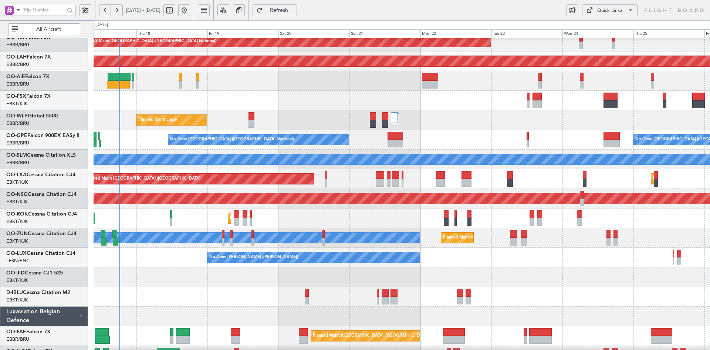
click at [464, 124] on div "Planned Maint Liege RJAA 02:30 Z UBBB 13:50 Z 02:30 Z 13:45 Z" at bounding box center [402, 120] width 616 height 20
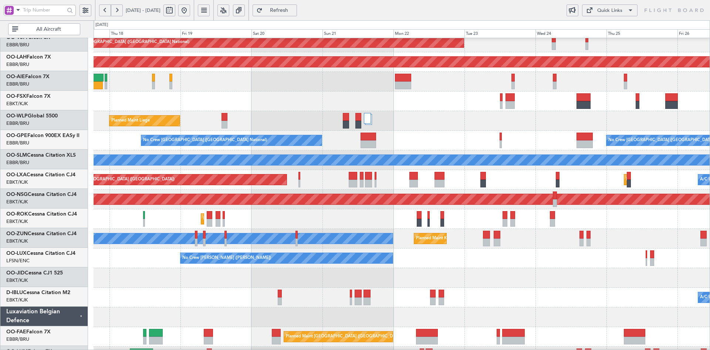
scroll to position [64, 0]
click at [462, 131] on div "AOG Maint [GEOGRAPHIC_DATA] ([GEOGRAPHIC_DATA] National) Planned [GEOGRAPHIC_DA…" at bounding box center [402, 170] width 616 height 392
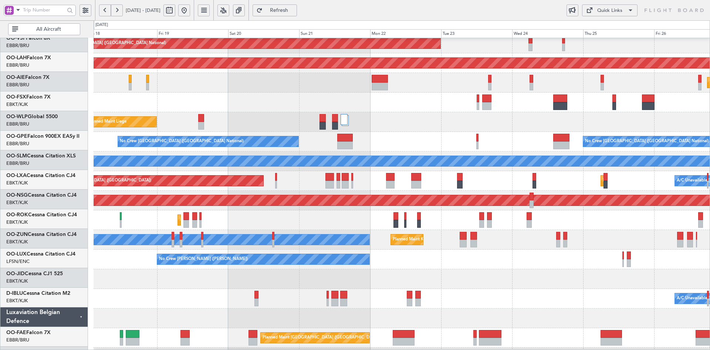
scroll to position [63, 0]
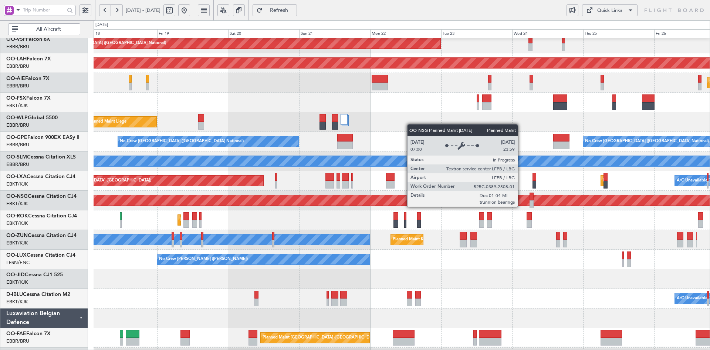
click at [517, 312] on div "AOG Maint [GEOGRAPHIC_DATA] ([GEOGRAPHIC_DATA] National) Planned [GEOGRAPHIC_DA…" at bounding box center [402, 171] width 616 height 392
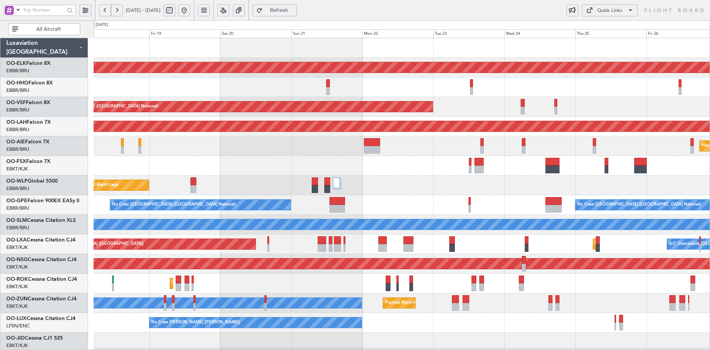
click at [467, 135] on div "Planned Maint [PERSON_NAME]-[GEOGRAPHIC_DATA][PERSON_NAME] ([GEOGRAPHIC_DATA][P…" at bounding box center [402, 127] width 616 height 20
click at [588, 156] on div "AOG Maint Kortrijk-[GEOGRAPHIC_DATA]" at bounding box center [402, 166] width 616 height 20
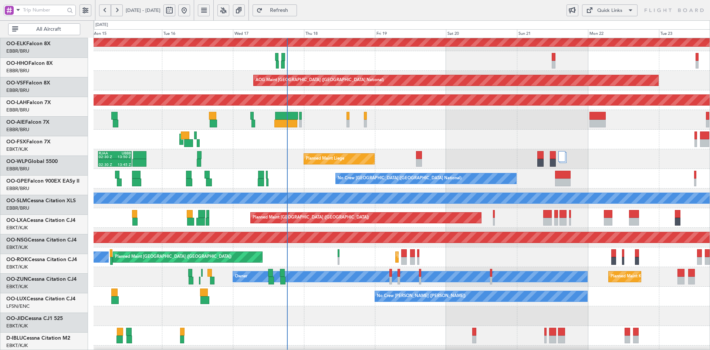
click at [576, 125] on div at bounding box center [402, 120] width 616 height 20
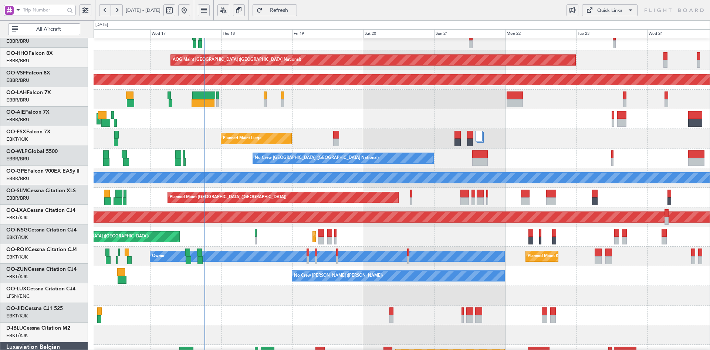
click at [359, 122] on div "AOG Maint Kortrijk-[GEOGRAPHIC_DATA]" at bounding box center [402, 119] width 616 height 20
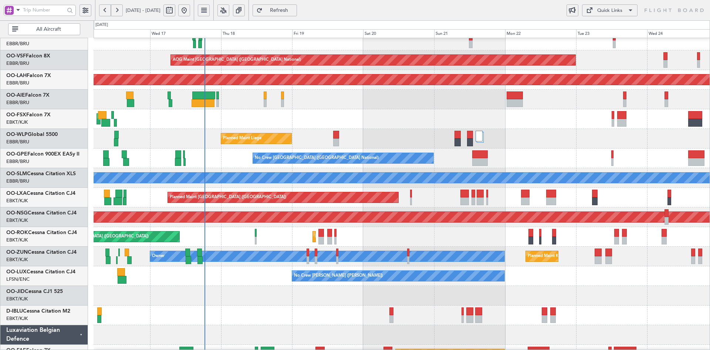
click at [585, 266] on div "AOG Maint [GEOGRAPHIC_DATA] ([GEOGRAPHIC_DATA] National) Planned [GEOGRAPHIC_DA…" at bounding box center [402, 187] width 616 height 392
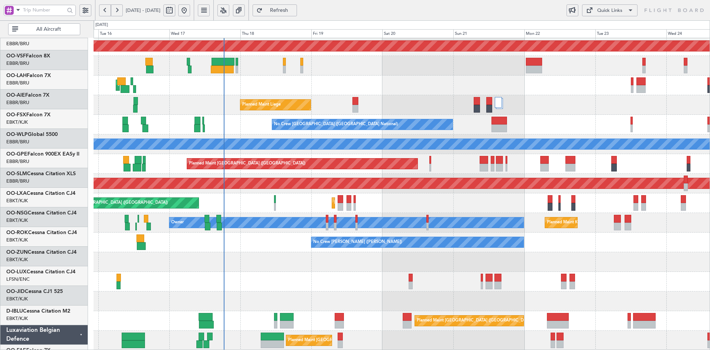
scroll to position [80, 0]
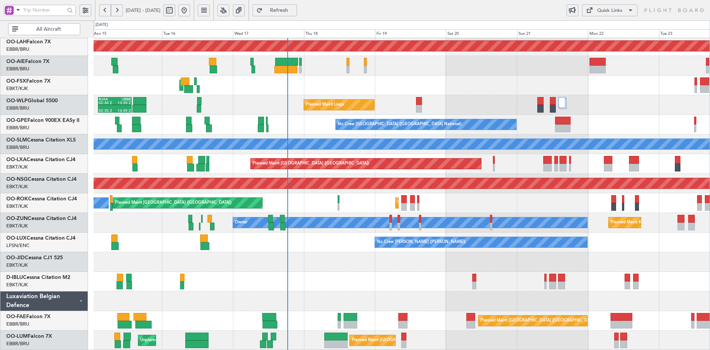
click at [664, 127] on div "No Crew [GEOGRAPHIC_DATA] ([GEOGRAPHIC_DATA] National) Planned Maint [GEOGRAPHI…" at bounding box center [402, 125] width 616 height 20
click at [228, 284] on div "AOG Maint [GEOGRAPHIC_DATA] ([GEOGRAPHIC_DATA] National) Planned [GEOGRAPHIC_DA…" at bounding box center [402, 154] width 616 height 392
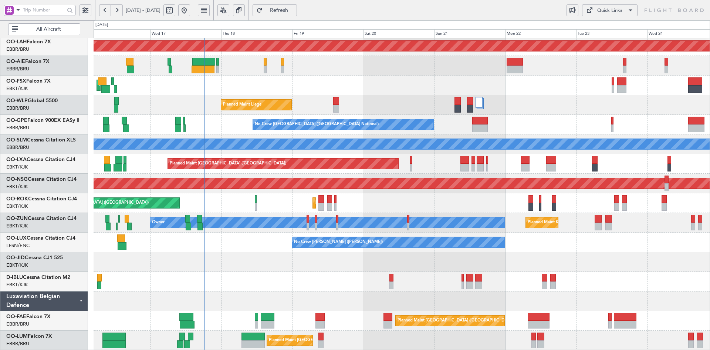
click at [347, 288] on div "AOG Maint [GEOGRAPHIC_DATA] ([GEOGRAPHIC_DATA] National) Planned [GEOGRAPHIC_DA…" at bounding box center [402, 154] width 616 height 392
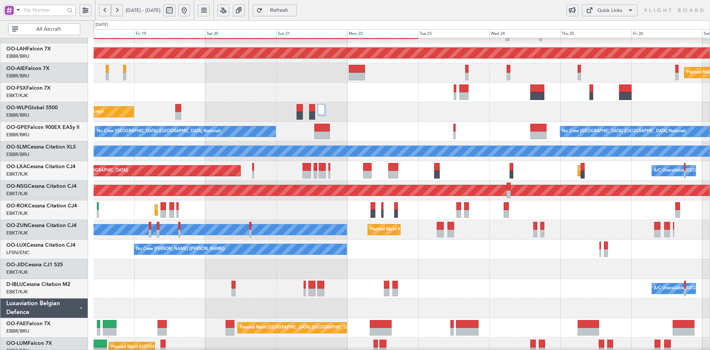
click at [493, 292] on div "A/C Unavailable [GEOGRAPHIC_DATA] ([GEOGRAPHIC_DATA] National) A/C Unavailable …" at bounding box center [402, 289] width 616 height 20
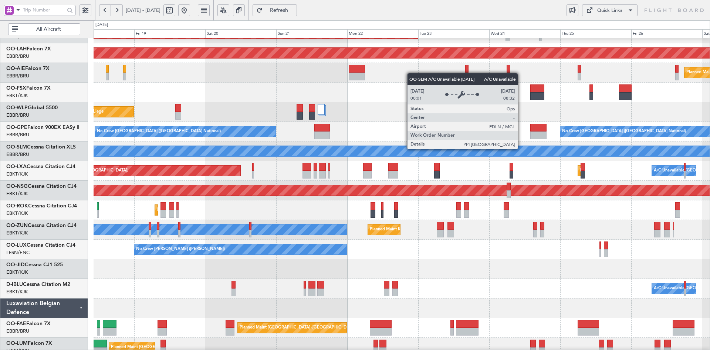
click at [502, 161] on div "A/C Unavailable [GEOGRAPHIC_DATA]" at bounding box center [402, 151] width 616 height 20
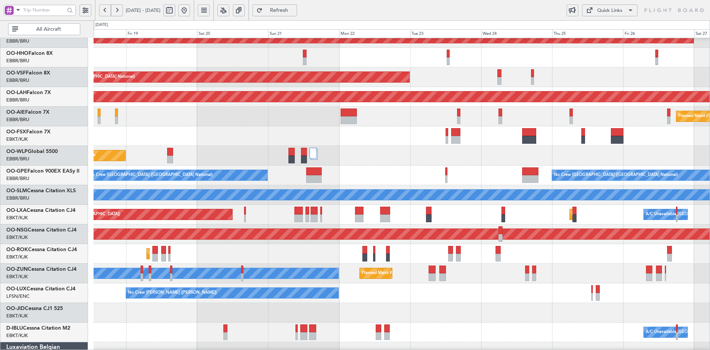
click at [647, 34] on div "Planned Maint Kortrijk-[GEOGRAPHIC_DATA] AOG Maint [GEOGRAPHIC_DATA] ([GEOGRAPH…" at bounding box center [355, 184] width 710 height 329
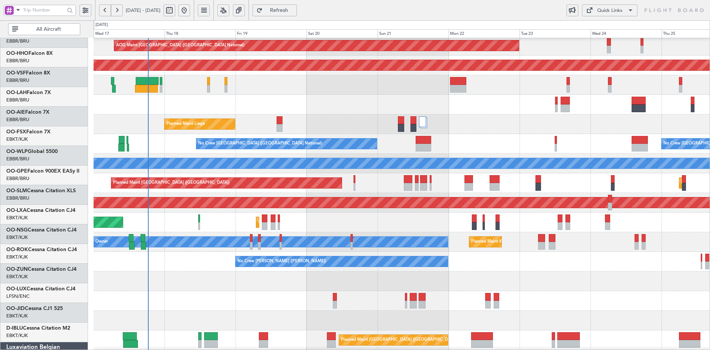
scroll to position [61, 0]
